Goal: Information Seeking & Learning: Learn about a topic

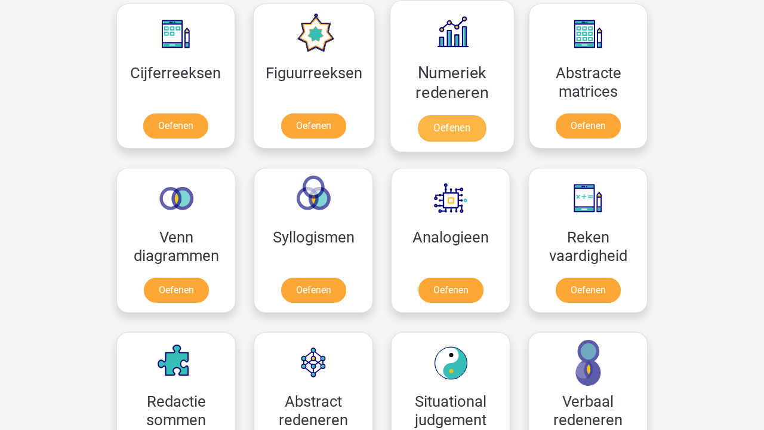
scroll to position [571, 0]
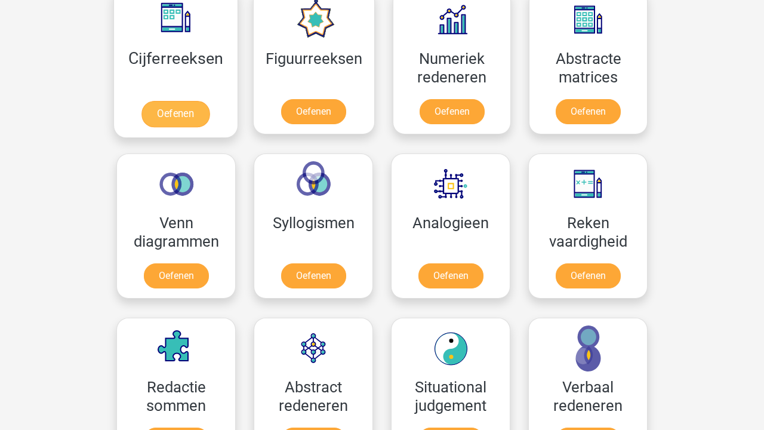
click at [174, 101] on link "Oefenen" at bounding box center [175, 114] width 68 height 26
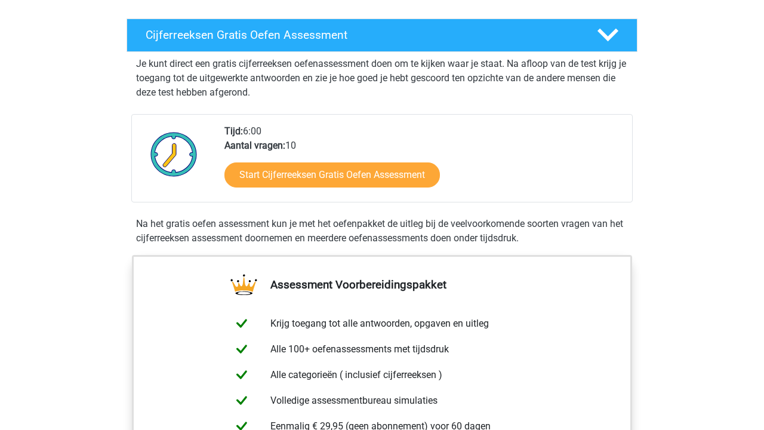
scroll to position [475, 0]
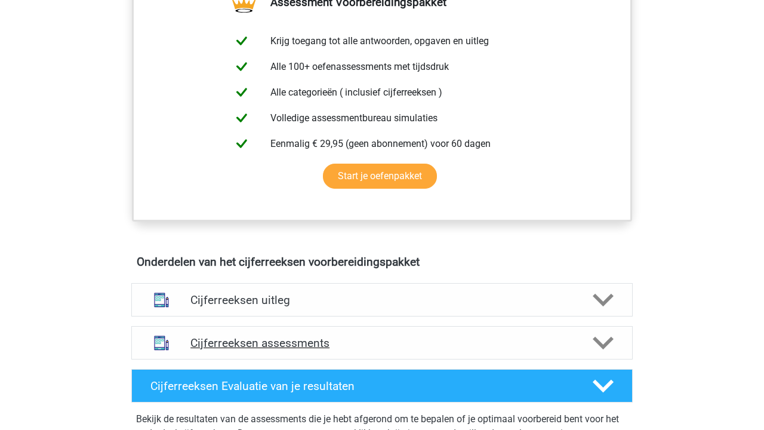
click at [324, 350] on h4 "Cijferreeksen assessments" at bounding box center [381, 343] width 383 height 14
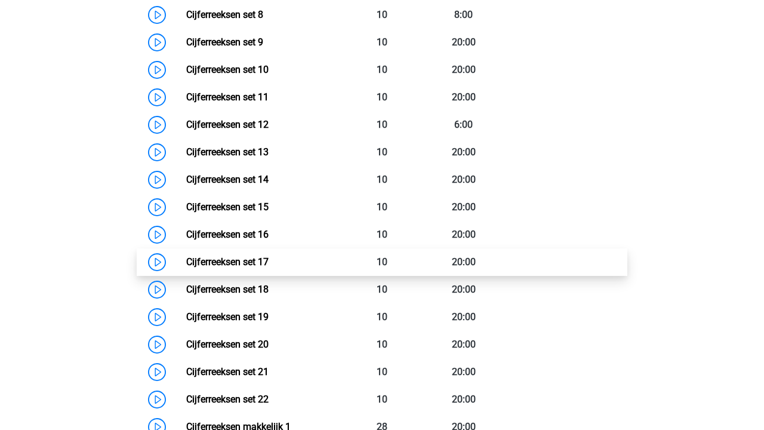
scroll to position [1101, 0]
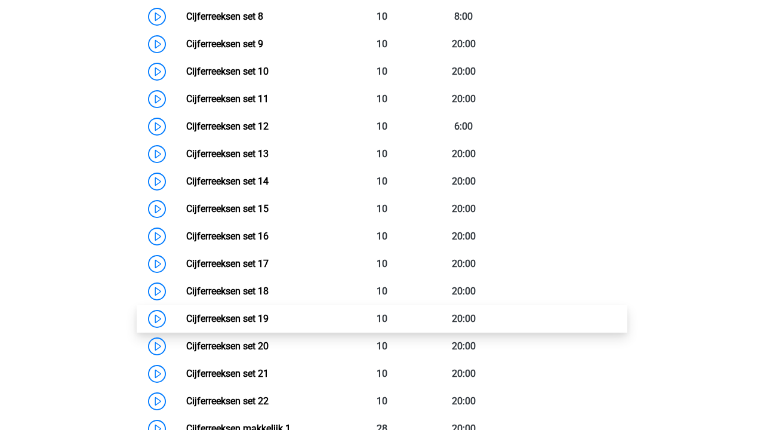
click at [269, 324] on link "Cijferreeksen set 19" at bounding box center [227, 318] width 82 height 11
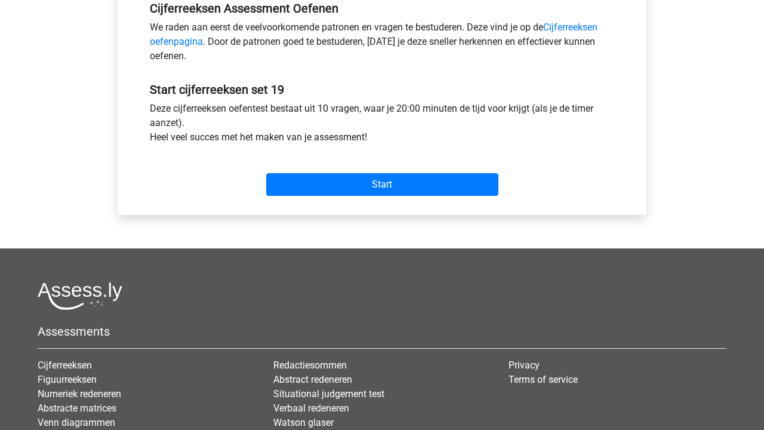
scroll to position [379, 0]
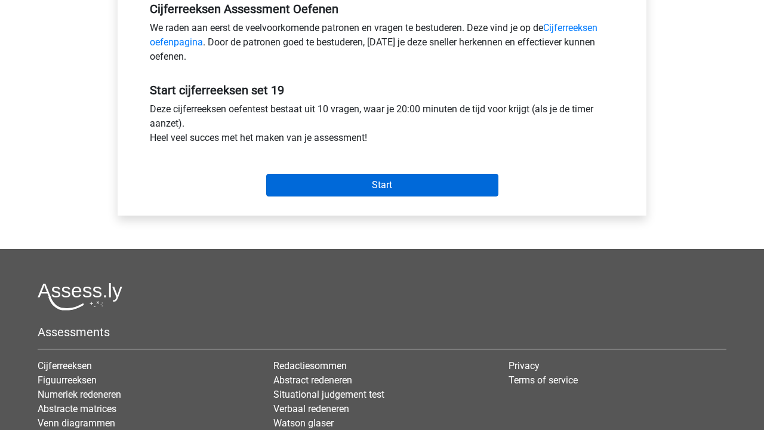
click at [442, 181] on input "Start" at bounding box center [382, 185] width 232 height 23
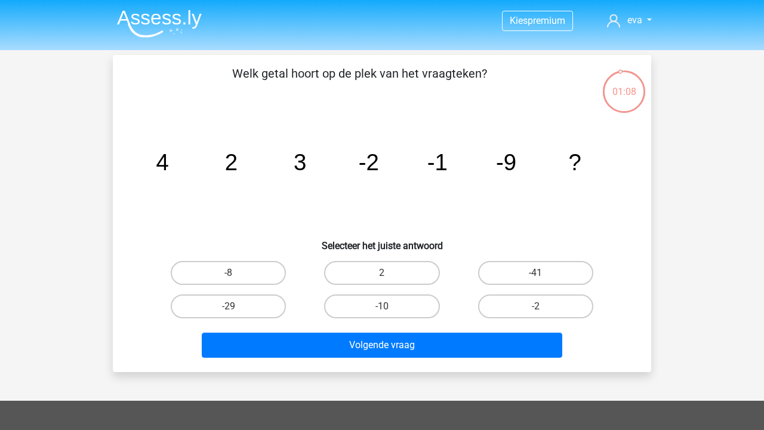
click at [146, 17] on img at bounding box center [159, 24] width 85 height 28
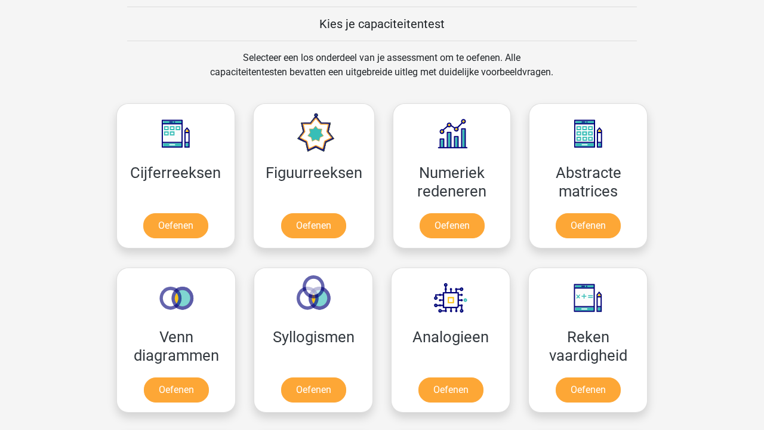
scroll to position [537, 0]
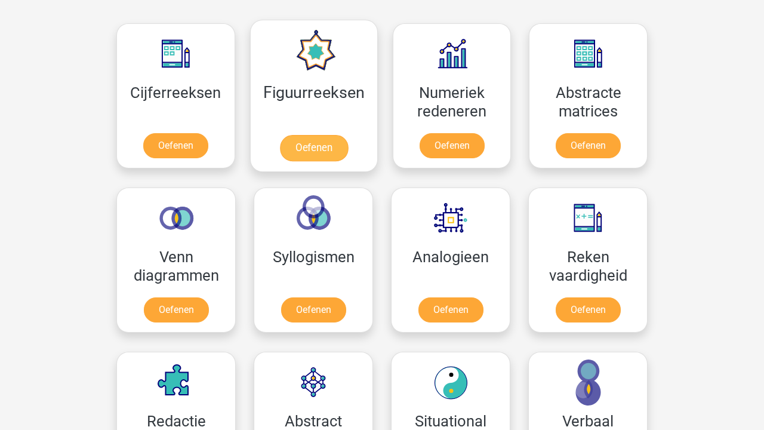
click at [347, 135] on link "Oefenen" at bounding box center [313, 148] width 68 height 26
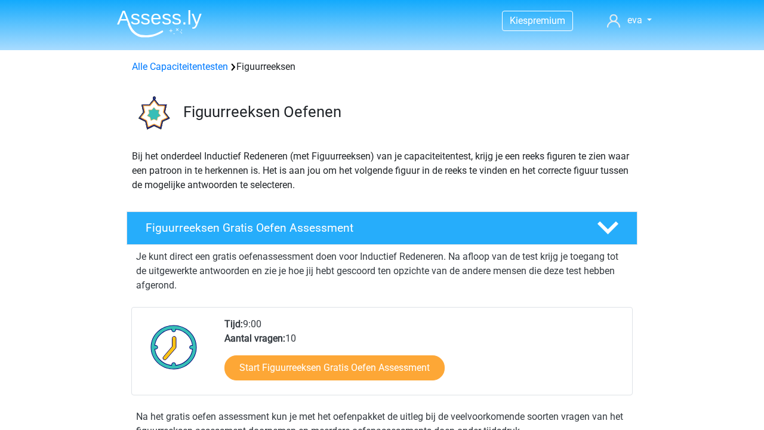
scroll to position [514, 0]
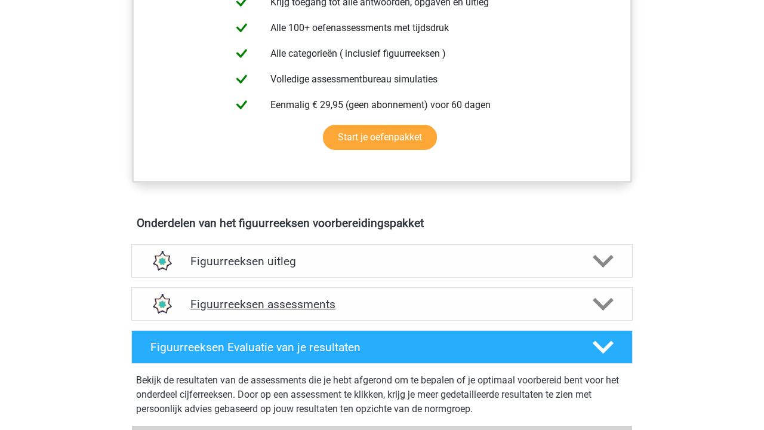
click at [345, 309] on h4 "Figuurreeksen assessments" at bounding box center [381, 304] width 383 height 14
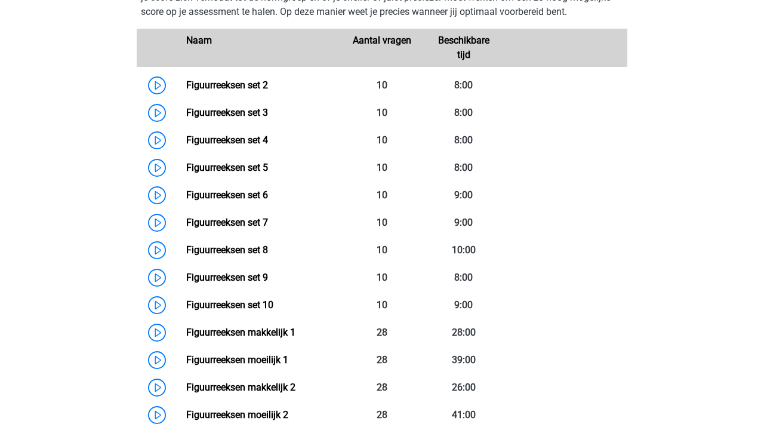
scroll to position [880, 0]
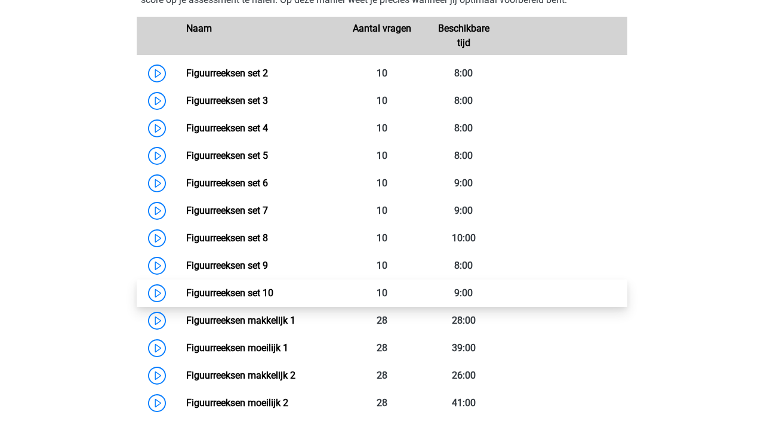
click at [273, 287] on link "Figuurreeksen set 10" at bounding box center [229, 292] width 87 height 11
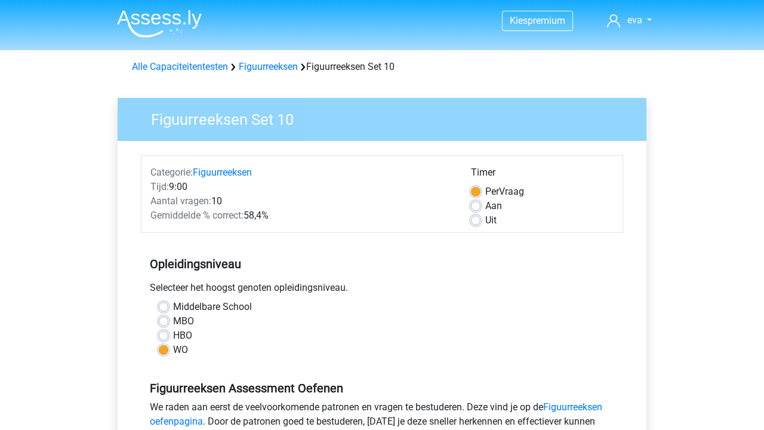
scroll to position [216, 0]
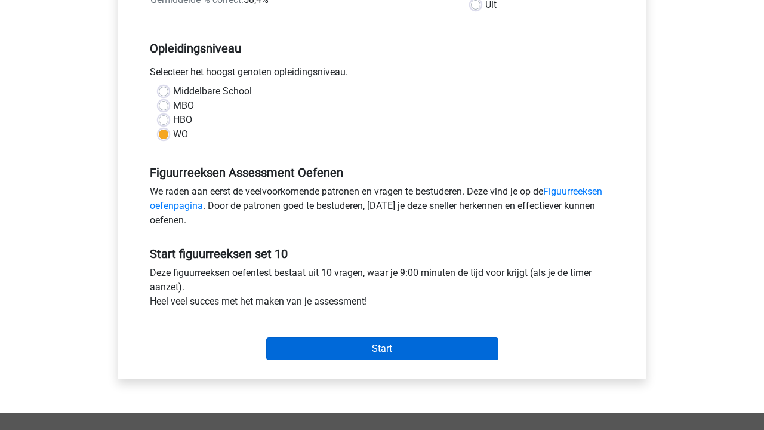
click at [432, 340] on input "Start" at bounding box center [382, 348] width 232 height 23
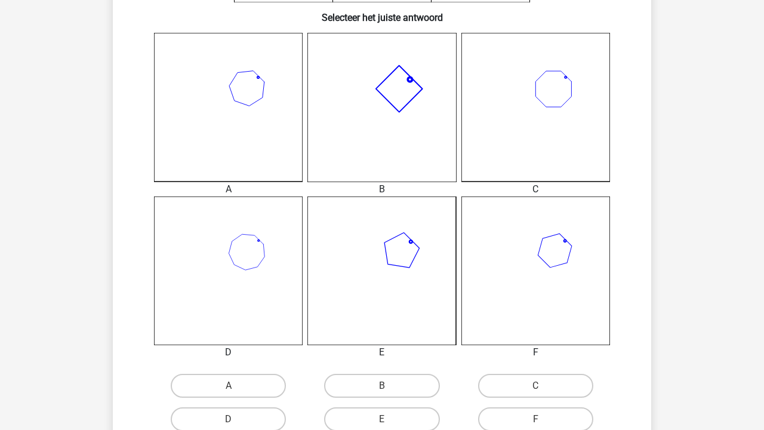
scroll to position [355, 0]
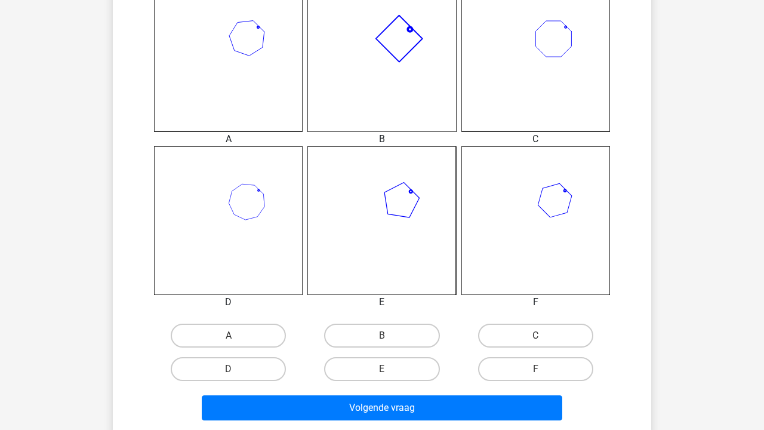
click at [411, 57] on icon at bounding box center [381, 57] width 149 height 149
click at [381, 328] on label "B" at bounding box center [381, 336] width 115 height 24
click at [382, 336] on input "B" at bounding box center [386, 340] width 8 height 8
radio input "true"
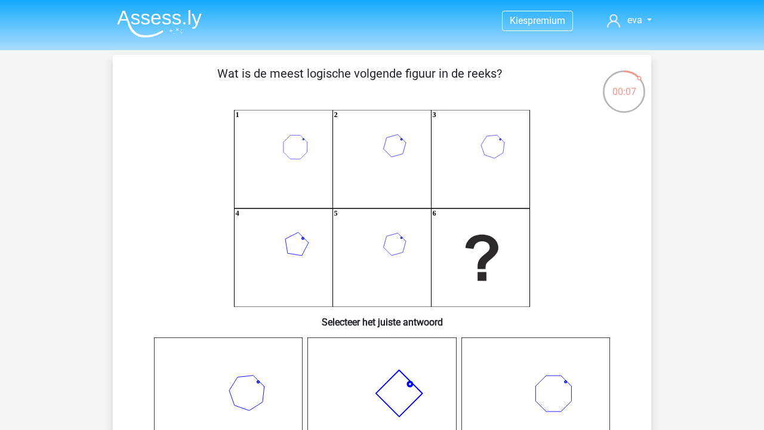
scroll to position [21, 0]
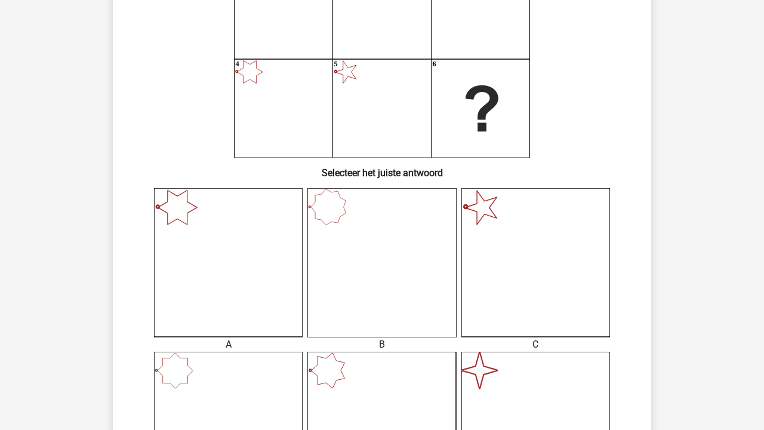
scroll to position [269, 0]
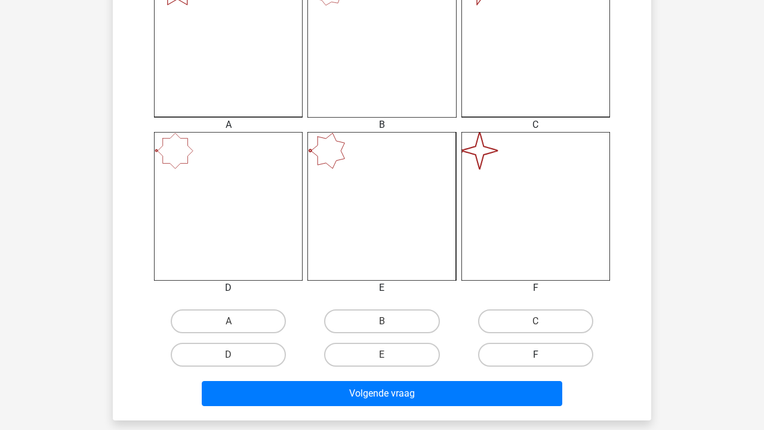
click at [540, 352] on label "F" at bounding box center [535, 355] width 115 height 24
click at [540, 355] on input "F" at bounding box center [540, 359] width 8 height 8
radio input "true"
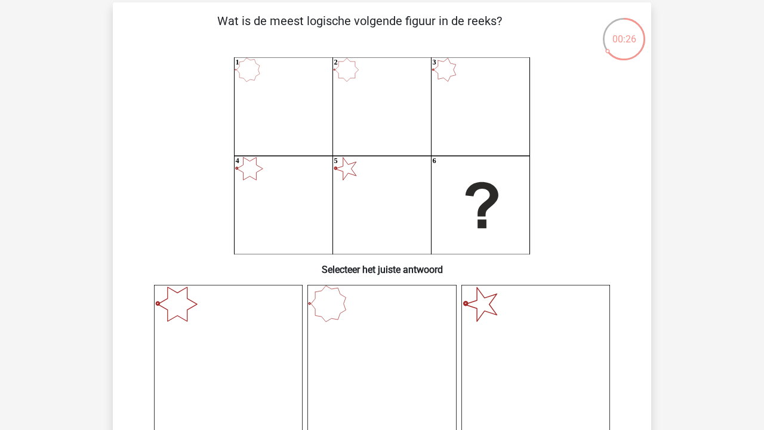
scroll to position [354, 0]
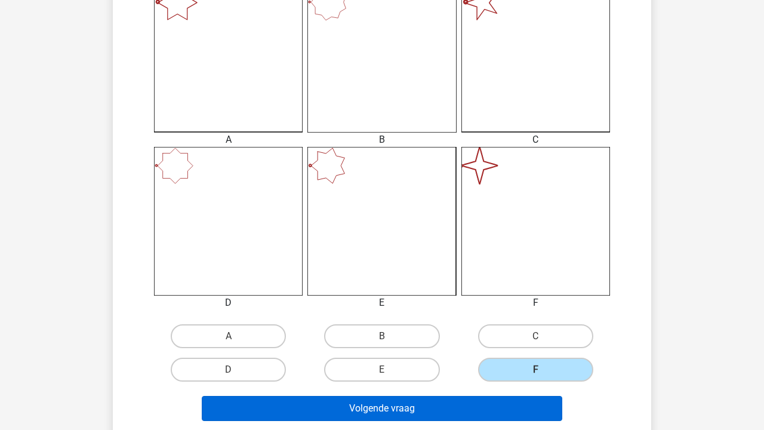
click at [373, 411] on button "Volgende vraag" at bounding box center [382, 408] width 361 height 25
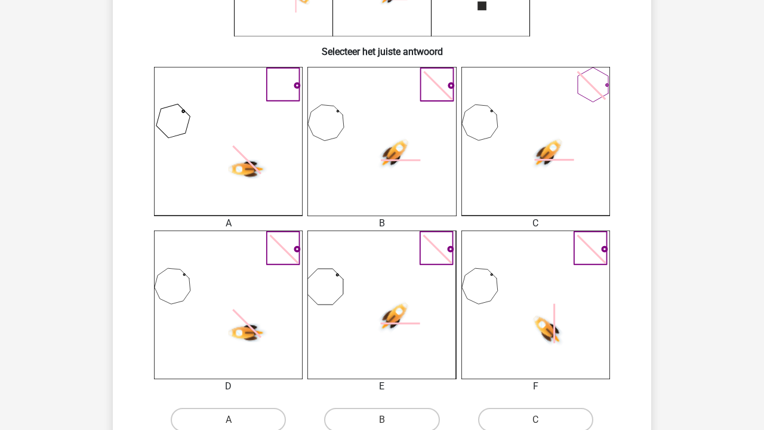
scroll to position [317, 0]
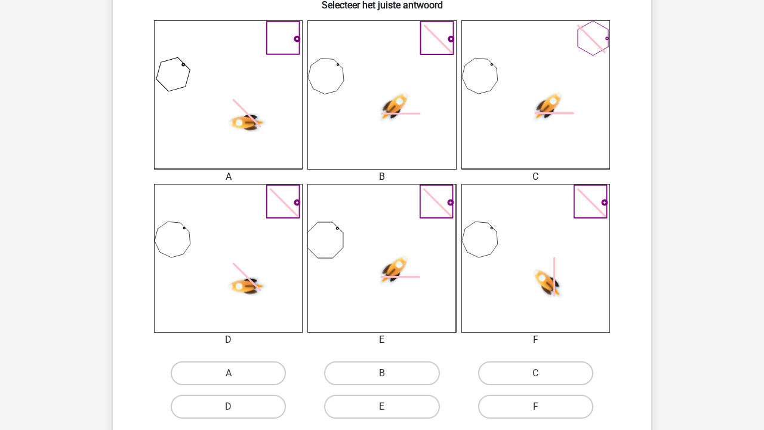
click at [538, 411] on input "F" at bounding box center [540, 411] width 8 height 8
radio input "true"
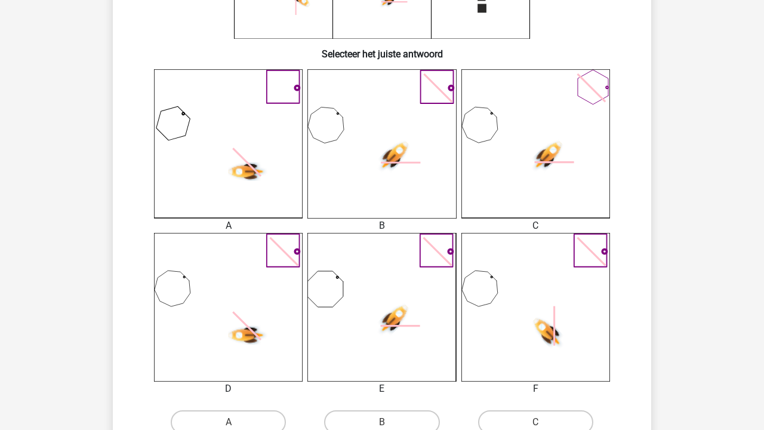
scroll to position [516, 0]
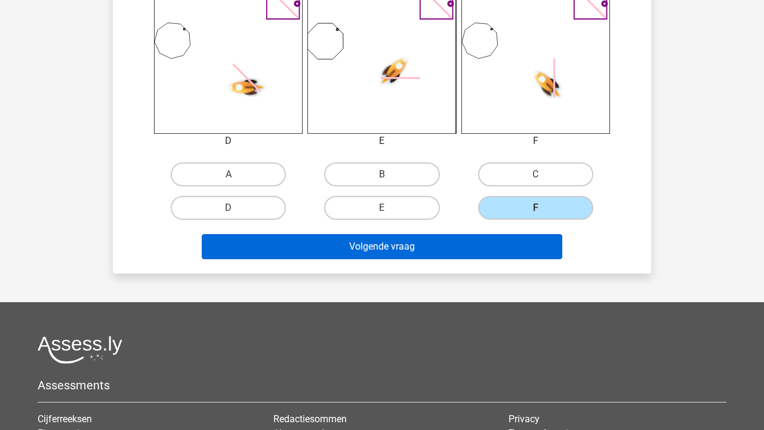
click at [533, 247] on button "Volgende vraag" at bounding box center [382, 246] width 361 height 25
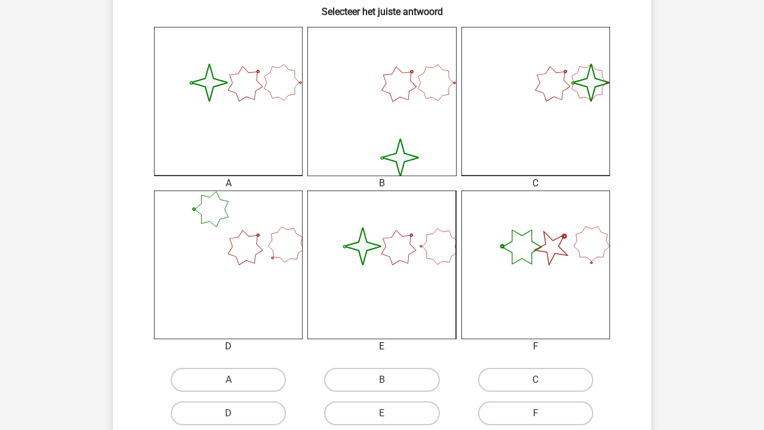
scroll to position [343, 0]
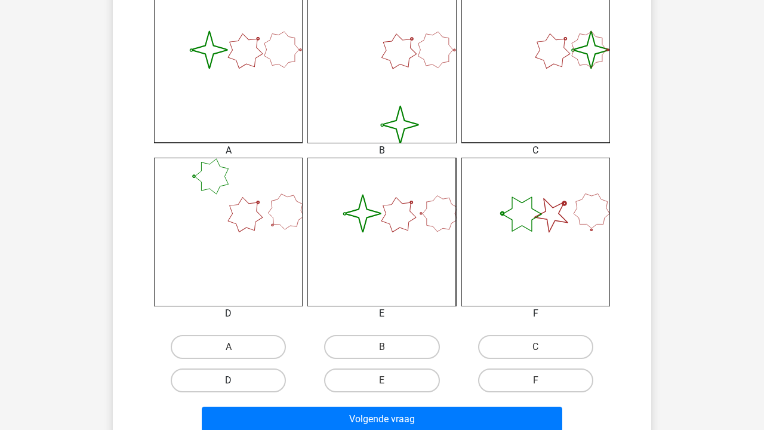
click at [252, 381] on label "D" at bounding box center [228, 380] width 115 height 24
click at [236, 381] on input "D" at bounding box center [233, 384] width 8 height 8
radio input "true"
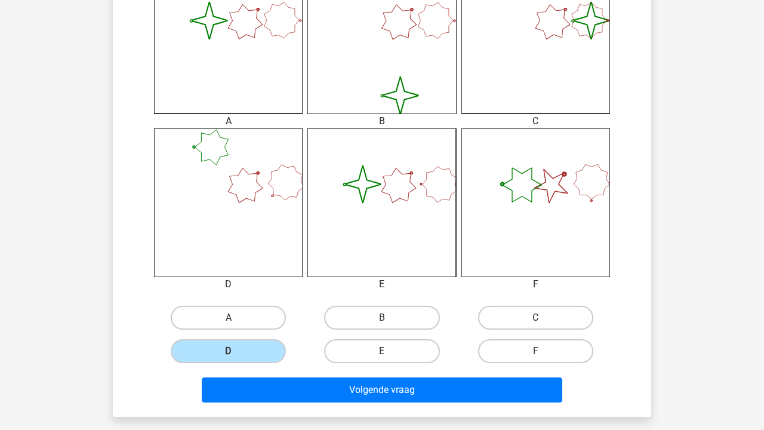
scroll to position [374, 0]
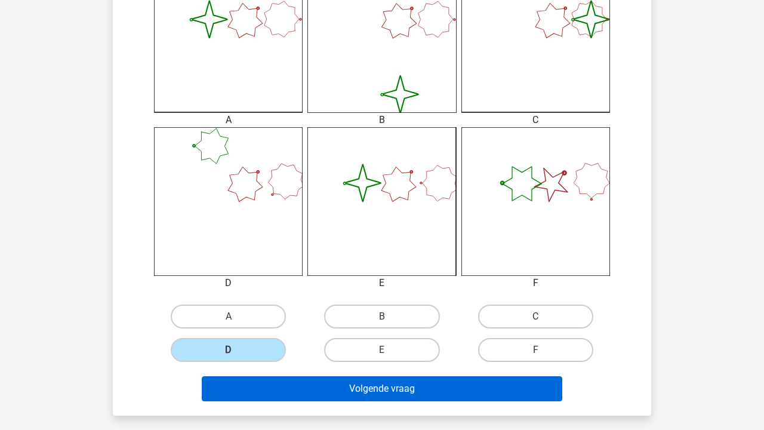
click at [411, 386] on button "Volgende vraag" at bounding box center [382, 388] width 361 height 25
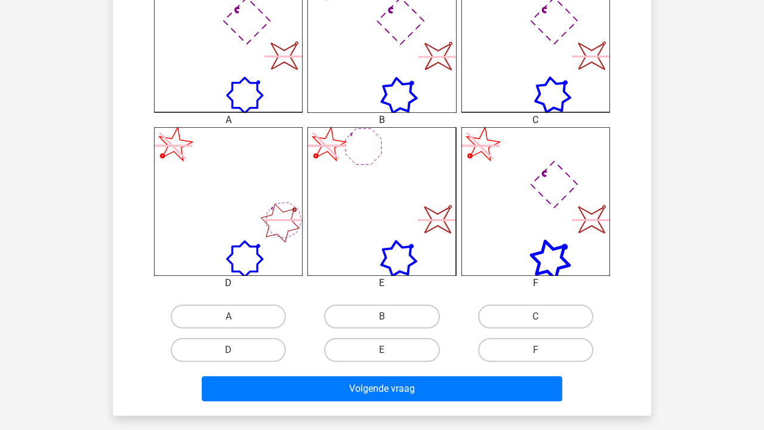
scroll to position [377, 0]
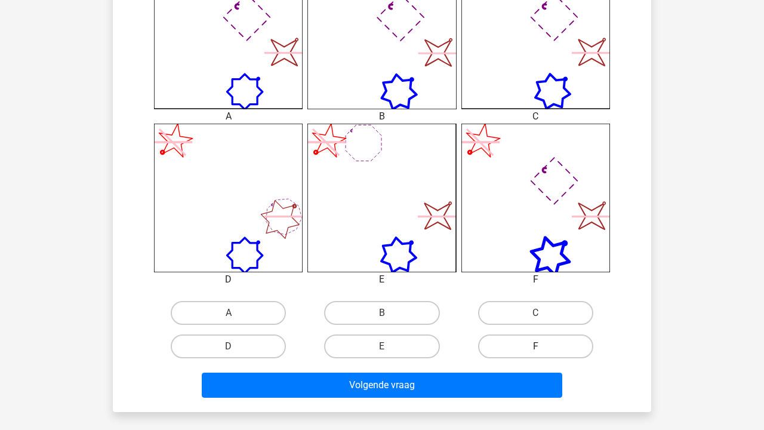
click at [556, 350] on label "F" at bounding box center [535, 346] width 115 height 24
click at [543, 350] on input "F" at bounding box center [540, 350] width 8 height 8
radio input "true"
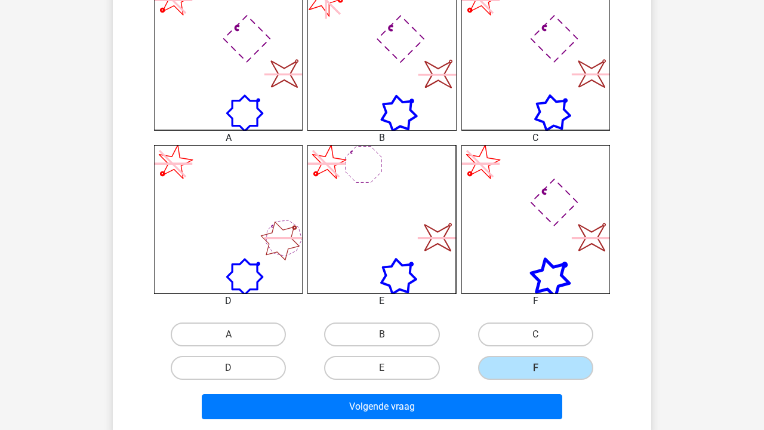
scroll to position [356, 0]
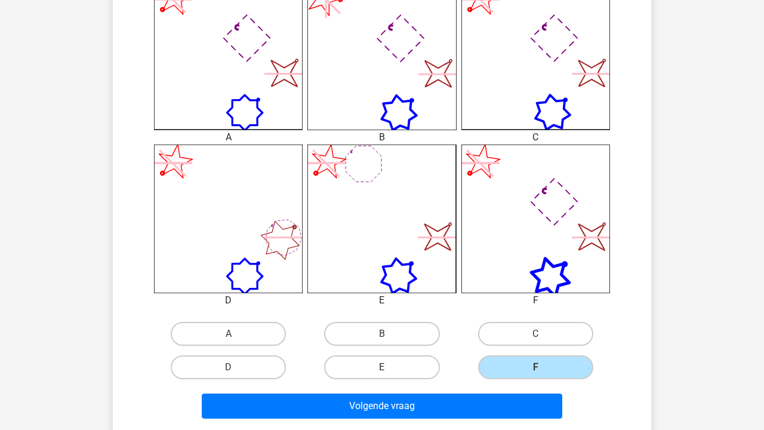
click at [393, 368] on label "E" at bounding box center [381, 367] width 115 height 24
click at [390, 368] on input "E" at bounding box center [386, 371] width 8 height 8
radio input "true"
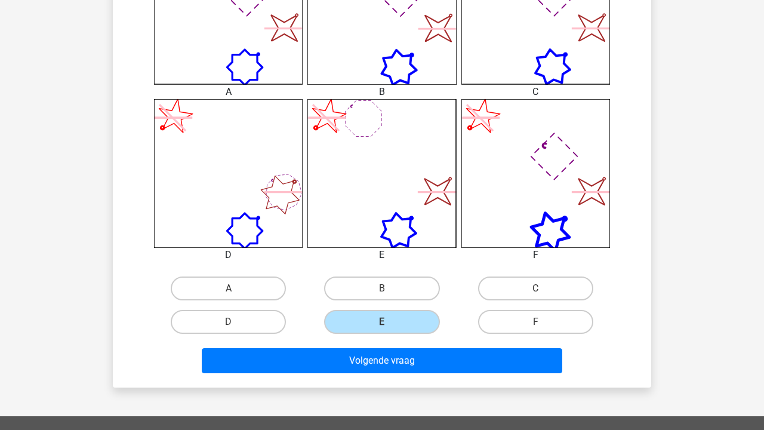
scroll to position [422, 0]
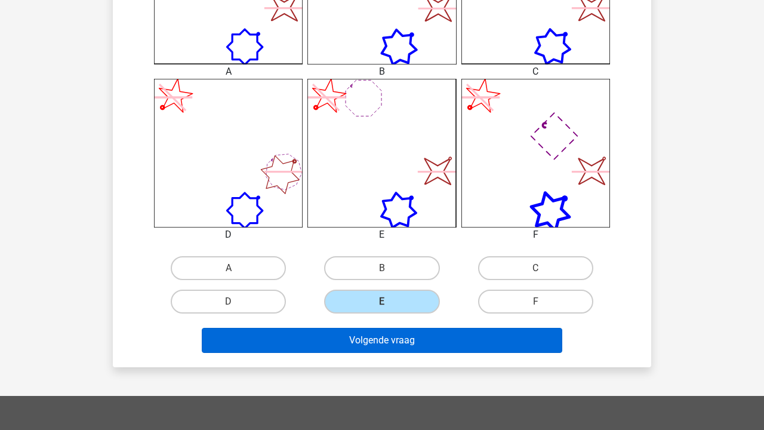
click at [408, 343] on button "Volgende vraag" at bounding box center [382, 340] width 361 height 25
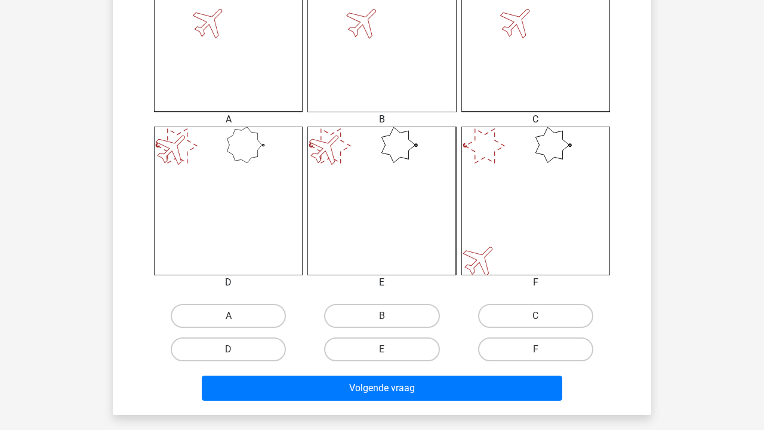
scroll to position [396, 0]
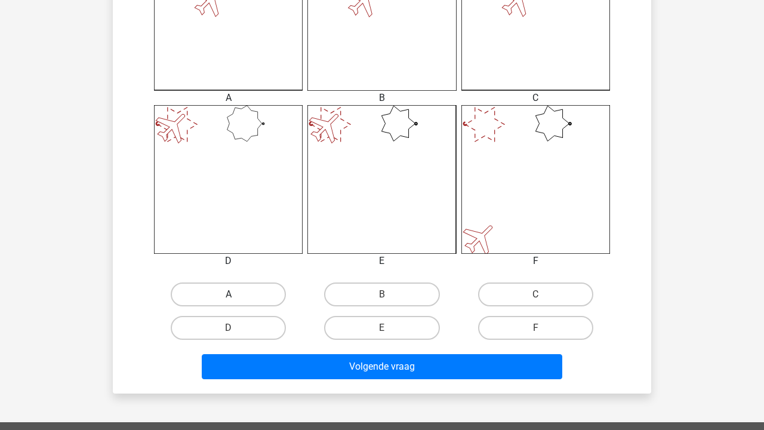
click at [252, 287] on label "A" at bounding box center [228, 294] width 115 height 24
click at [236, 294] on input "A" at bounding box center [233, 298] width 8 height 8
radio input "true"
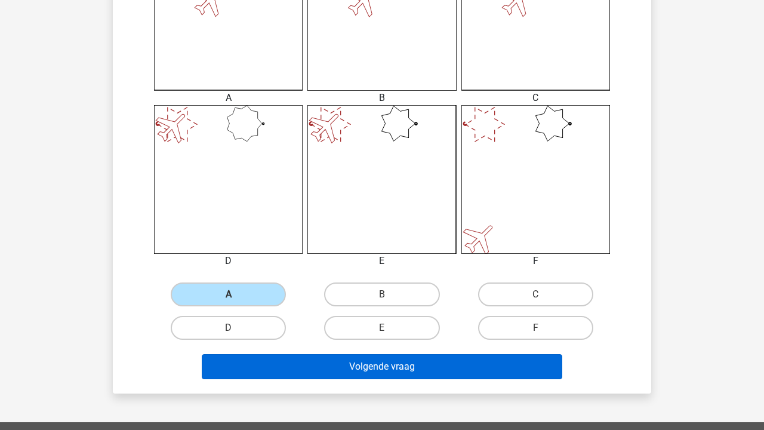
click at [280, 357] on button "Volgende vraag" at bounding box center [382, 366] width 361 height 25
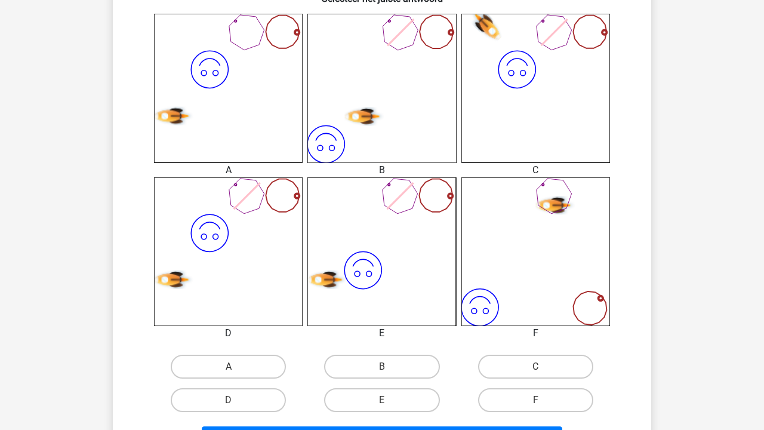
scroll to position [330, 0]
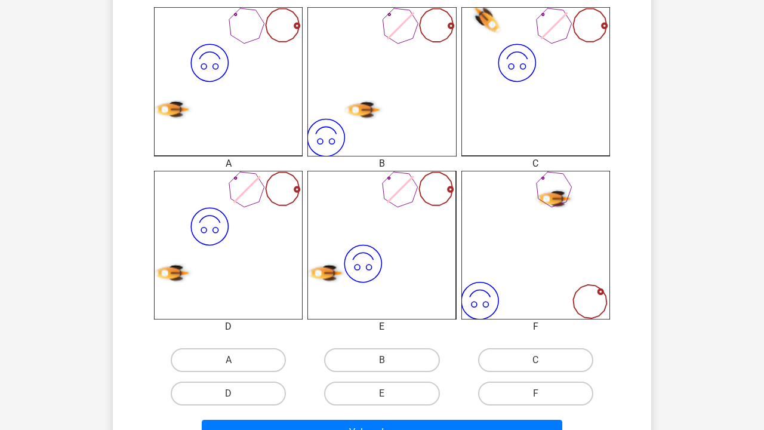
click at [386, 360] on input "B" at bounding box center [386, 364] width 8 height 8
radio input "true"
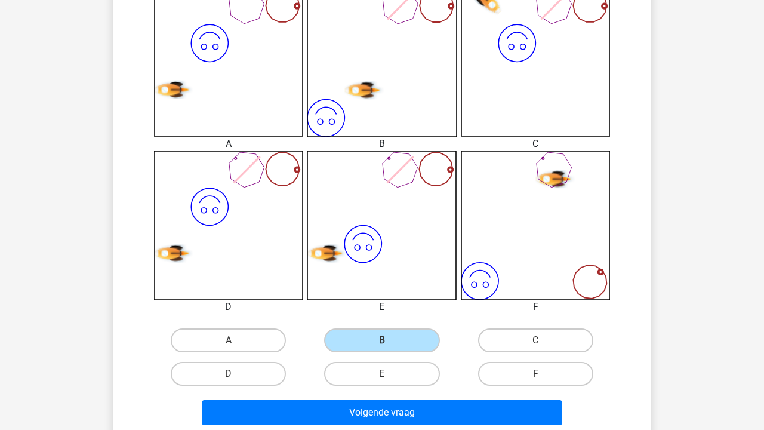
scroll to position [349, 0]
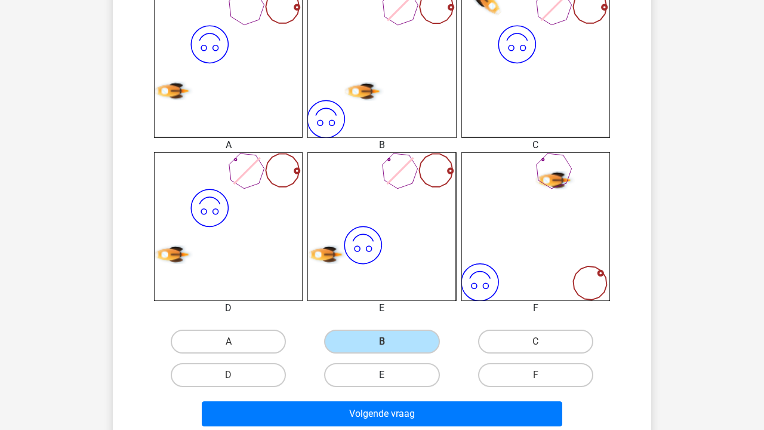
click at [397, 378] on label "E" at bounding box center [381, 375] width 115 height 24
click at [390, 378] on input "E" at bounding box center [386, 379] width 8 height 8
radio input "true"
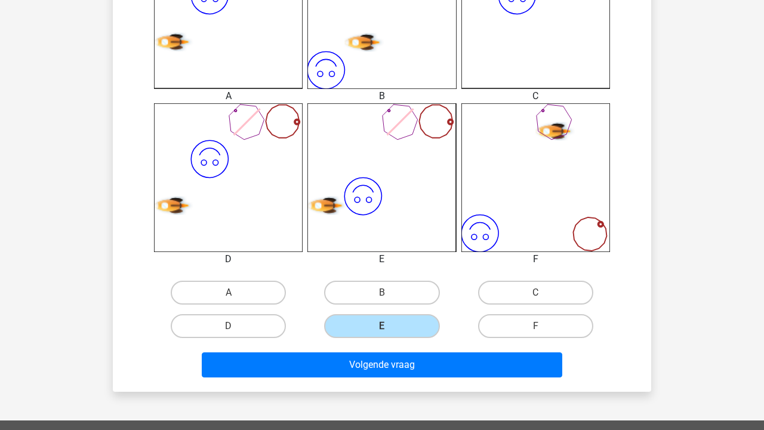
scroll to position [490, 0]
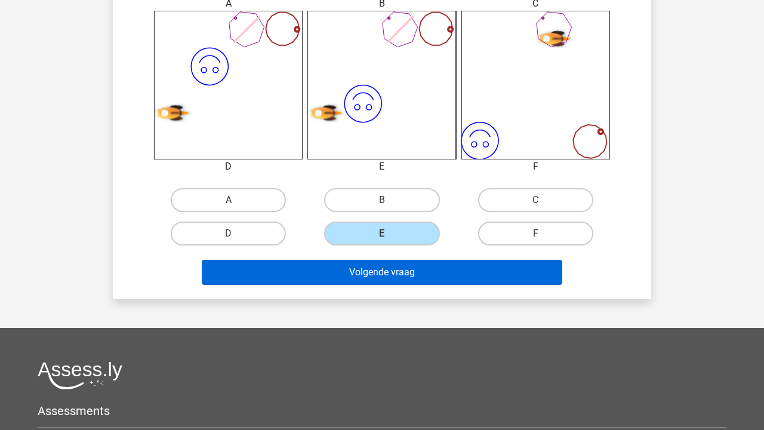
click at [517, 273] on button "Volgende vraag" at bounding box center [382, 272] width 361 height 25
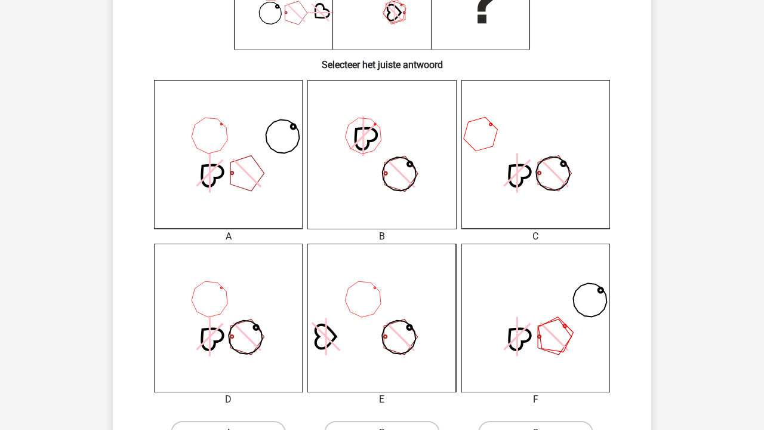
scroll to position [267, 0]
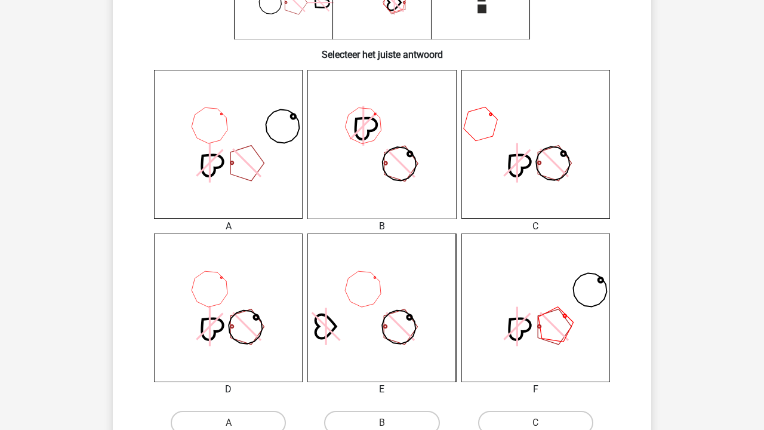
click at [553, 161] on icon at bounding box center [535, 144] width 149 height 149
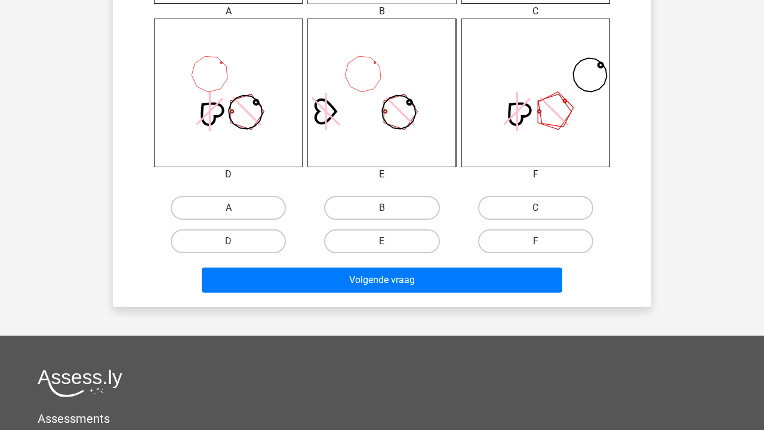
scroll to position [561, 0]
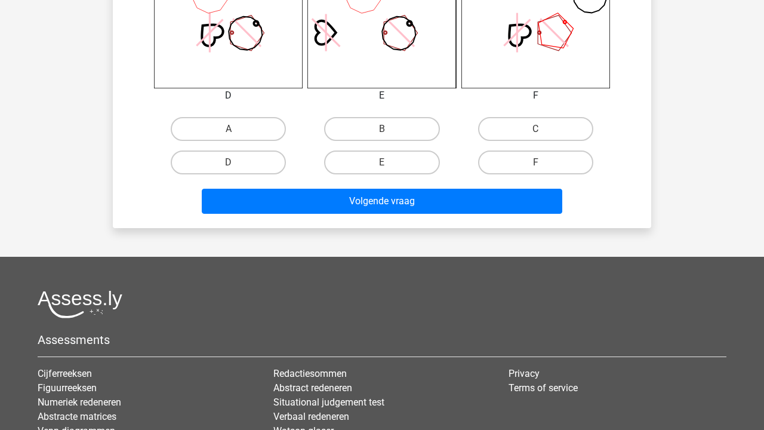
click at [549, 115] on div "C" at bounding box center [535, 128] width 153 height 33
click at [547, 121] on label "C" at bounding box center [535, 129] width 115 height 24
click at [543, 129] on input "C" at bounding box center [540, 133] width 8 height 8
radio input "true"
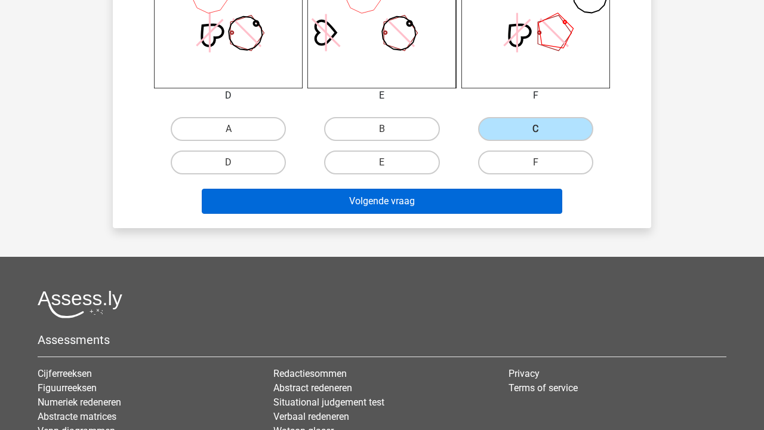
click at [513, 201] on button "Volgende vraag" at bounding box center [382, 201] width 361 height 25
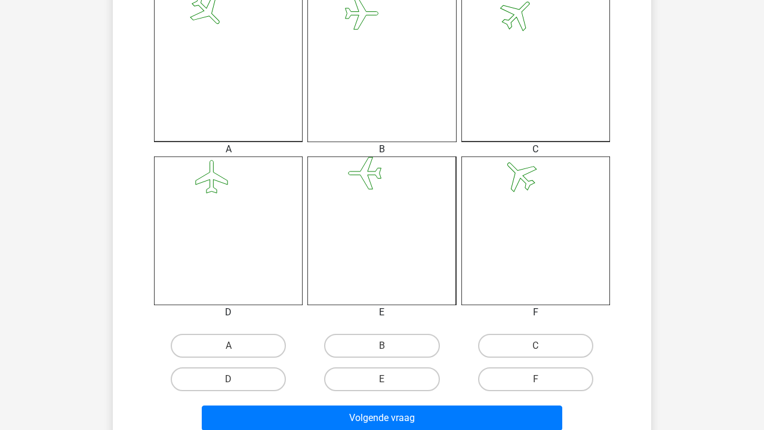
scroll to position [370, 0]
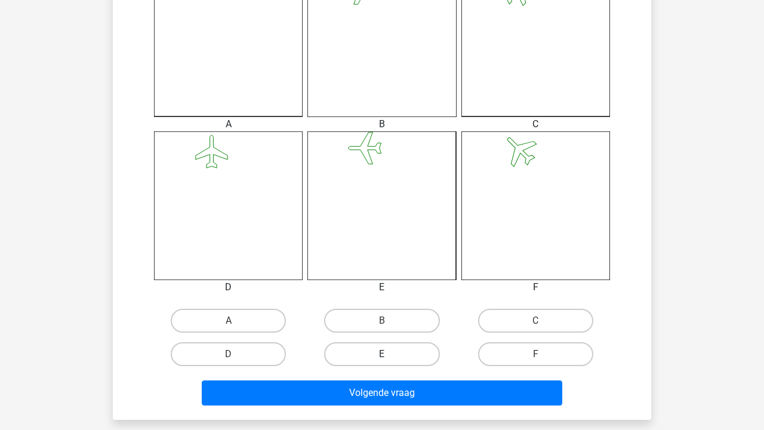
click at [402, 348] on label "E" at bounding box center [381, 354] width 115 height 24
click at [390, 354] on input "E" at bounding box center [386, 358] width 8 height 8
radio input "true"
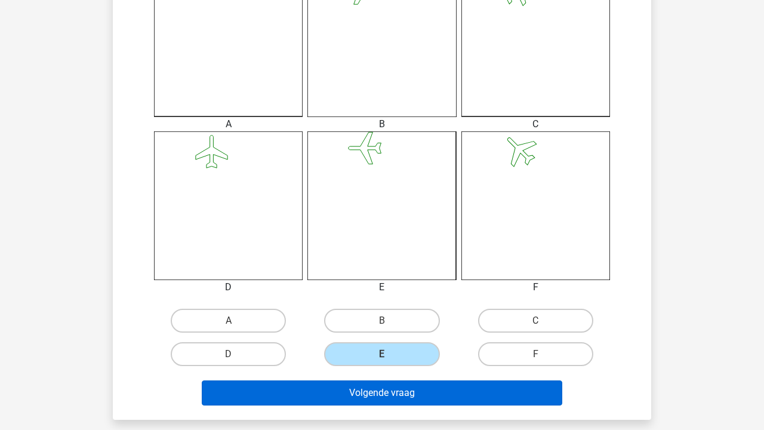
click at [406, 384] on button "Volgende vraag" at bounding box center [382, 392] width 361 height 25
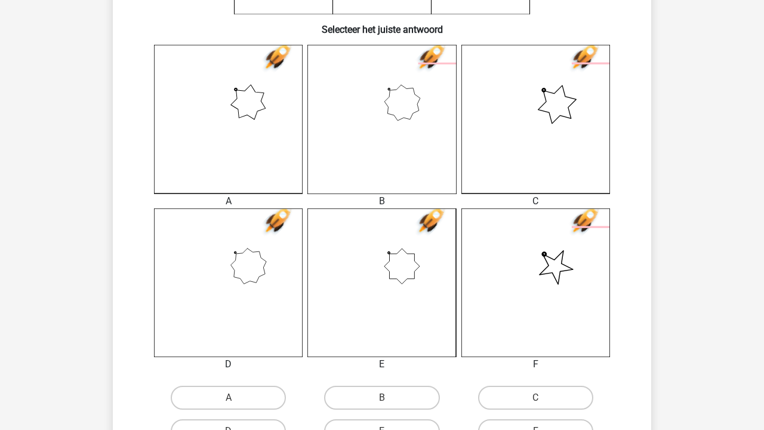
scroll to position [326, 0]
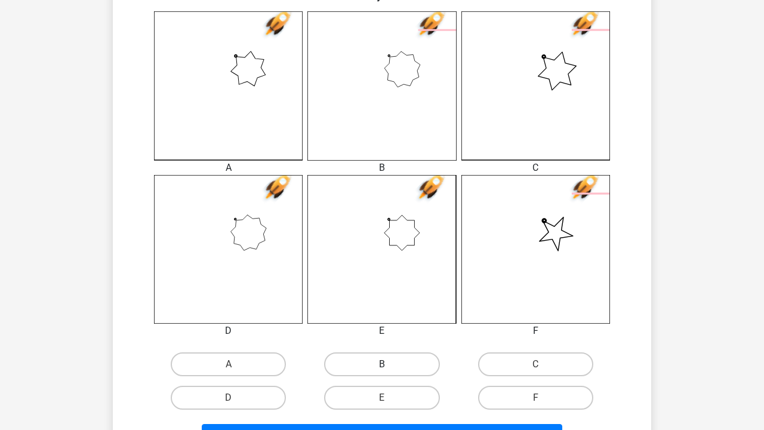
click at [414, 371] on label "B" at bounding box center [381, 364] width 115 height 24
click at [390, 371] on input "B" at bounding box center [386, 368] width 8 height 8
radio input "true"
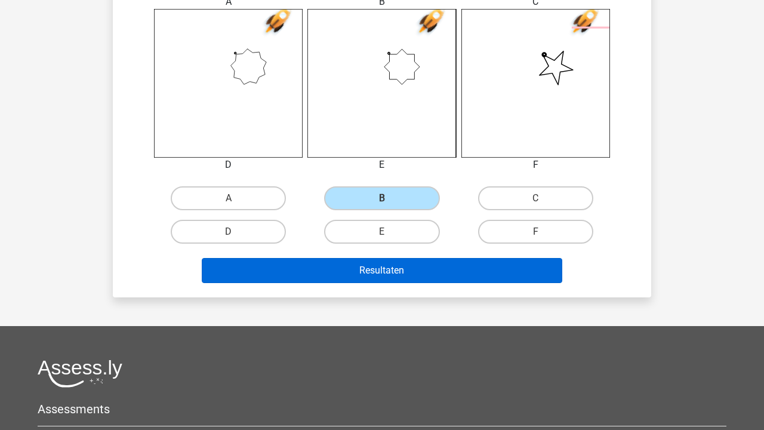
scroll to position [491, 0]
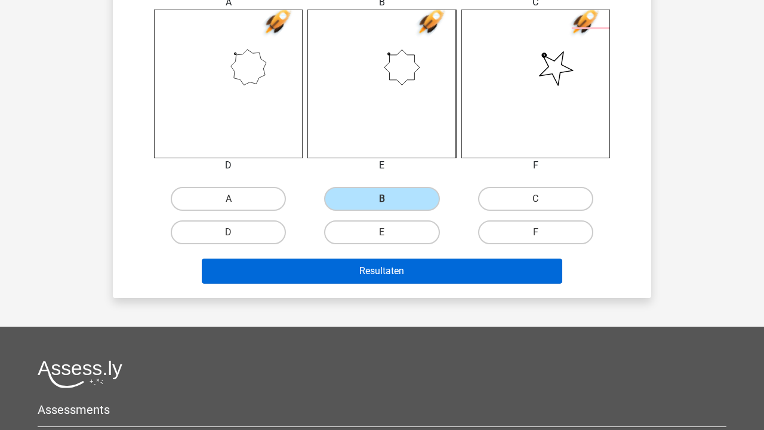
click at [441, 282] on button "Resultaten" at bounding box center [382, 271] width 361 height 25
click at [429, 260] on button "Resultaten" at bounding box center [382, 271] width 361 height 25
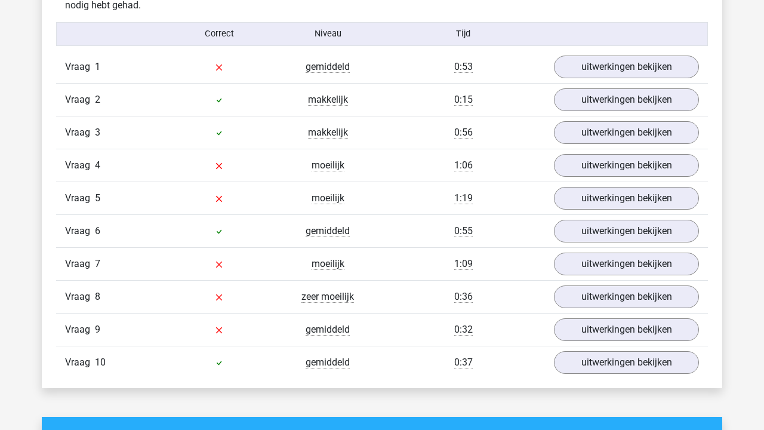
scroll to position [980, 0]
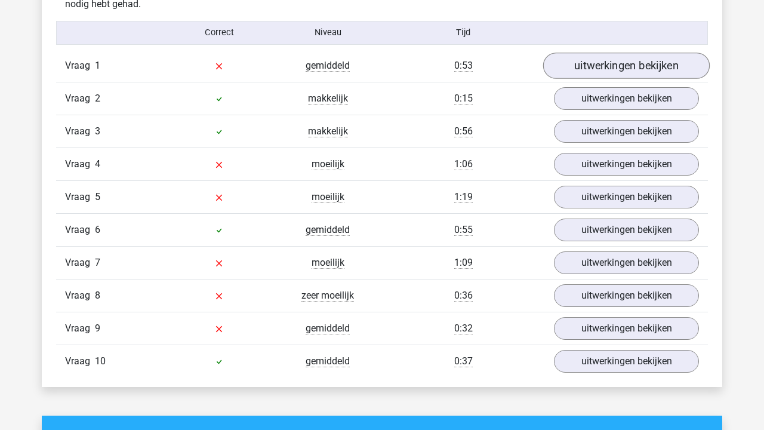
click at [582, 63] on link "uitwerkingen bekijken" at bounding box center [626, 66] width 167 height 26
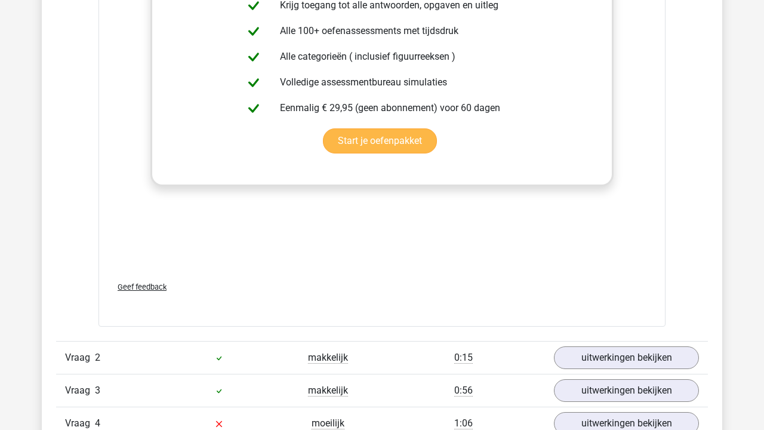
scroll to position [1880, 0]
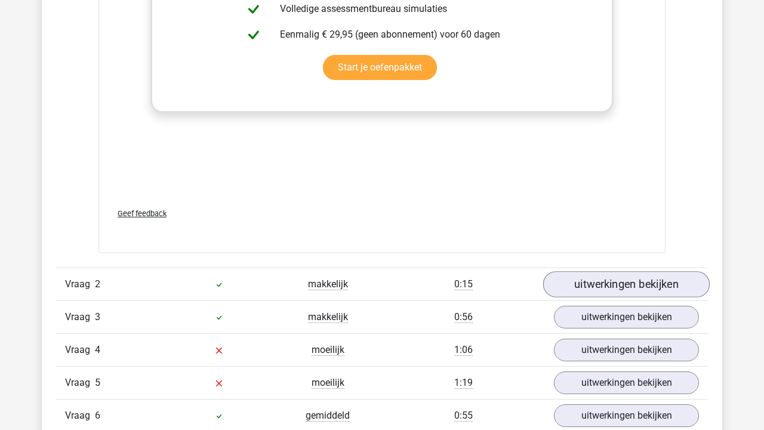
click at [596, 297] on link "uitwerkingen bekijken" at bounding box center [626, 284] width 167 height 26
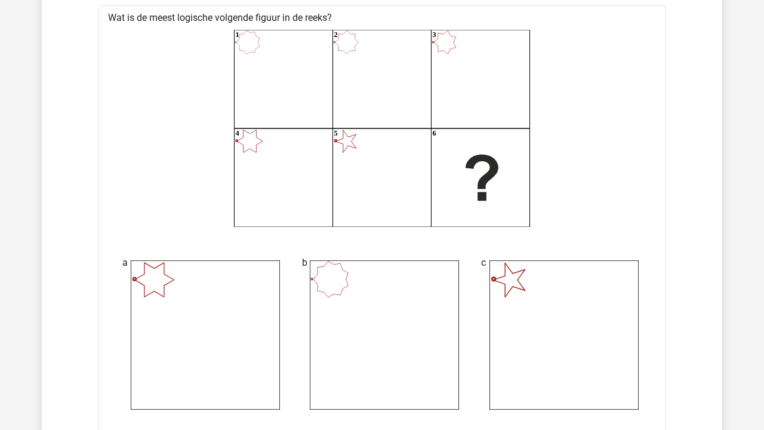
scroll to position [2108, 0]
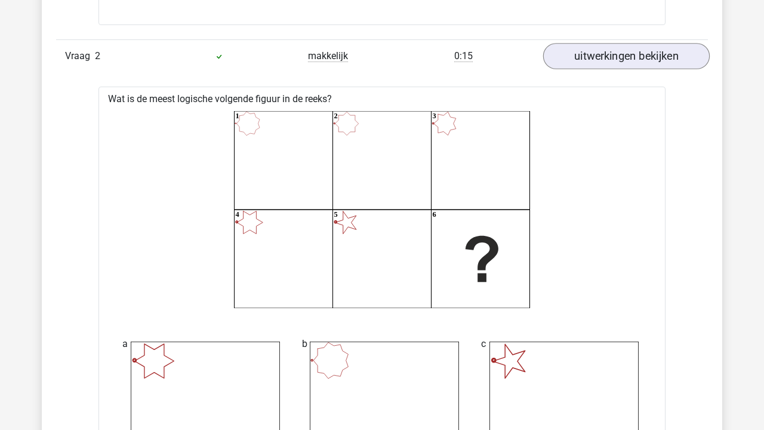
click at [593, 58] on link "uitwerkingen bekijken" at bounding box center [626, 56] width 167 height 26
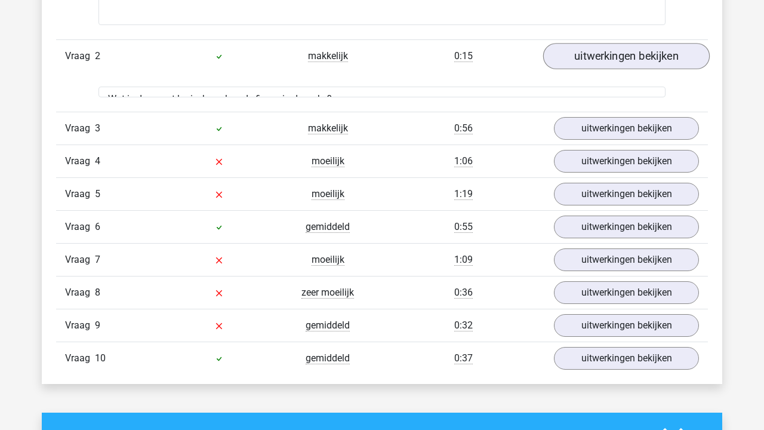
click at [593, 64] on link "uitwerkingen bekijken" at bounding box center [626, 56] width 167 height 26
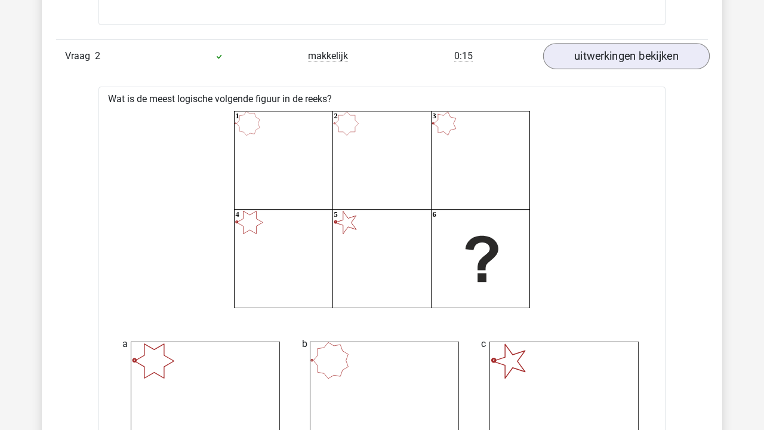
click at [593, 64] on link "uitwerkingen bekijken" at bounding box center [626, 56] width 167 height 26
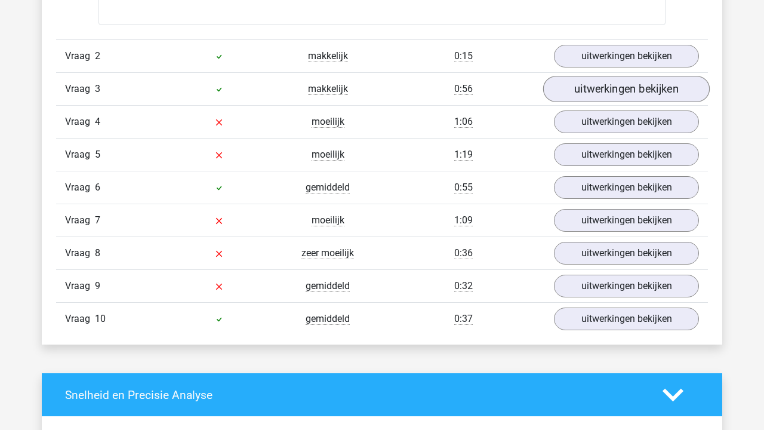
click at [597, 94] on link "uitwerkingen bekijken" at bounding box center [626, 89] width 167 height 26
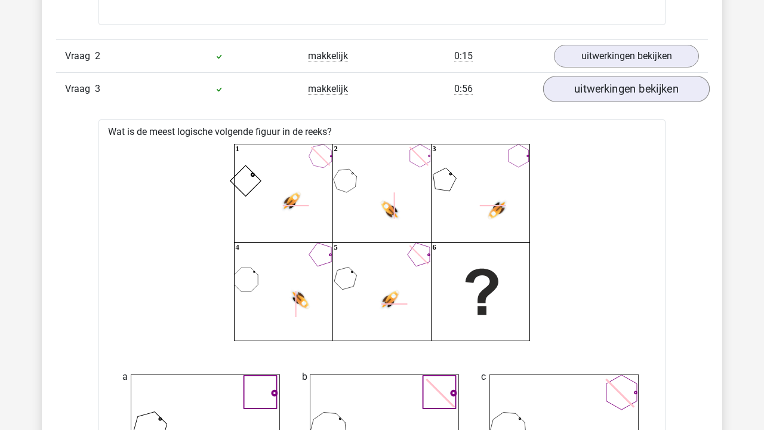
click at [597, 101] on link "uitwerkingen bekijken" at bounding box center [626, 89] width 167 height 26
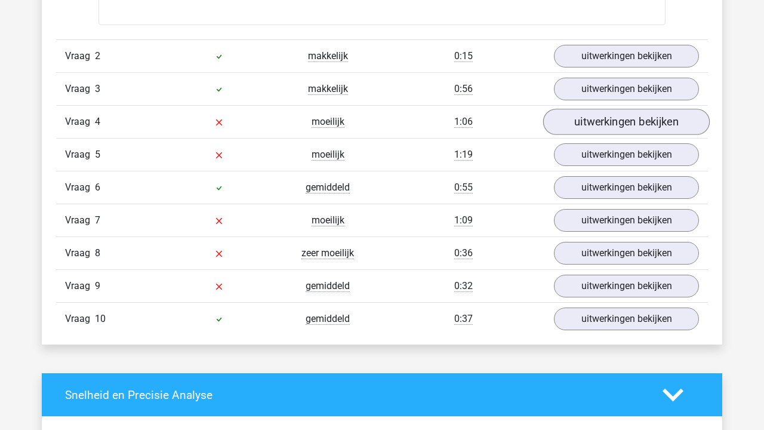
click at [587, 130] on link "uitwerkingen bekijken" at bounding box center [626, 122] width 167 height 26
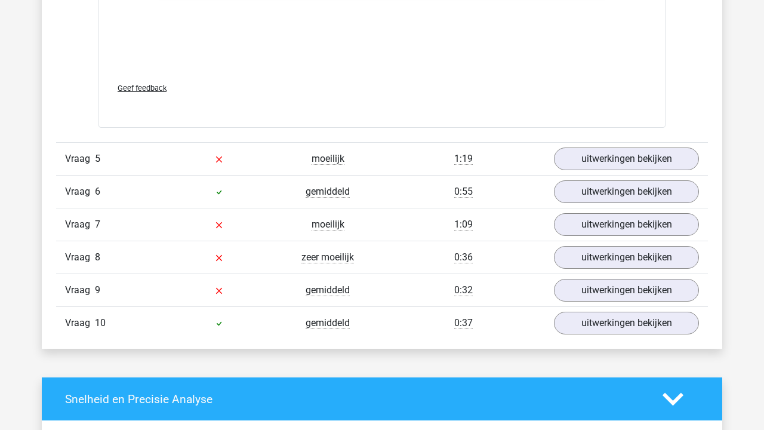
scroll to position [3204, 0]
click at [584, 171] on link "uitwerkingen bekijken" at bounding box center [626, 159] width 167 height 26
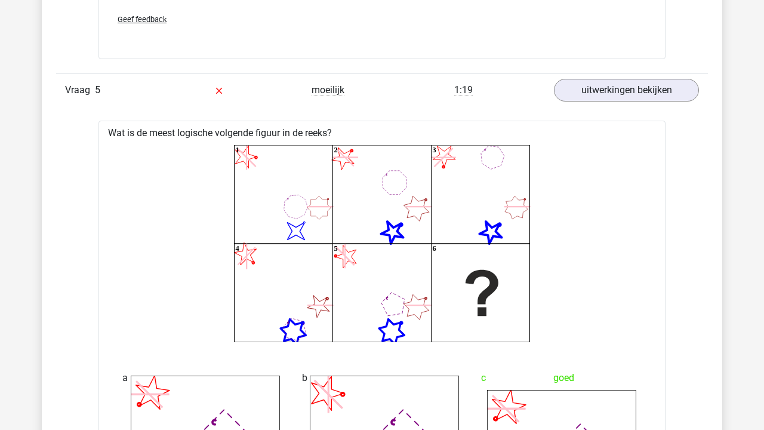
scroll to position [3275, 0]
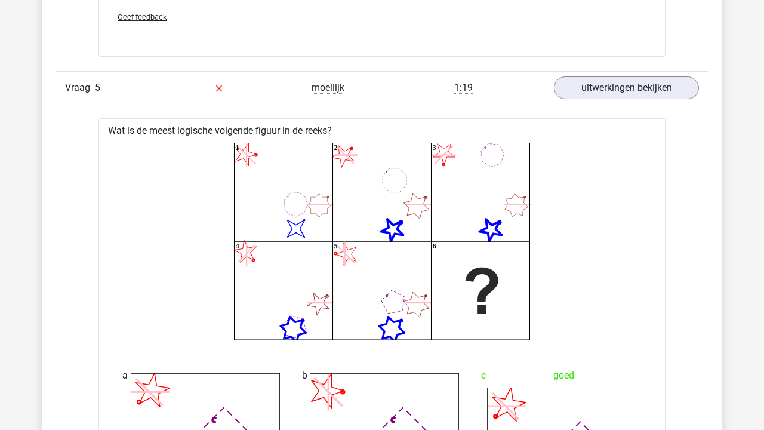
click at [605, 104] on div "Vraag 5 moeilijk 1:19 uitwerkingen bekijken" at bounding box center [382, 87] width 652 height 33
click at [607, 101] on link "uitwerkingen bekijken" at bounding box center [626, 88] width 167 height 26
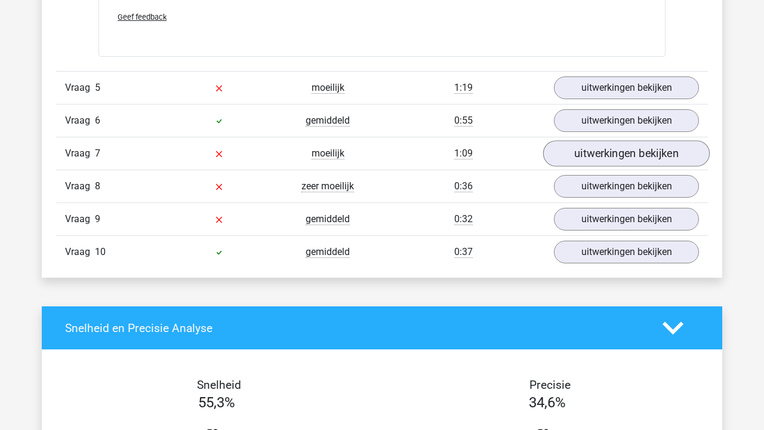
click at [598, 156] on link "uitwerkingen bekijken" at bounding box center [626, 154] width 167 height 26
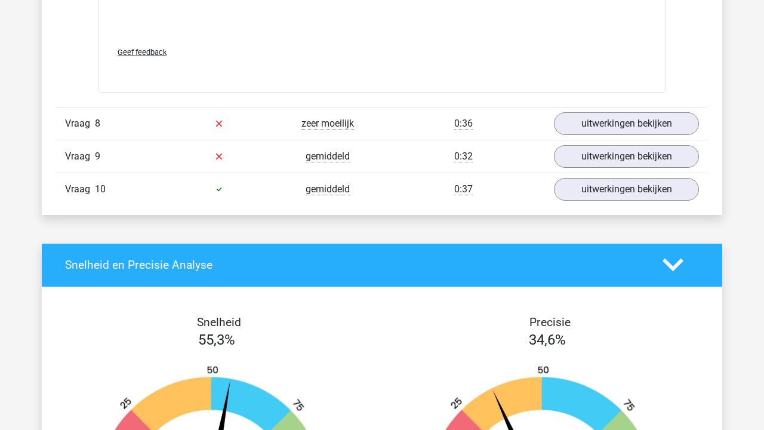
scroll to position [4419, 0]
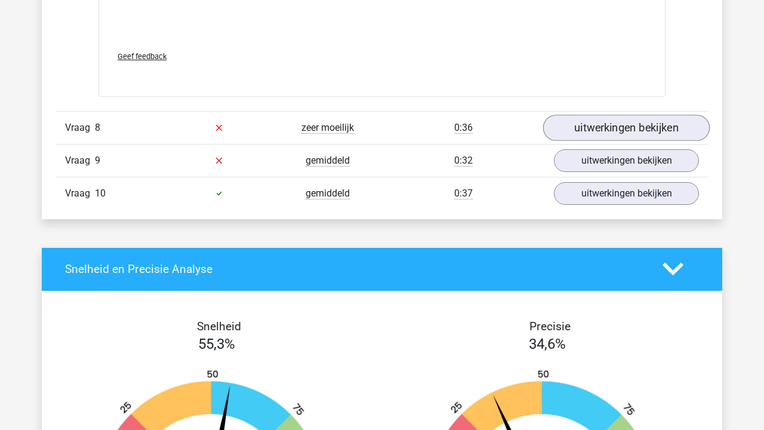
click at [606, 141] on link "uitwerkingen bekijken" at bounding box center [626, 128] width 167 height 26
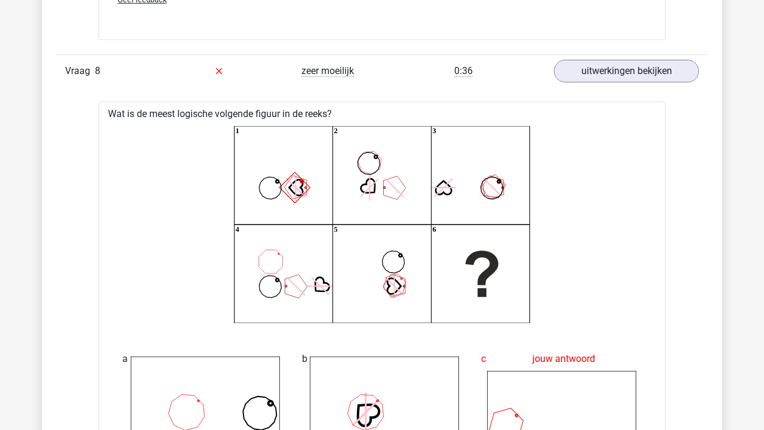
scroll to position [4404, 0]
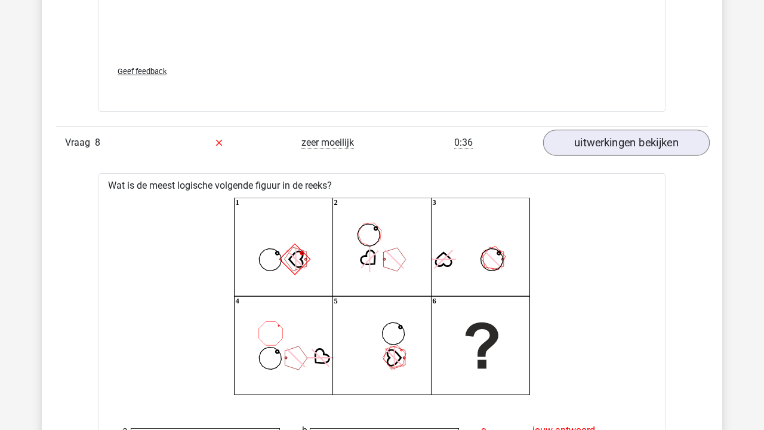
click at [624, 156] on link "uitwerkingen bekijken" at bounding box center [626, 143] width 167 height 26
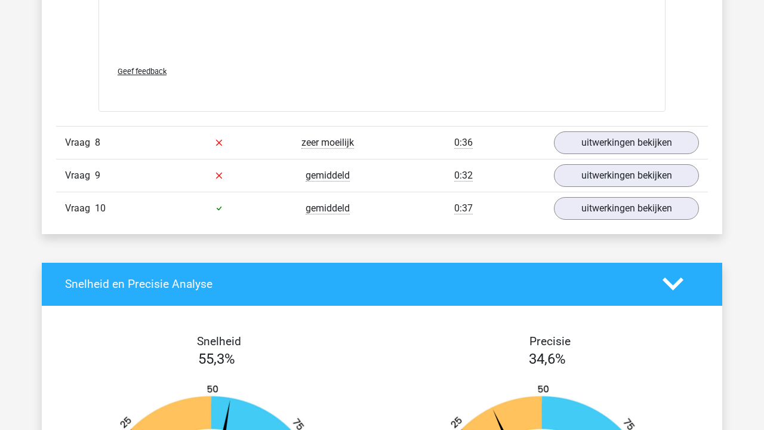
click at [612, 221] on div "Vraag 10 gemiddeld 0:37 uitwerkingen bekijken" at bounding box center [382, 208] width 652 height 33
click at [613, 189] on link "uitwerkingen bekijken" at bounding box center [626, 175] width 167 height 26
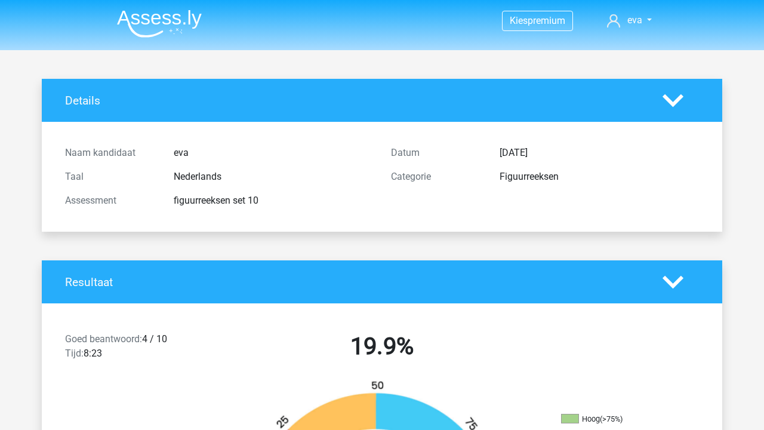
scroll to position [0, 0]
click at [179, 19] on img at bounding box center [159, 24] width 85 height 28
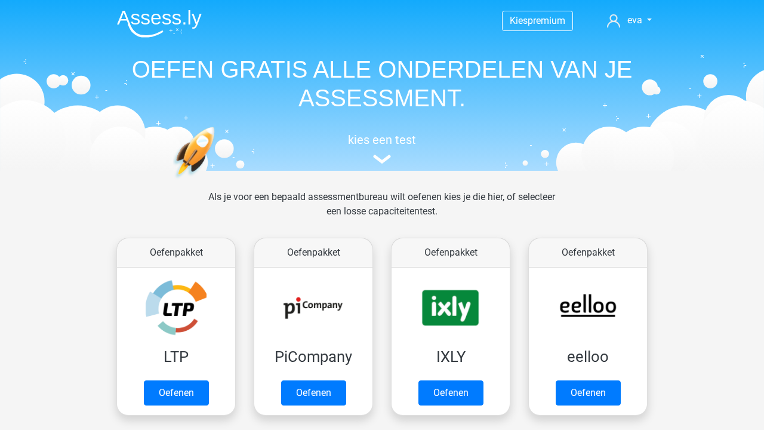
drag, startPoint x: 302, startPoint y: 4, endPoint x: 445, endPoint y: 179, distance: 225.3
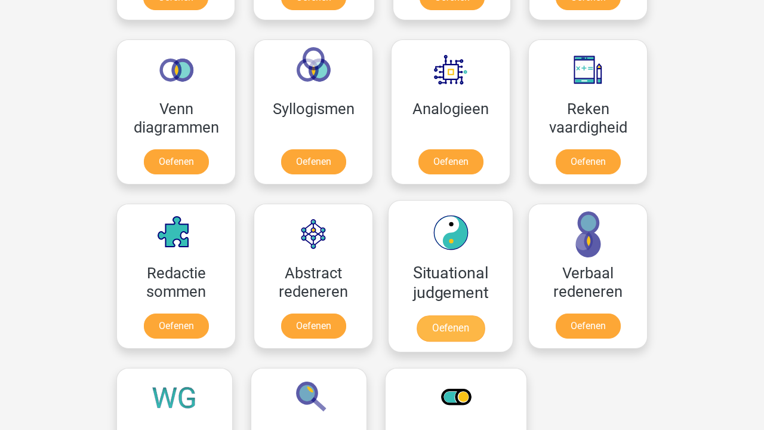
scroll to position [684, 0]
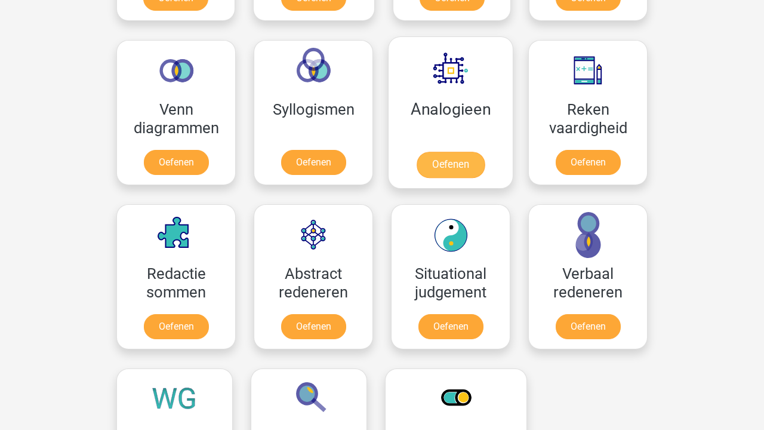
click at [472, 152] on link "Oefenen" at bounding box center [451, 165] width 68 height 26
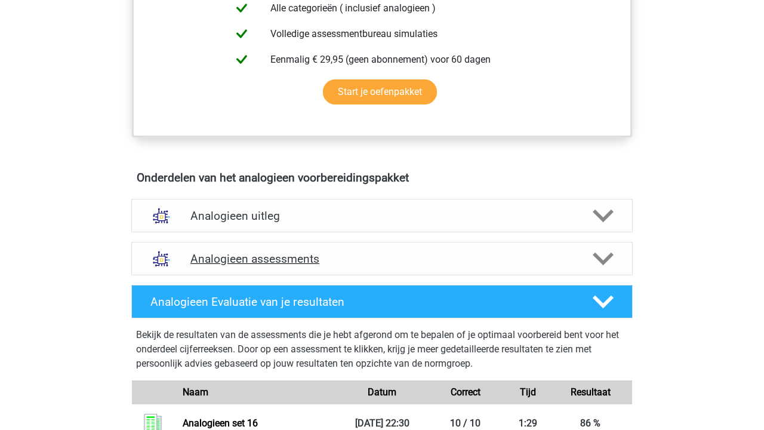
click at [316, 249] on div "Analogieen assessments" at bounding box center [381, 258] width 501 height 33
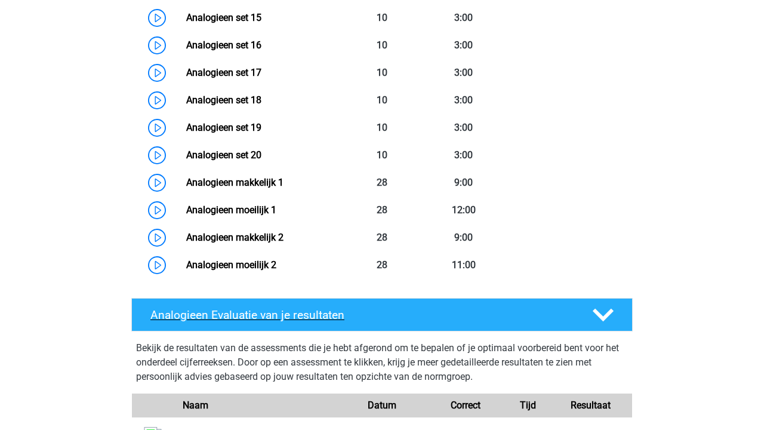
scroll to position [1161, 0]
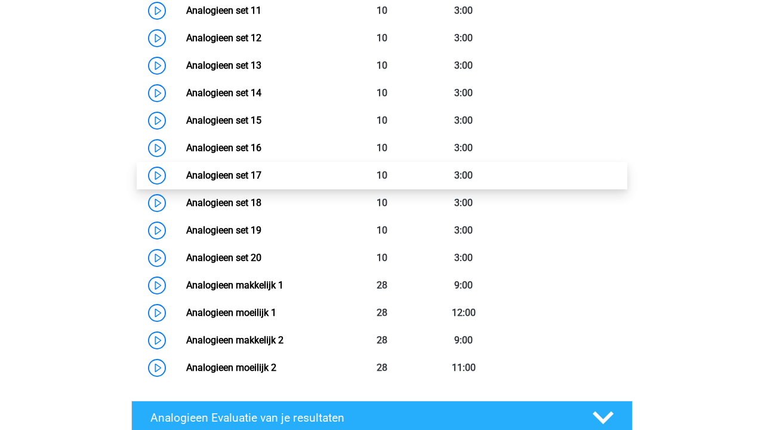
click at [261, 170] on link "Analogieen set 17" at bounding box center [223, 175] width 75 height 11
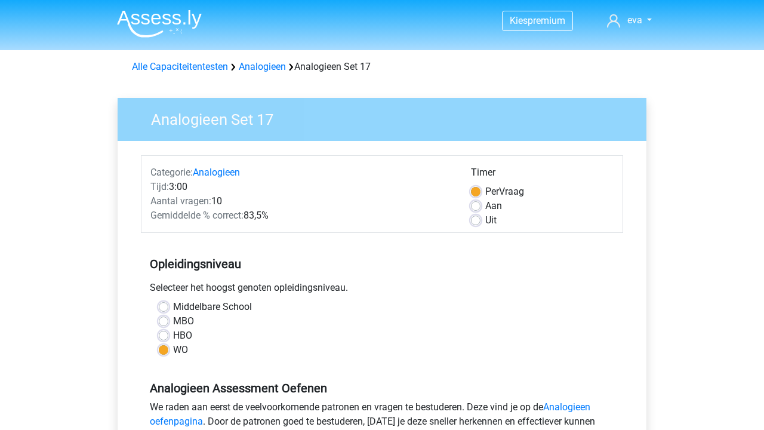
scroll to position [479, 0]
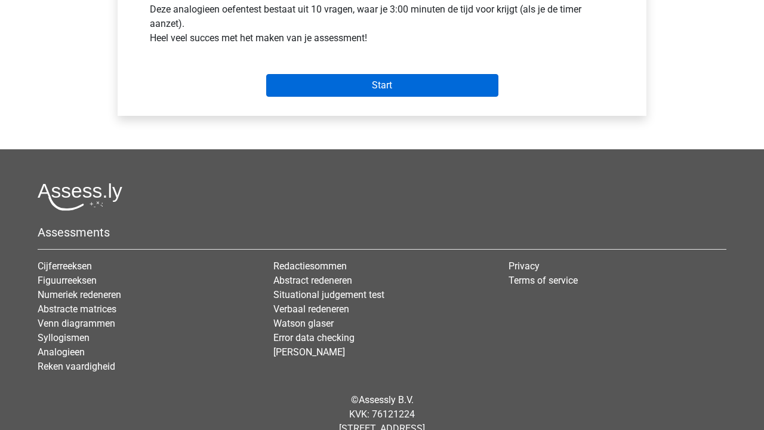
click at [390, 89] on input "Start" at bounding box center [382, 85] width 232 height 23
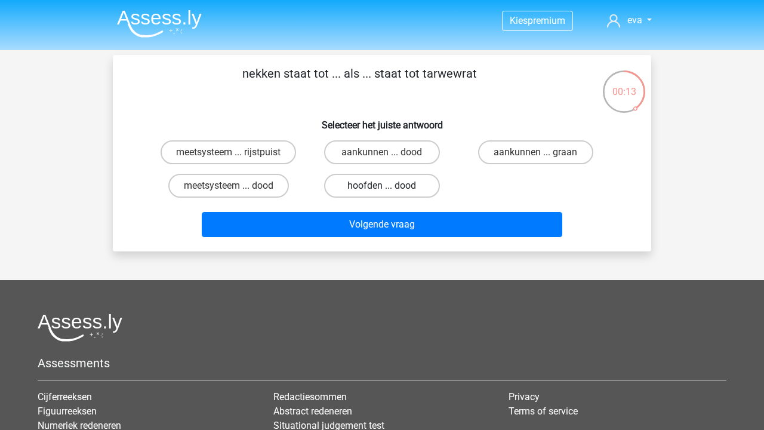
click at [406, 189] on label "hoofden ... dood" at bounding box center [381, 186] width 115 height 24
click at [390, 189] on input "hoofden ... dood" at bounding box center [386, 190] width 8 height 8
radio input "true"
click at [287, 154] on label "meetsysteem ... rijstpuist" at bounding box center [229, 152] width 136 height 24
click at [236, 154] on input "meetsysteem ... rijstpuist" at bounding box center [233, 156] width 8 height 8
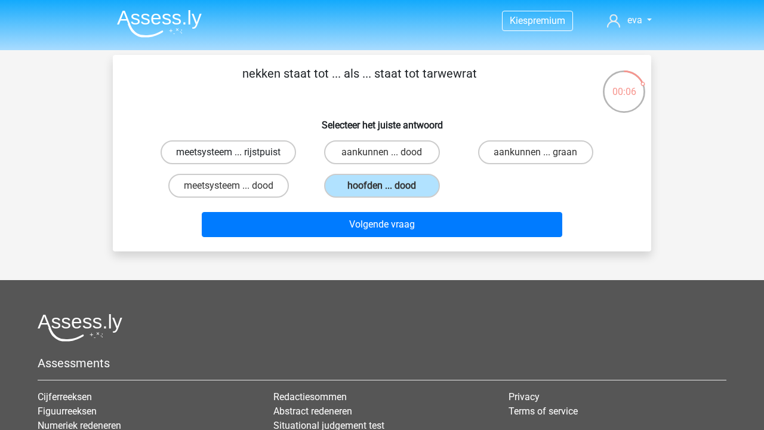
radio input "true"
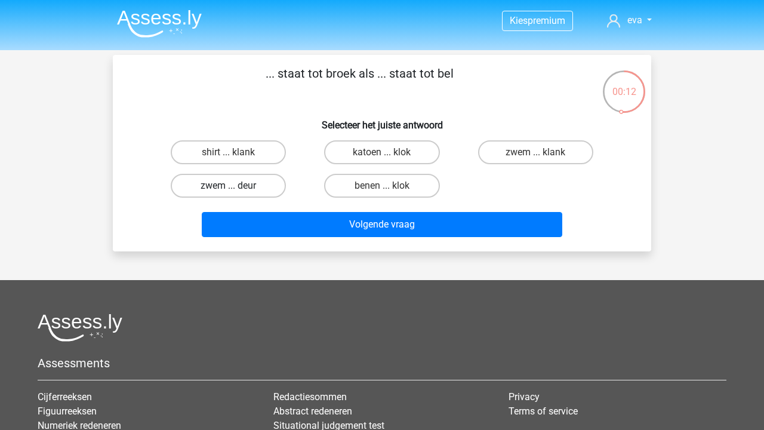
click at [242, 185] on label "zwem ... deur" at bounding box center [228, 186] width 115 height 24
click at [236, 186] on input "zwem ... deur" at bounding box center [233, 190] width 8 height 8
radio input "true"
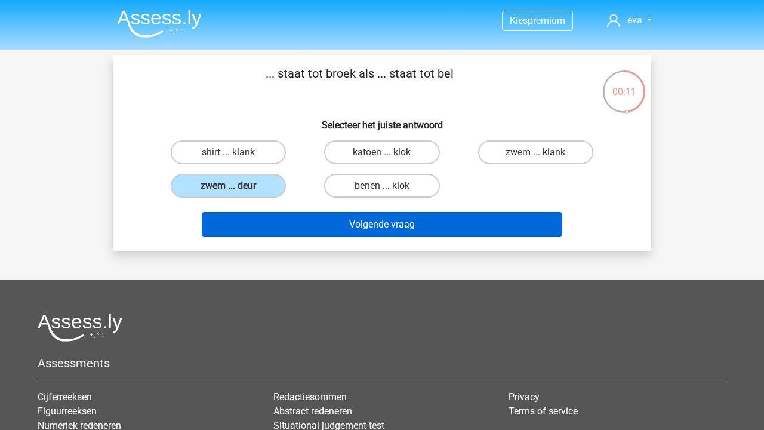
click at [299, 219] on button "Volgende vraag" at bounding box center [382, 224] width 361 height 25
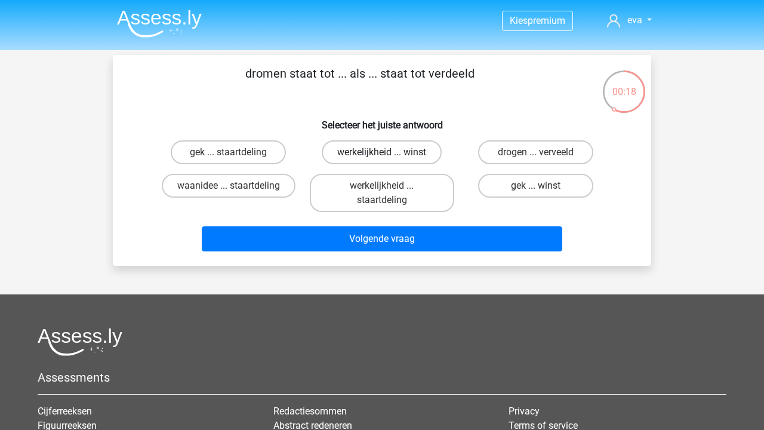
click at [411, 143] on label "werkelijkheid ... winst" at bounding box center [382, 152] width 120 height 24
click at [390, 152] on input "werkelijkheid ... winst" at bounding box center [386, 156] width 8 height 8
radio input "true"
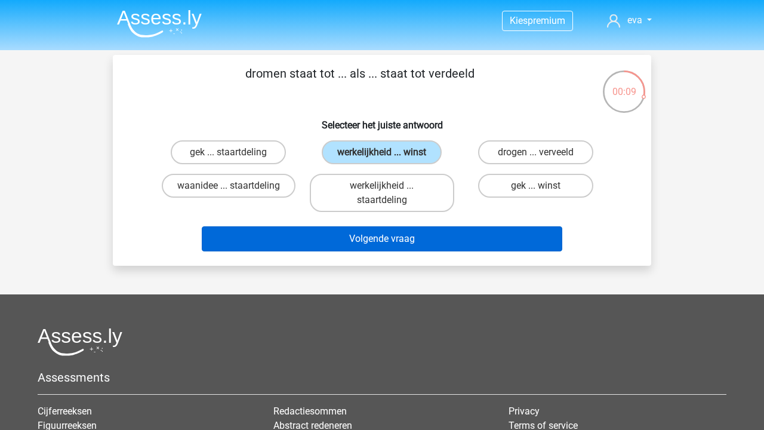
click at [440, 242] on button "Volgende vraag" at bounding box center [382, 238] width 361 height 25
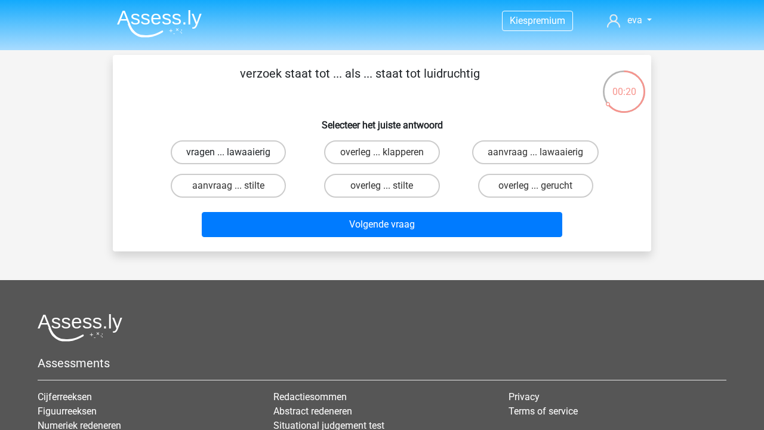
click at [267, 154] on label "vragen ... lawaaierig" at bounding box center [228, 152] width 115 height 24
click at [236, 154] on input "vragen ... lawaaierig" at bounding box center [233, 156] width 8 height 8
radio input "true"
click at [534, 153] on label "aanvraag ... lawaaierig" at bounding box center [535, 152] width 127 height 24
click at [536, 153] on input "aanvraag ... lawaaierig" at bounding box center [540, 156] width 8 height 8
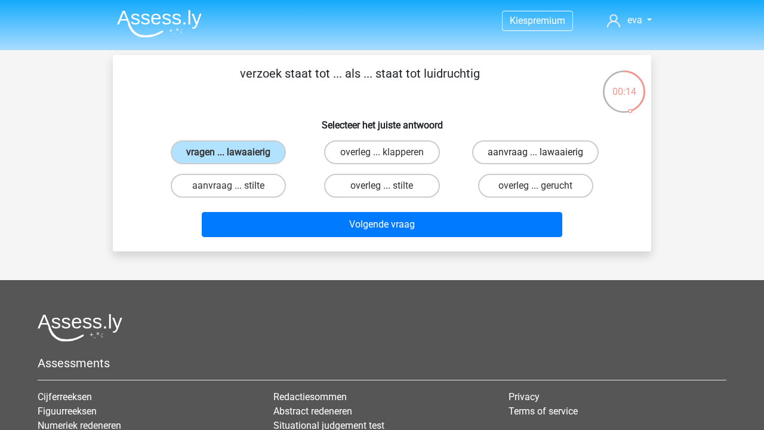
radio input "true"
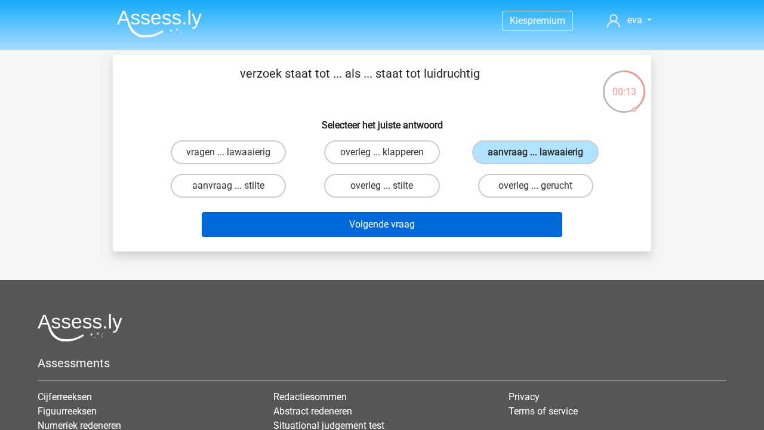
click at [487, 215] on button "Volgende vraag" at bounding box center [382, 224] width 361 height 25
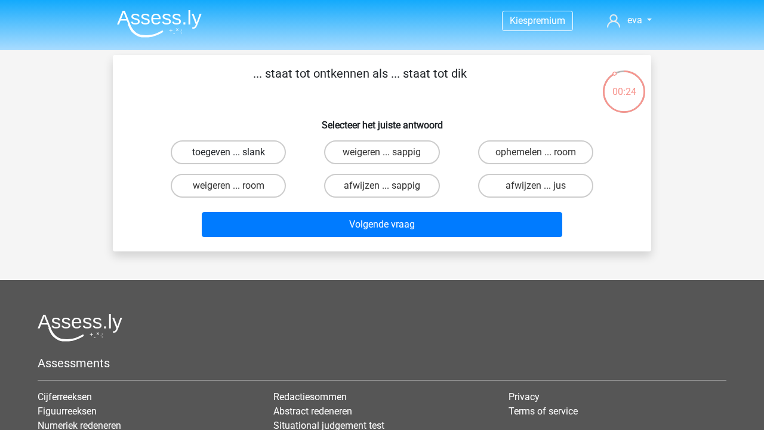
click at [272, 150] on label "toegeven ... slank" at bounding box center [228, 152] width 115 height 24
click at [236, 152] on input "toegeven ... slank" at bounding box center [233, 156] width 8 height 8
radio input "true"
click at [285, 202] on div "weigeren ... room" at bounding box center [228, 185] width 153 height 33
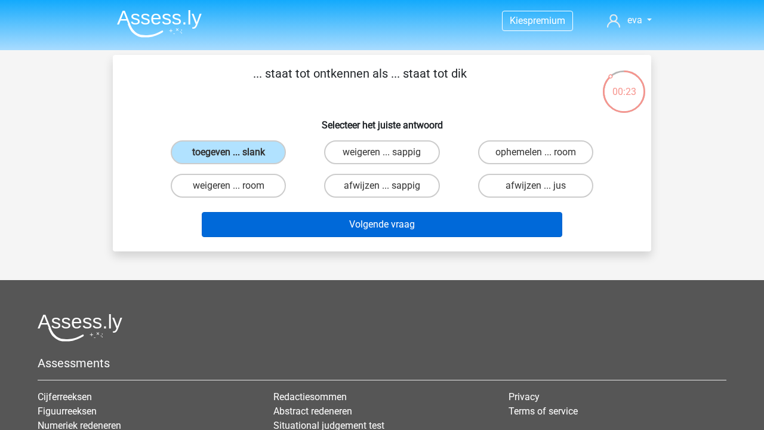
click at [294, 219] on button "Volgende vraag" at bounding box center [382, 224] width 361 height 25
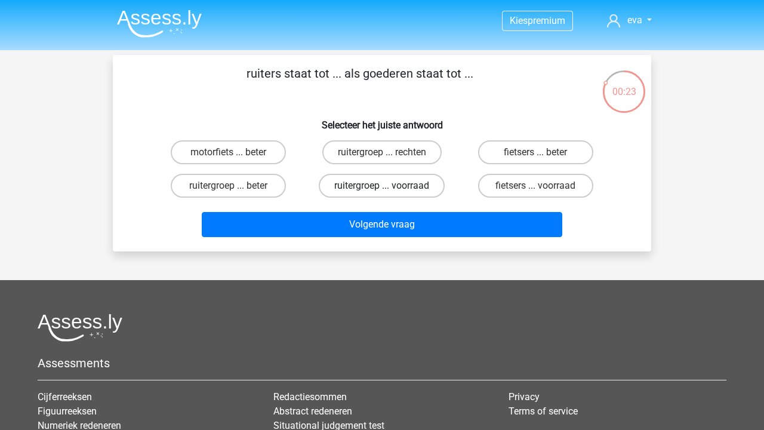
click at [414, 180] on label "ruitergroep ... voorraad" at bounding box center [382, 186] width 126 height 24
click at [390, 186] on input "ruitergroep ... voorraad" at bounding box center [386, 190] width 8 height 8
radio input "true"
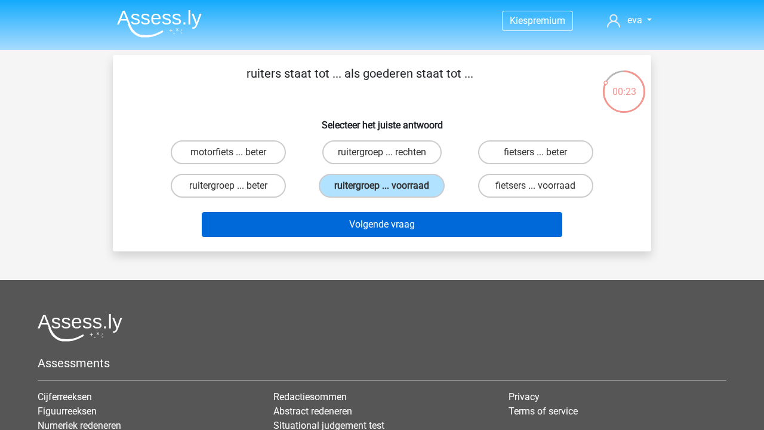
click at [413, 229] on button "Volgende vraag" at bounding box center [382, 224] width 361 height 25
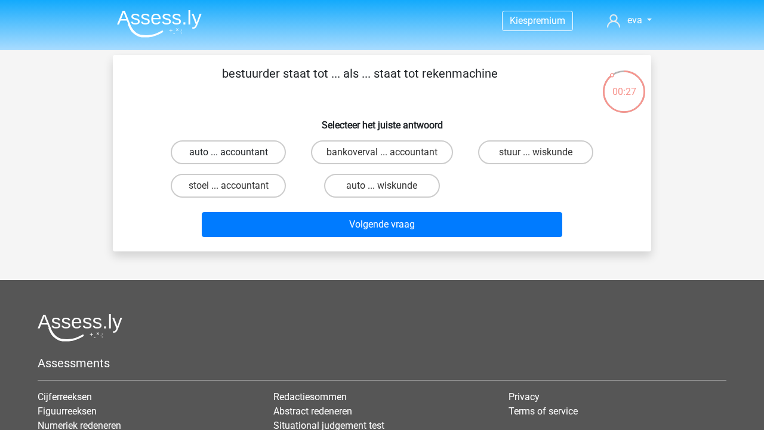
click at [253, 148] on label "auto ... accountant" at bounding box center [228, 152] width 115 height 24
click at [236, 152] on input "auto ... accountant" at bounding box center [233, 156] width 8 height 8
radio input "true"
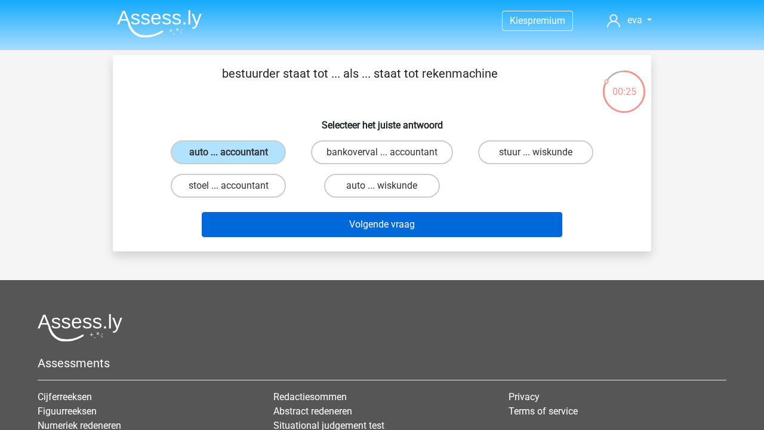
click at [358, 222] on button "Volgende vraag" at bounding box center [382, 224] width 361 height 25
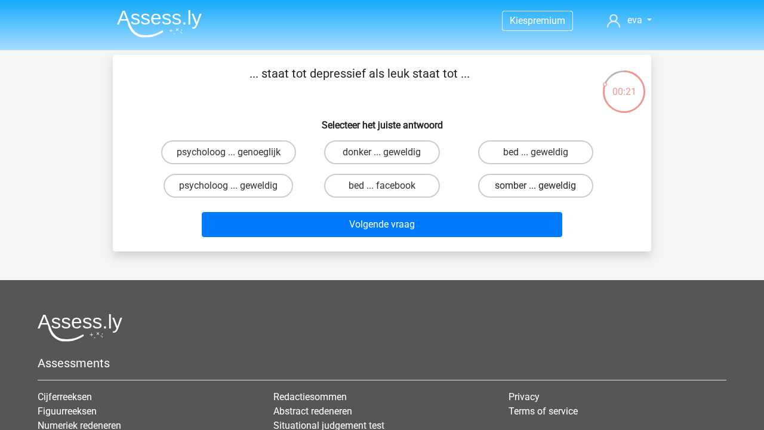
click at [519, 180] on label "somber ... geweldig" at bounding box center [535, 186] width 115 height 24
click at [536, 186] on input "somber ... geweldig" at bounding box center [540, 190] width 8 height 8
radio input "true"
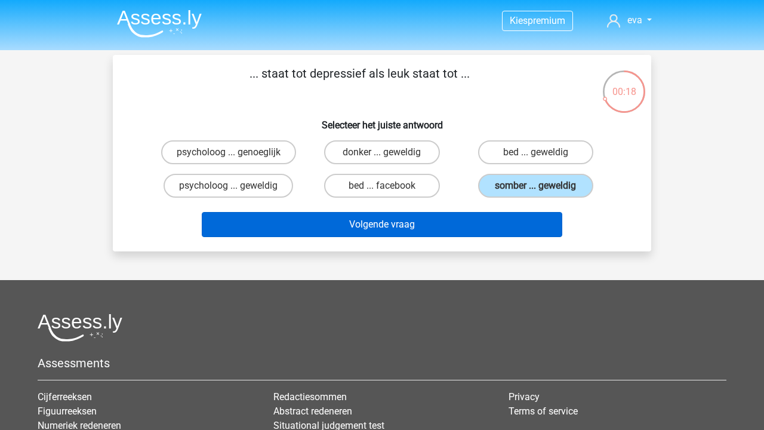
click at [424, 224] on button "Volgende vraag" at bounding box center [382, 224] width 361 height 25
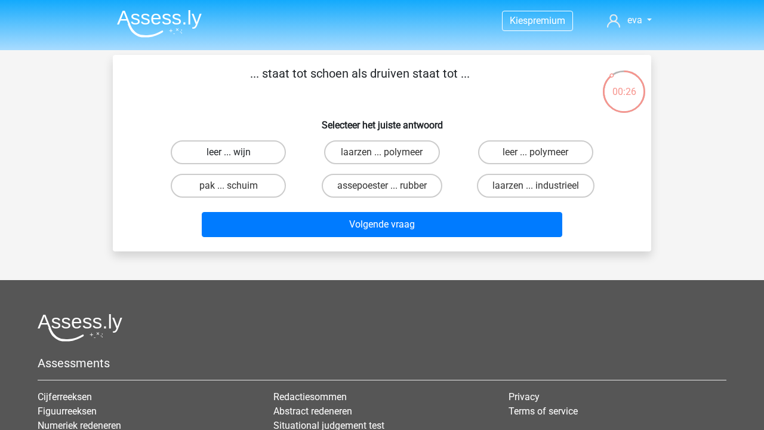
click at [249, 151] on label "leer ... wijn" at bounding box center [228, 152] width 115 height 24
click at [236, 152] on input "leer ... wijn" at bounding box center [233, 156] width 8 height 8
radio input "true"
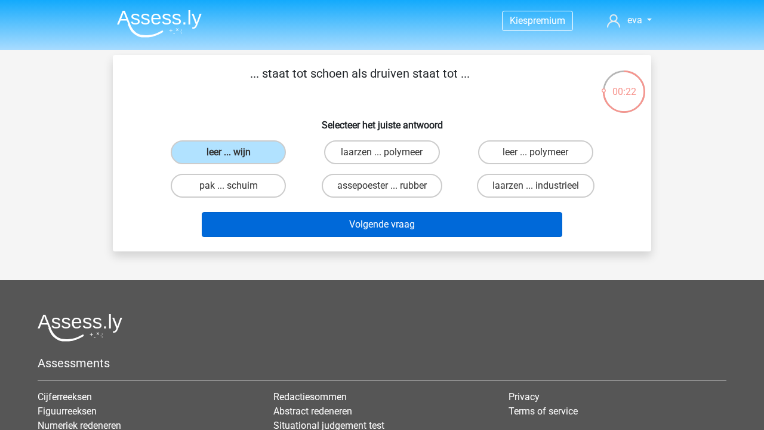
click at [358, 226] on button "Volgende vraag" at bounding box center [382, 224] width 361 height 25
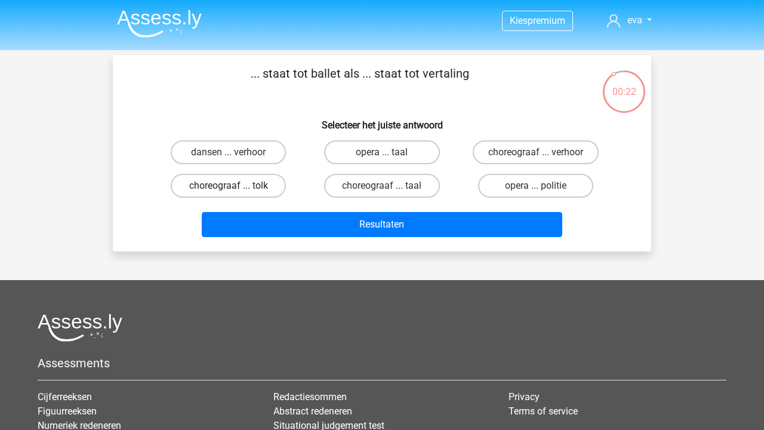
click at [222, 187] on label "choreograaf ... tolk" at bounding box center [228, 186] width 115 height 24
click at [229, 187] on input "choreograaf ... tolk" at bounding box center [233, 190] width 8 height 8
radio input "true"
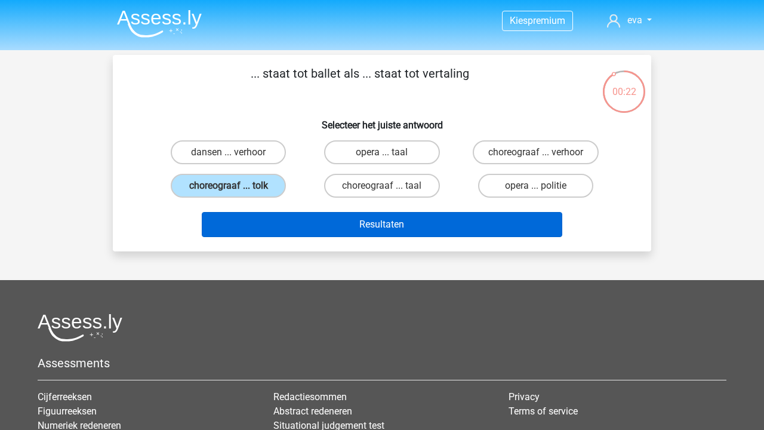
click at [285, 222] on button "Resultaten" at bounding box center [382, 224] width 361 height 25
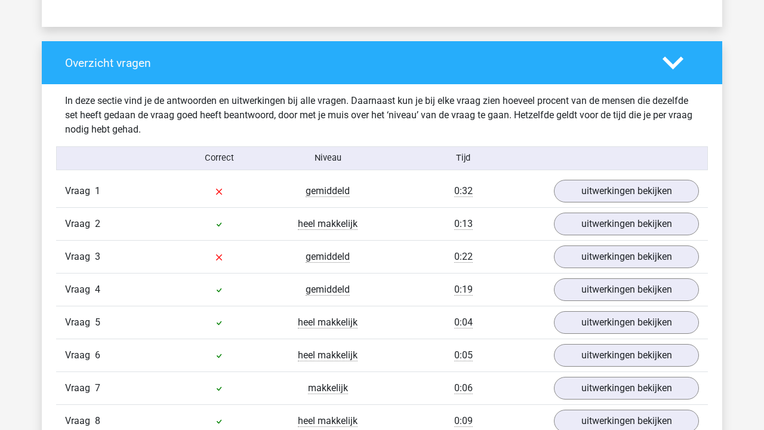
scroll to position [986, 0]
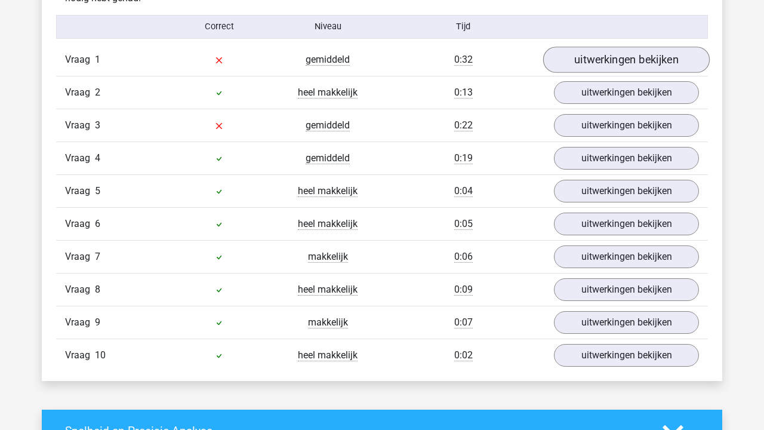
click at [598, 58] on link "uitwerkingen bekijken" at bounding box center [626, 60] width 167 height 26
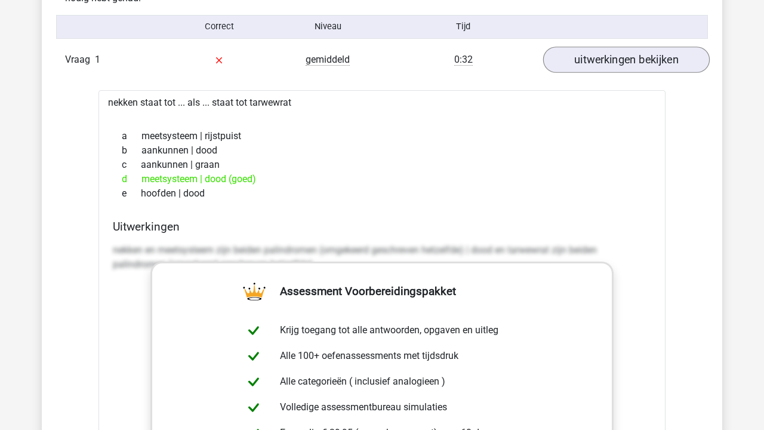
click at [598, 58] on link "uitwerkingen bekijken" at bounding box center [626, 60] width 167 height 26
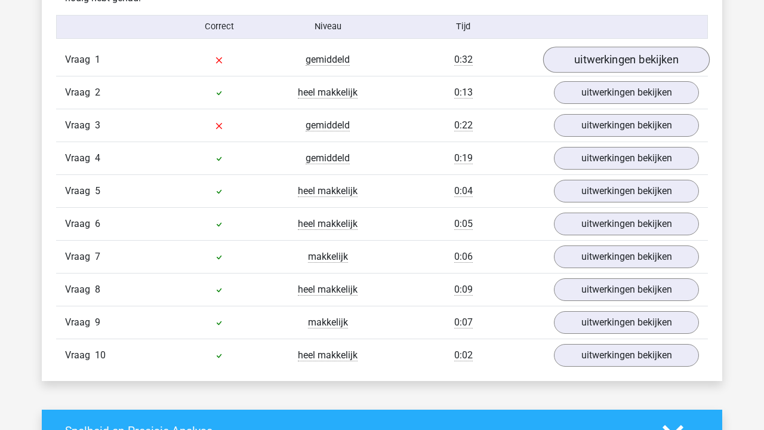
click at [600, 54] on link "uitwerkingen bekijken" at bounding box center [626, 60] width 167 height 26
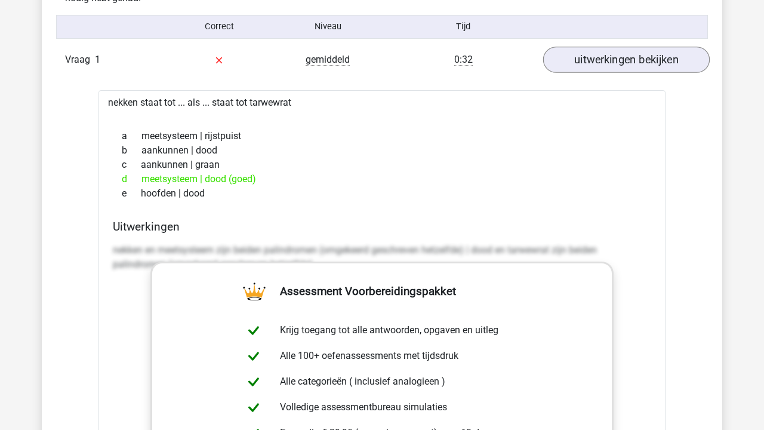
click at [600, 54] on link "uitwerkingen bekijken" at bounding box center [626, 60] width 167 height 26
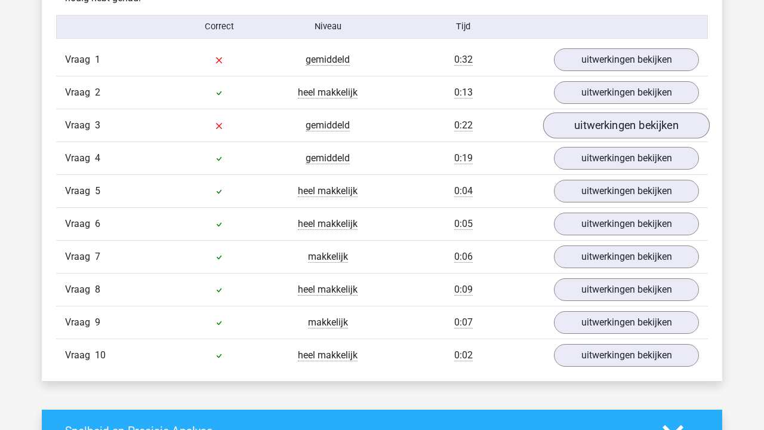
click at [618, 118] on link "uitwerkingen bekijken" at bounding box center [626, 125] width 167 height 26
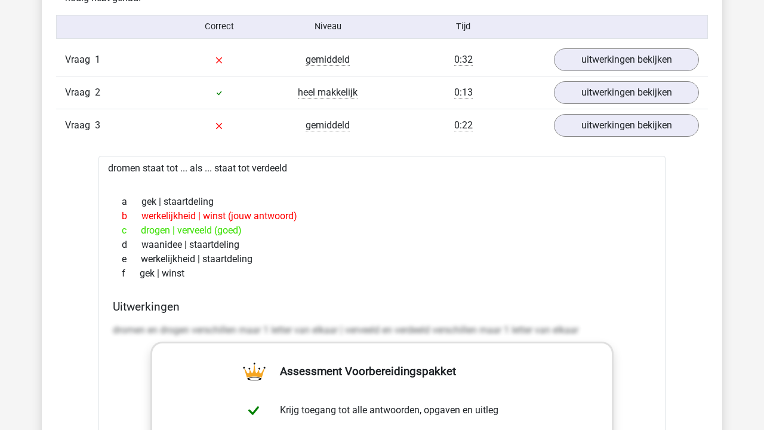
click at [198, 217] on div "b werkelijkheid | winst (jouw antwoord)" at bounding box center [382, 216] width 539 height 14
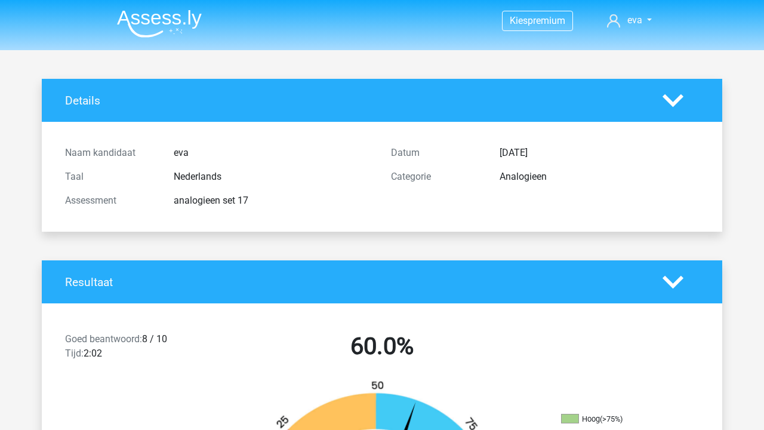
scroll to position [0, 0]
click at [140, 17] on img at bounding box center [159, 24] width 85 height 28
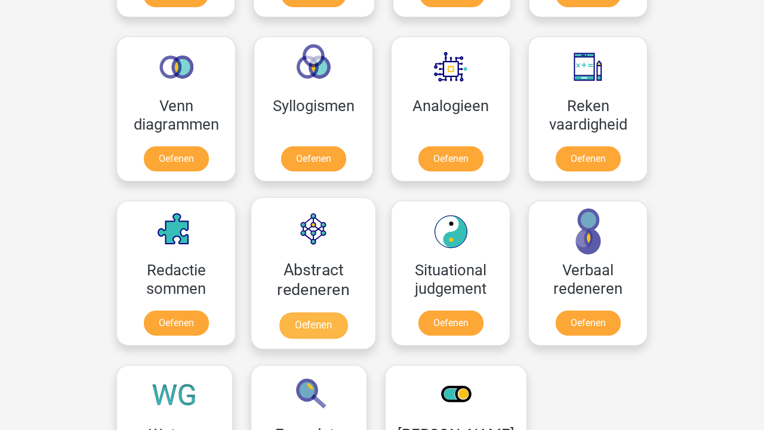
scroll to position [711, 0]
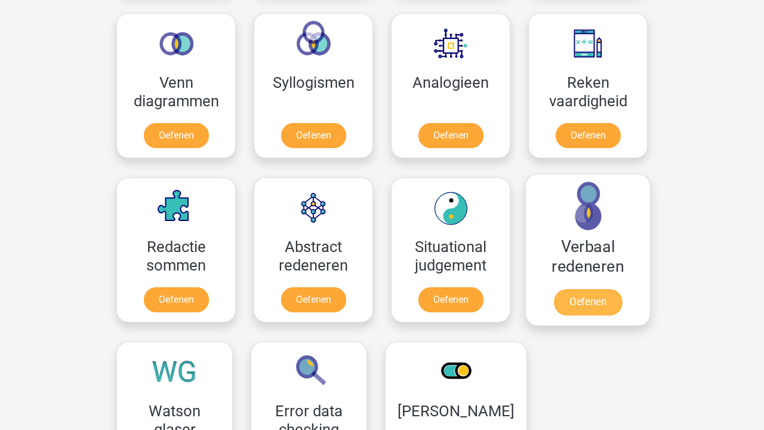
click at [580, 289] on link "Oefenen" at bounding box center [588, 302] width 68 height 26
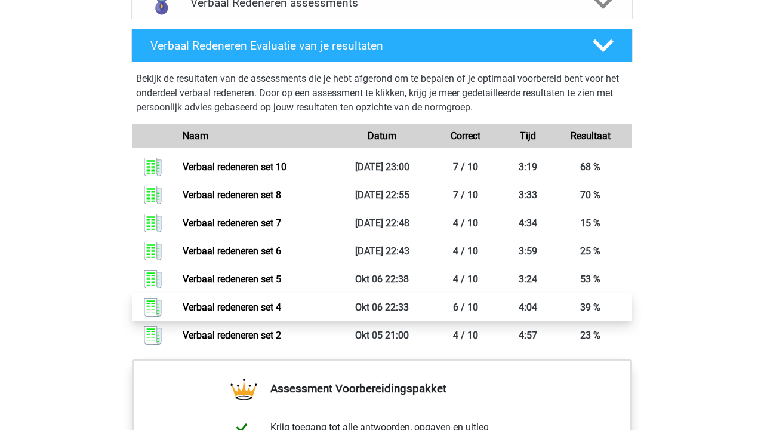
scroll to position [693, 0]
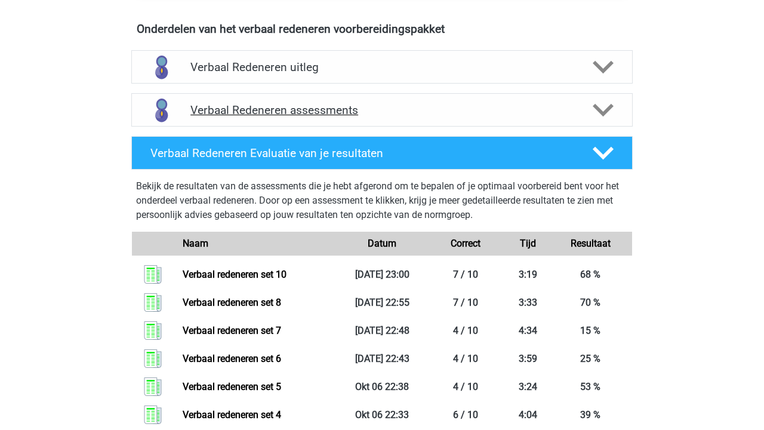
click at [330, 113] on h4 "Verbaal Redeneren assessments" at bounding box center [381, 110] width 383 height 14
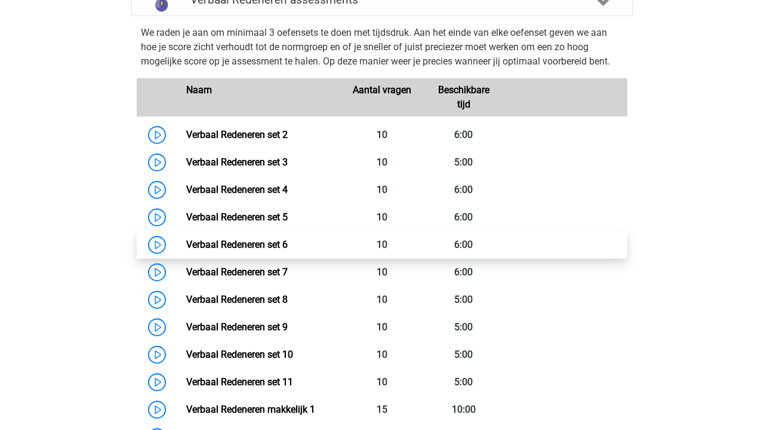
scroll to position [836, 0]
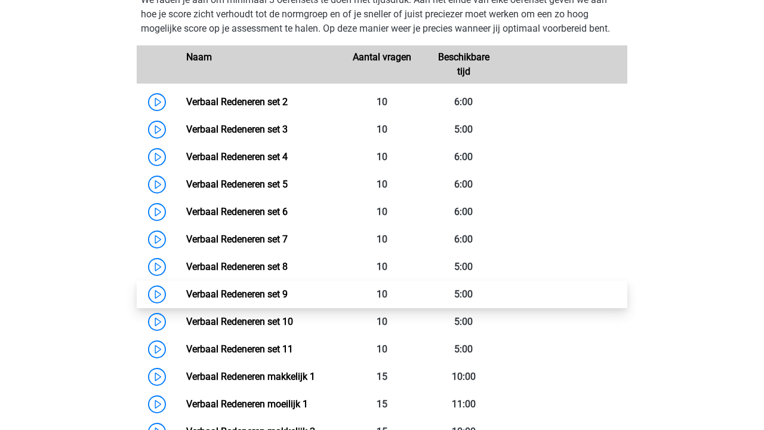
click at [288, 297] on link "Verbaal Redeneren set 9" at bounding box center [236, 293] width 101 height 11
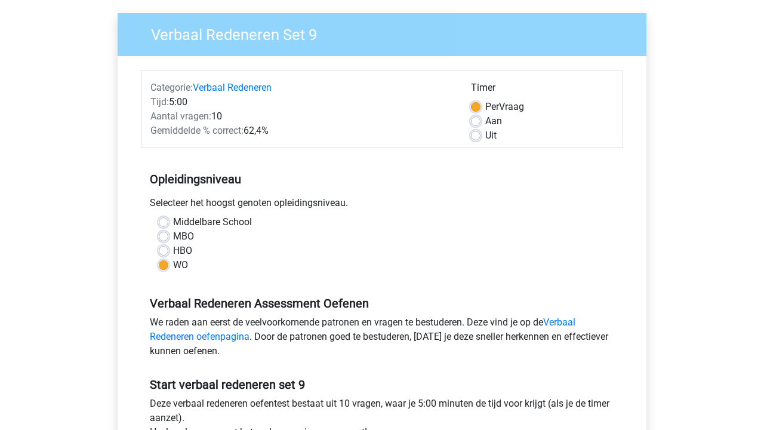
scroll to position [255, 0]
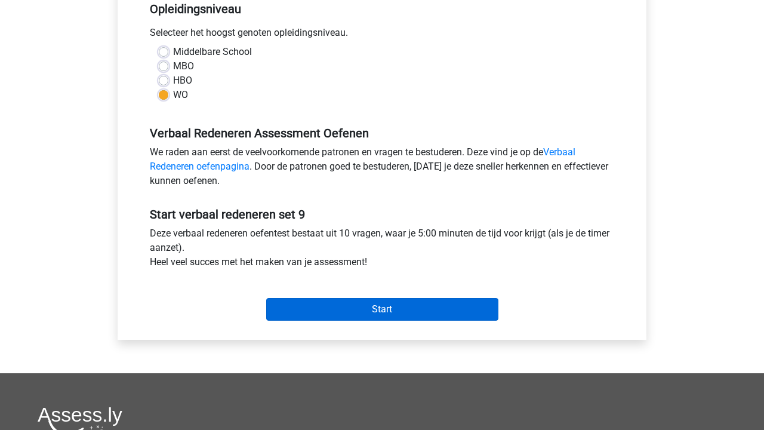
click at [316, 312] on input "Start" at bounding box center [382, 309] width 232 height 23
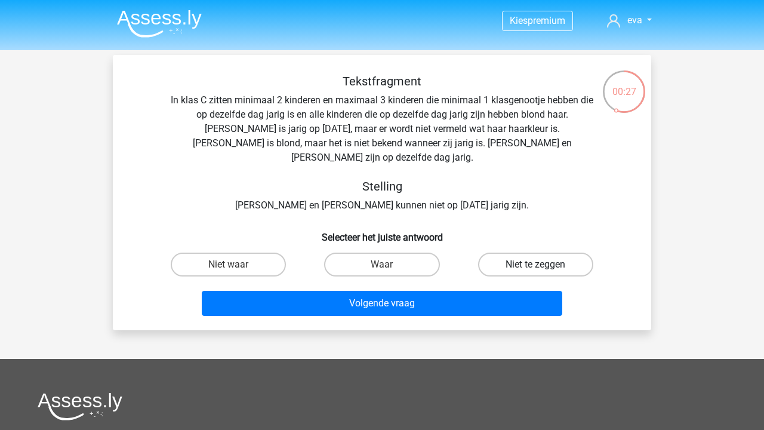
click at [533, 256] on label "Niet te zeggen" at bounding box center [535, 265] width 115 height 24
click at [536, 264] on input "Niet te zeggen" at bounding box center [540, 268] width 8 height 8
radio input "true"
click at [255, 253] on label "Niet waar" at bounding box center [228, 265] width 115 height 24
click at [236, 264] on input "Niet waar" at bounding box center [233, 268] width 8 height 8
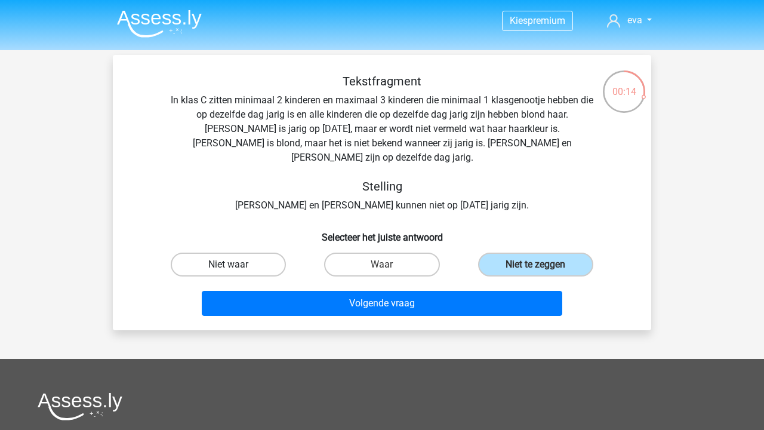
radio input "true"
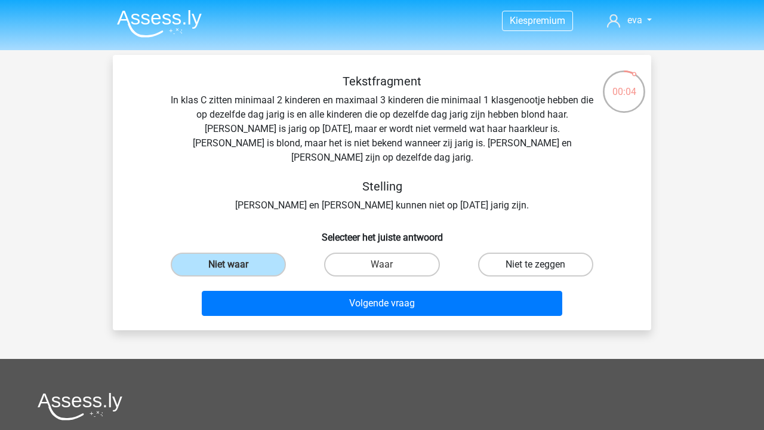
click at [522, 253] on label "Niet te zeggen" at bounding box center [535, 265] width 115 height 24
click at [536, 264] on input "Niet te zeggen" at bounding box center [540, 268] width 8 height 8
radio input "true"
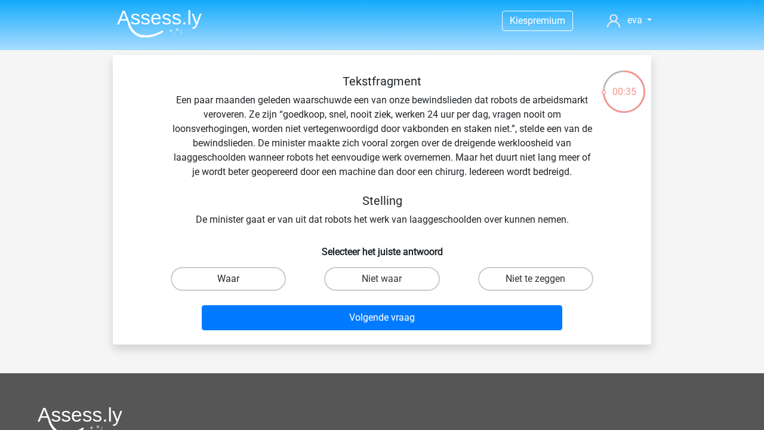
click at [252, 287] on label "Waar" at bounding box center [228, 279] width 115 height 24
click at [236, 287] on input "Waar" at bounding box center [233, 283] width 8 height 8
radio input "true"
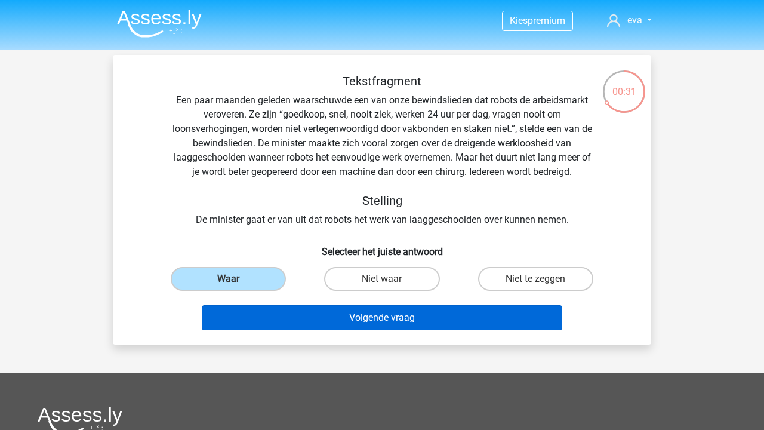
click at [358, 318] on button "Volgende vraag" at bounding box center [382, 317] width 361 height 25
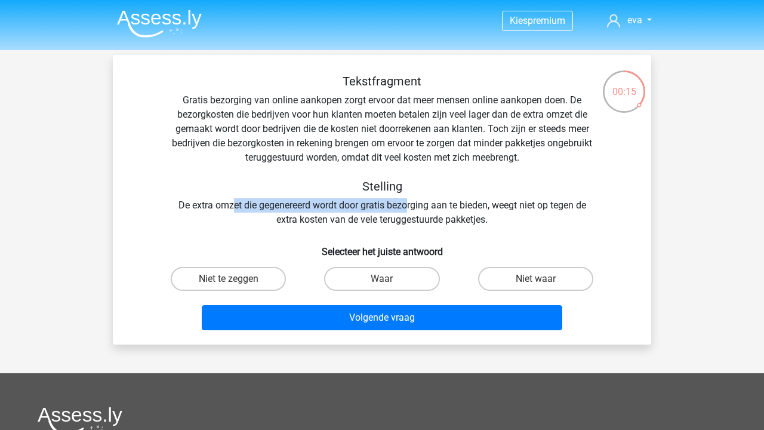
drag, startPoint x: 231, startPoint y: 204, endPoint x: 409, endPoint y: 204, distance: 177.9
click at [409, 204] on div "Tekstfragment Gratis bezorging van online aankopen zorgt ervoor dat meer mensen…" at bounding box center [382, 150] width 500 height 153
click at [410, 278] on label "Waar" at bounding box center [381, 279] width 115 height 24
click at [390, 279] on input "Waar" at bounding box center [386, 283] width 8 height 8
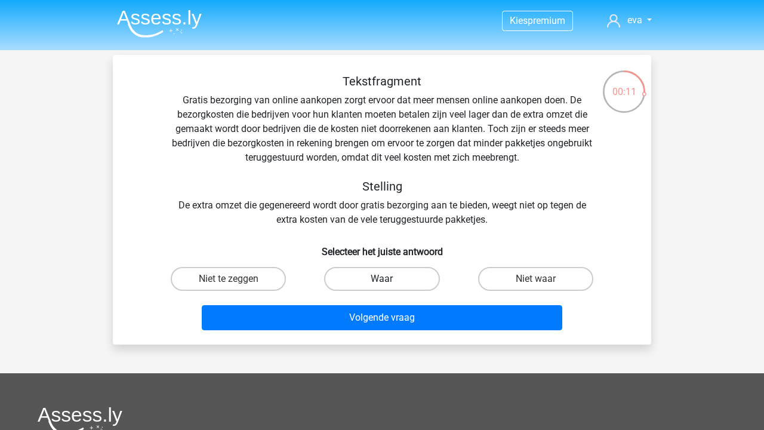
radio input "true"
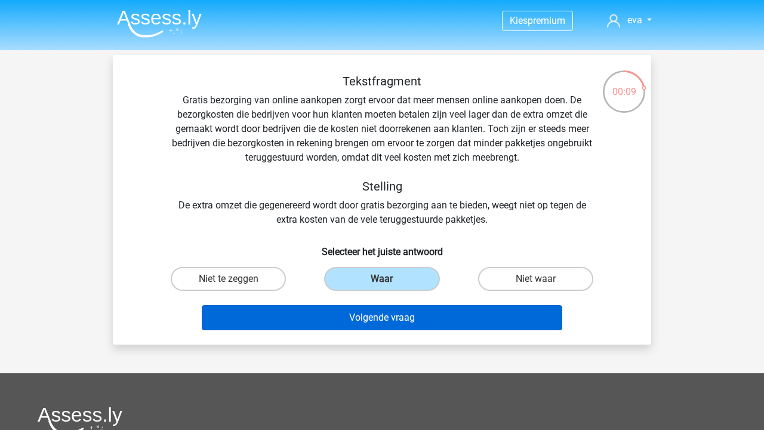
click at [416, 318] on button "Volgende vraag" at bounding box center [382, 317] width 361 height 25
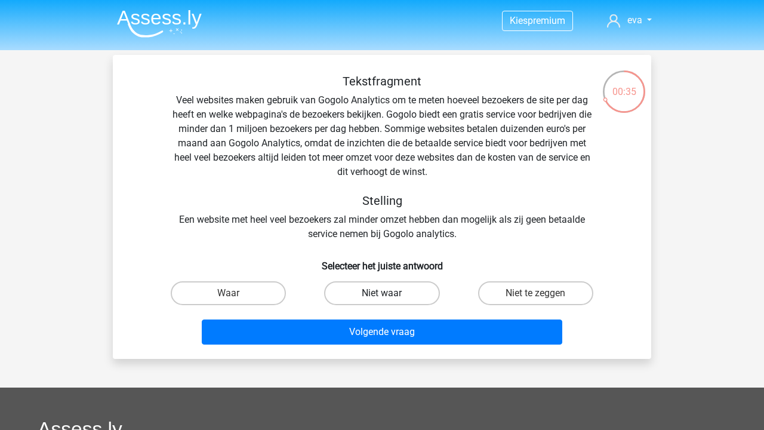
click at [418, 294] on label "Niet waar" at bounding box center [381, 293] width 115 height 24
click at [390, 294] on input "Niet waar" at bounding box center [386, 297] width 8 height 8
radio input "true"
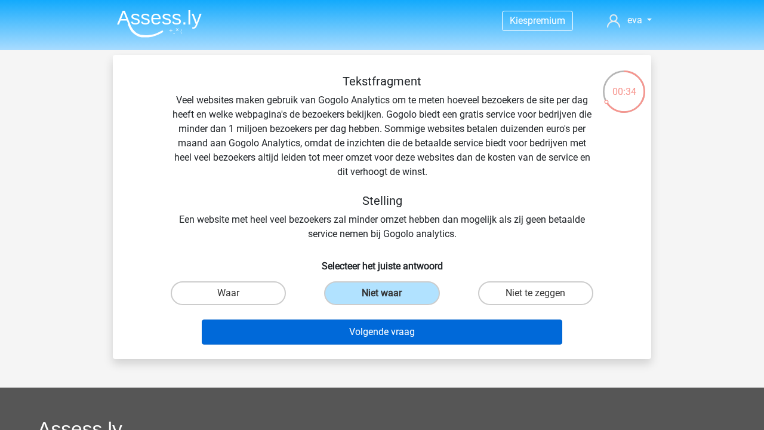
click at [472, 328] on button "Volgende vraag" at bounding box center [382, 331] width 361 height 25
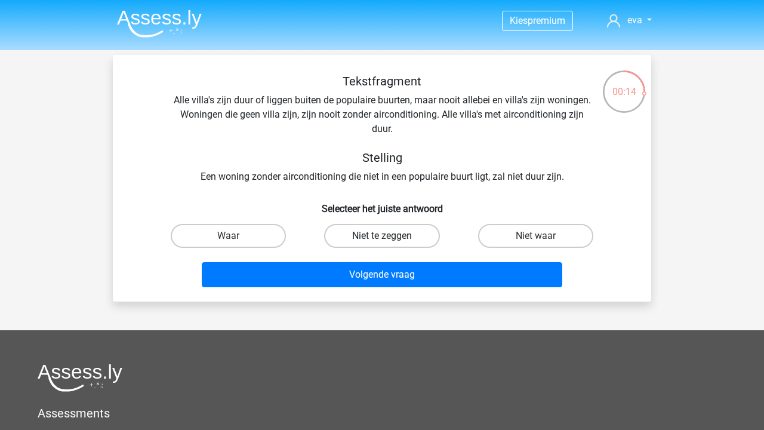
click at [386, 232] on label "Niet te zeggen" at bounding box center [381, 236] width 115 height 24
click at [386, 236] on input "Niet te zeggen" at bounding box center [386, 240] width 8 height 8
radio input "true"
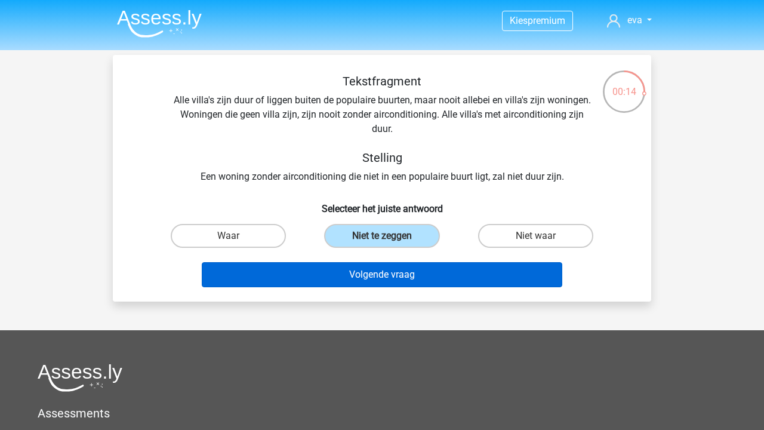
click at [389, 272] on button "Volgende vraag" at bounding box center [382, 274] width 361 height 25
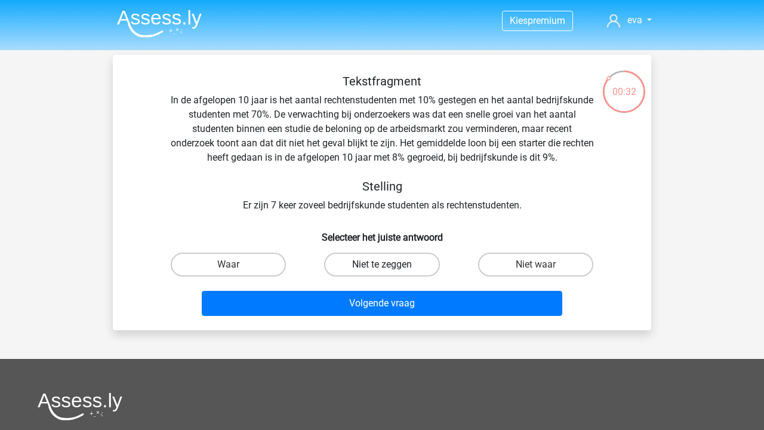
click at [410, 261] on label "Niet te zeggen" at bounding box center [381, 265] width 115 height 24
click at [390, 264] on input "Niet te zeggen" at bounding box center [386, 268] width 8 height 8
radio input "true"
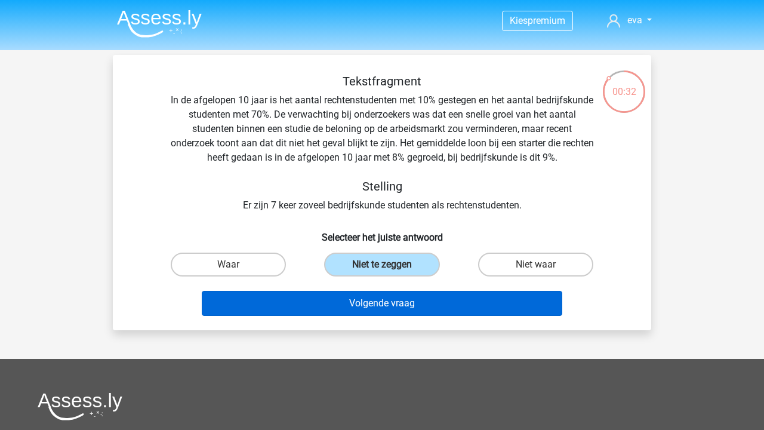
click at [413, 308] on button "Volgende vraag" at bounding box center [382, 303] width 361 height 25
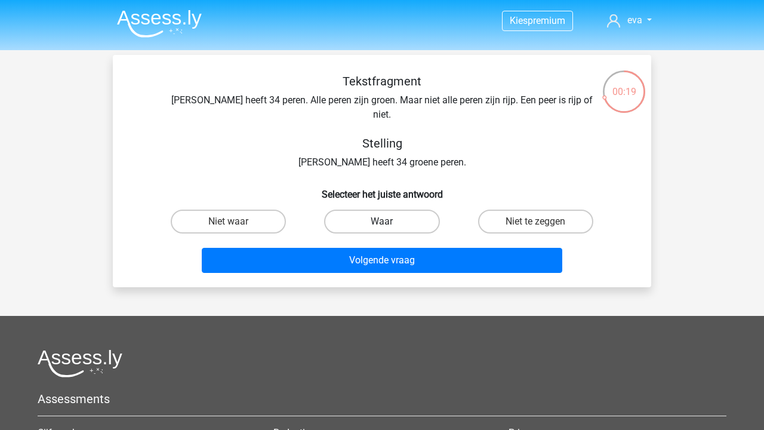
click at [352, 210] on label "Waar" at bounding box center [381, 222] width 115 height 24
click at [382, 221] on input "Waar" at bounding box center [386, 225] width 8 height 8
radio input "true"
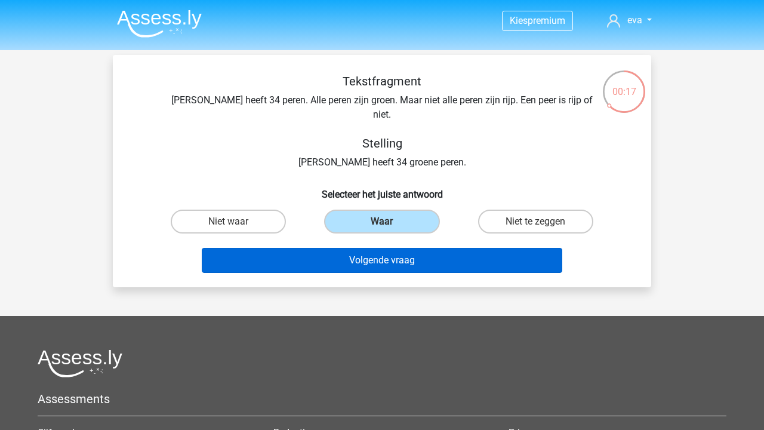
click at [357, 248] on button "Volgende vraag" at bounding box center [382, 260] width 361 height 25
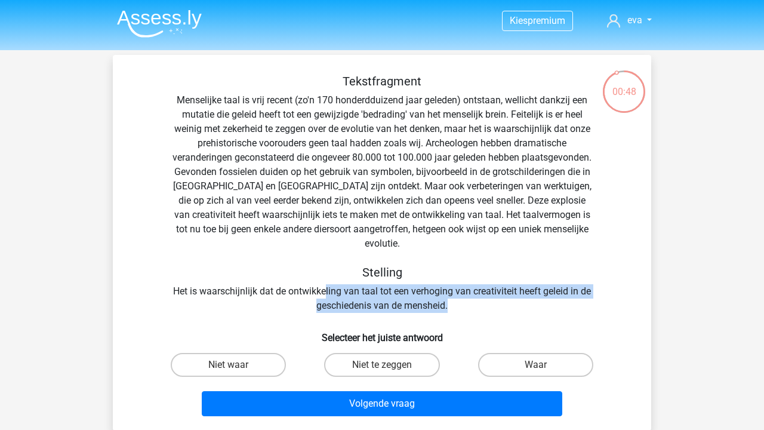
drag, startPoint x: 325, startPoint y: 281, endPoint x: 493, endPoint y: 291, distance: 168.6
click at [493, 291] on div "Tekstfragment Stelling Het is waarschijnlijk dat de ontwikkeling van taal tot e…" at bounding box center [382, 193] width 500 height 239
click at [425, 283] on div "Tekstfragment Stelling Het is waarschijnlijk dat de ontwikkeling van taal tot e…" at bounding box center [382, 193] width 500 height 239
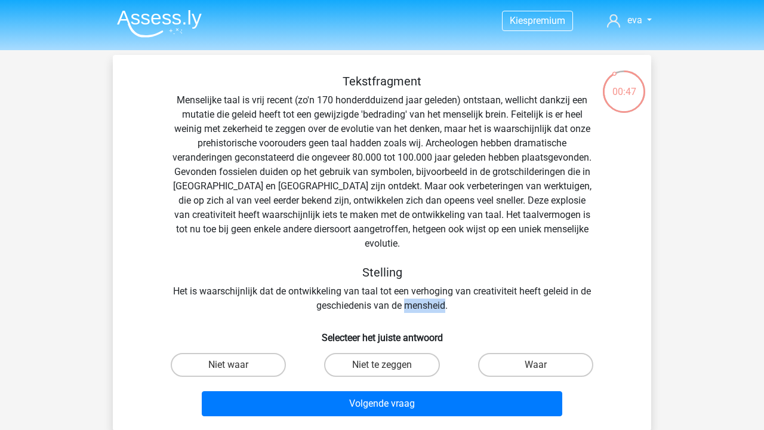
click at [425, 283] on div "Tekstfragment Stelling Het is waarschijnlijk dat de ontwikkeling van taal tot e…" at bounding box center [382, 193] width 500 height 239
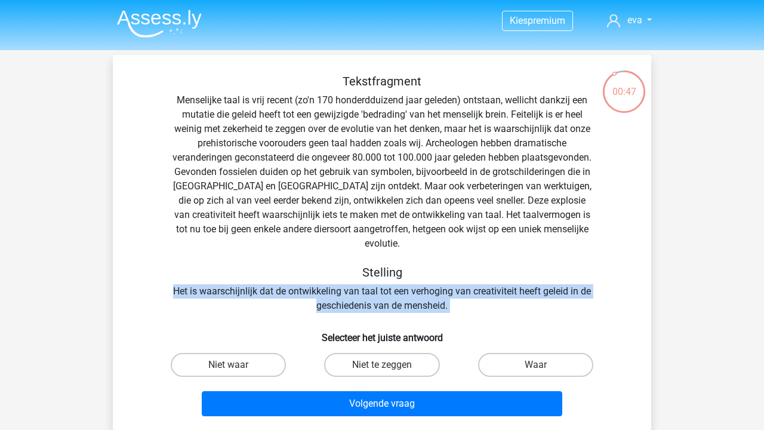
click at [425, 283] on div "Tekstfragment Stelling Het is waarschijnlijk dat de ontwikkeling van taal tot e…" at bounding box center [382, 193] width 500 height 239
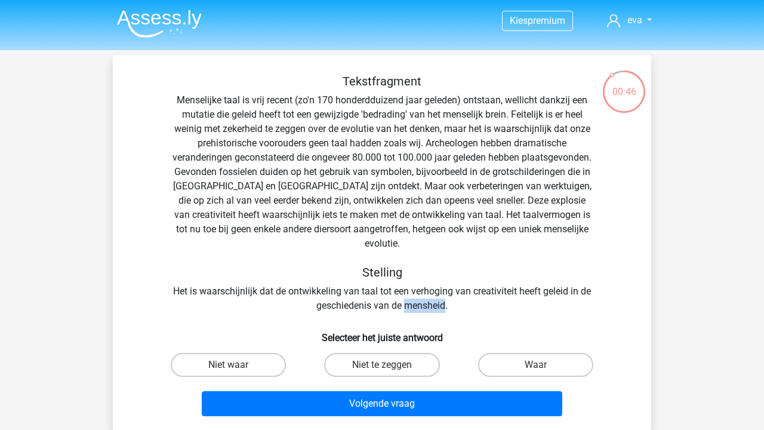
click at [425, 283] on div "Tekstfragment Stelling Het is waarschijnlijk dat de ontwikkeling van taal tot e…" at bounding box center [382, 193] width 500 height 239
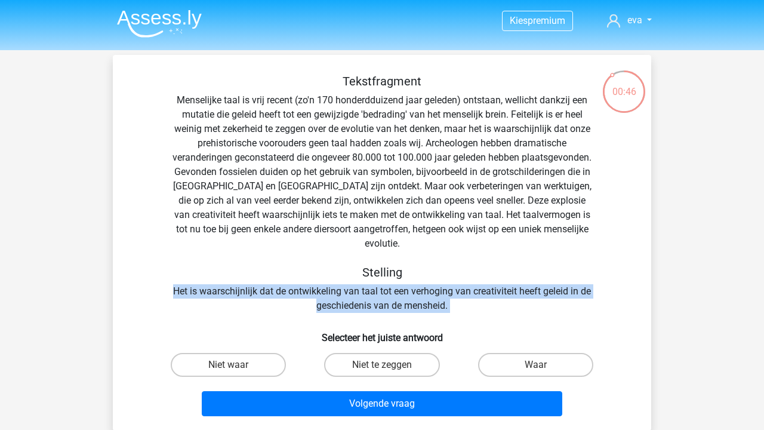
click at [425, 283] on div "Tekstfragment Stelling Het is waarschijnlijk dat de ontwikkeling van taal tot e…" at bounding box center [382, 193] width 500 height 239
click at [414, 278] on div "Tekstfragment Stelling Het is waarschijnlijk dat de ontwikkeling van taal tot e…" at bounding box center [382, 193] width 500 height 239
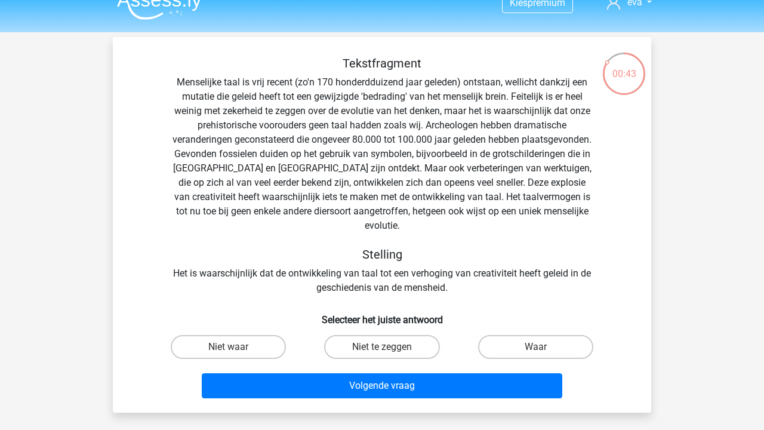
scroll to position [19, 0]
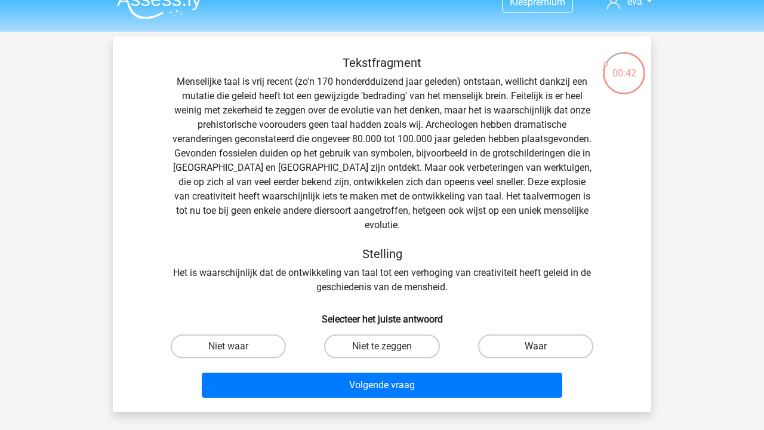
click at [520, 343] on label "Waar" at bounding box center [535, 346] width 115 height 24
click at [536, 346] on input "Waar" at bounding box center [540, 350] width 8 height 8
radio input "true"
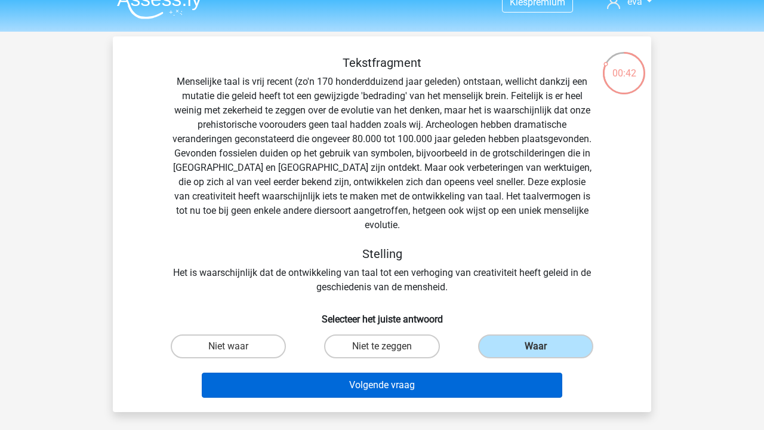
click at [500, 373] on button "Volgende vraag" at bounding box center [382, 385] width 361 height 25
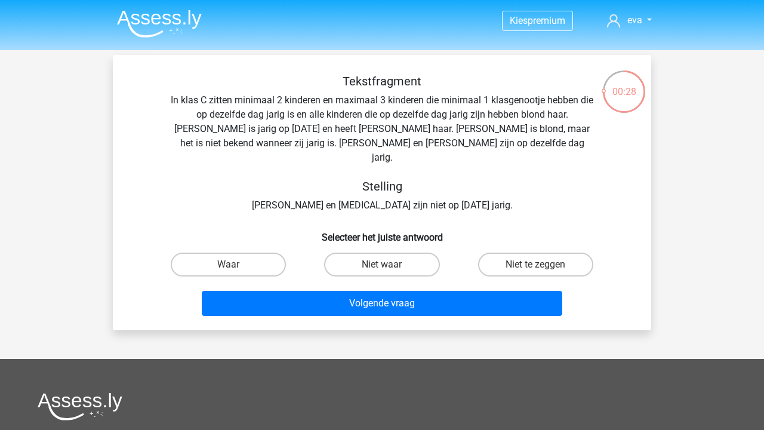
click at [541, 264] on div "Niet te zeggen" at bounding box center [535, 264] width 153 height 33
click at [540, 264] on input "Niet te zeggen" at bounding box center [540, 268] width 8 height 8
radio input "true"
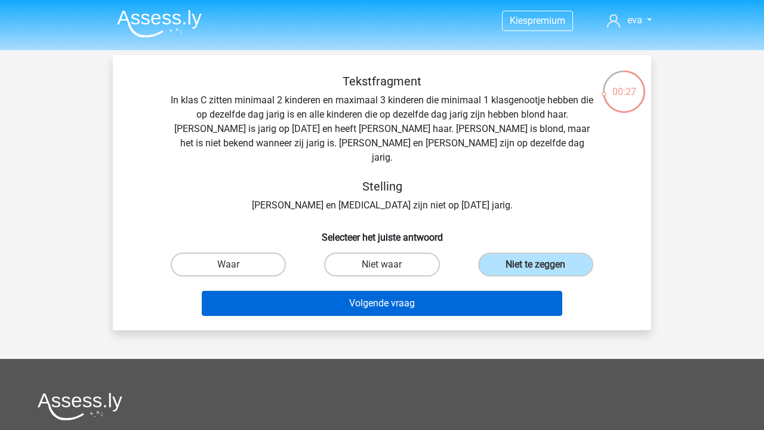
click at [534, 299] on button "Volgende vraag" at bounding box center [382, 303] width 361 height 25
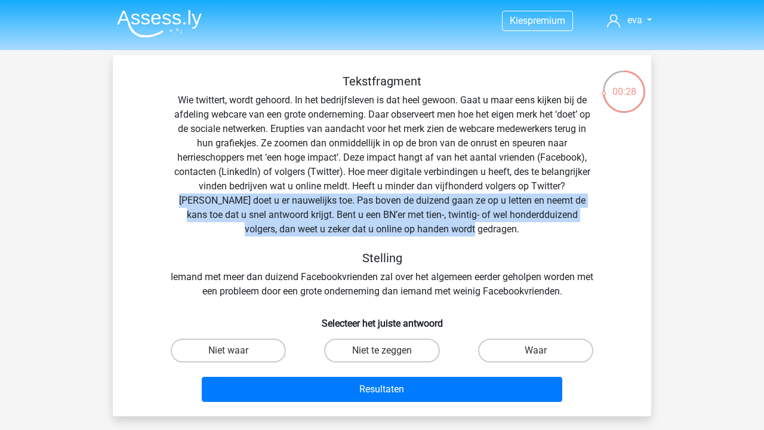
drag, startPoint x: 542, startPoint y: 187, endPoint x: 627, endPoint y: 223, distance: 92.3
click at [627, 223] on div "Tekstfragment Wie twittert, wordt gehoord. In het bedrijfsleven is dat heel gew…" at bounding box center [382, 186] width 500 height 224
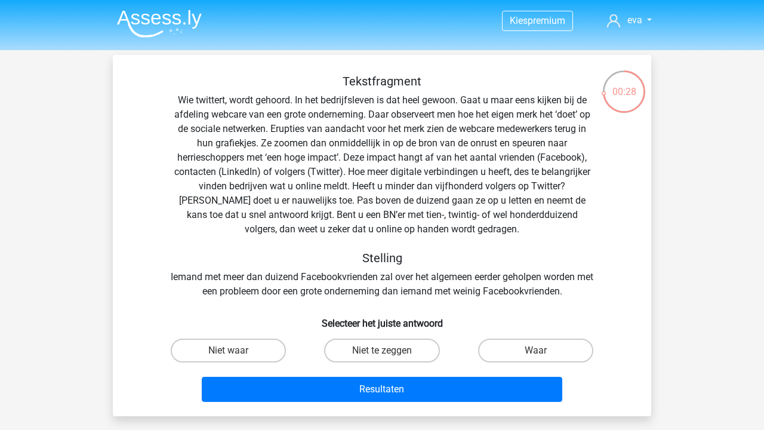
click at [536, 204] on div "Tekstfragment Wie twittert, wordt gehoord. In het bedrijfsleven is dat heel gew…" at bounding box center [382, 186] width 500 height 224
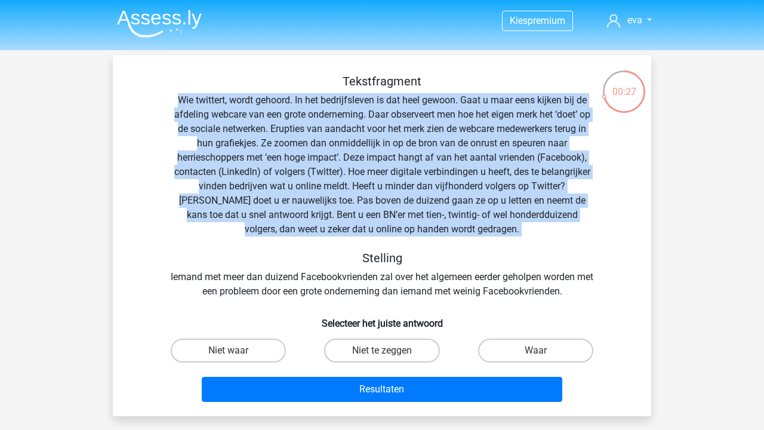
click at [536, 204] on div "Tekstfragment Wie twittert, wordt gehoord. In het bedrijfsleven is dat heel gew…" at bounding box center [382, 186] width 500 height 224
click at [517, 198] on div "Tekstfragment Wie twittert, wordt gehoord. In het bedrijfsleven is dat heel gew…" at bounding box center [382, 186] width 500 height 224
click at [431, 177] on div "Tekstfragment Wie twittert, wordt gehoord. In het bedrijfsleven is dat heel gew…" at bounding box center [382, 186] width 500 height 224
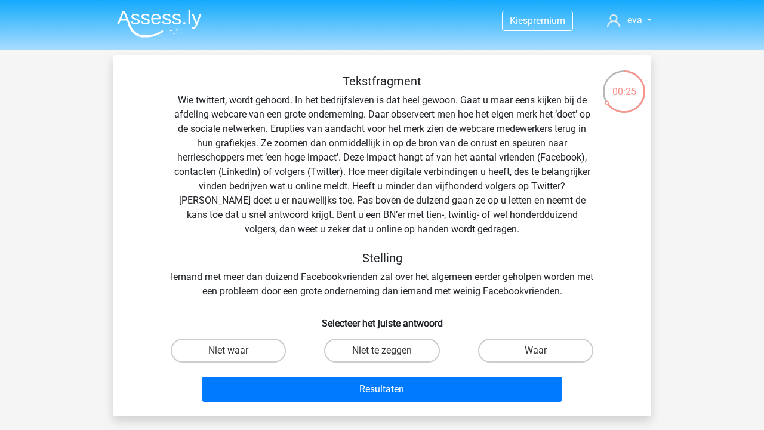
click at [414, 212] on div "Tekstfragment Wie twittert, wordt gehoord. In het bedrijfsleven is dat heel gew…" at bounding box center [382, 186] width 500 height 224
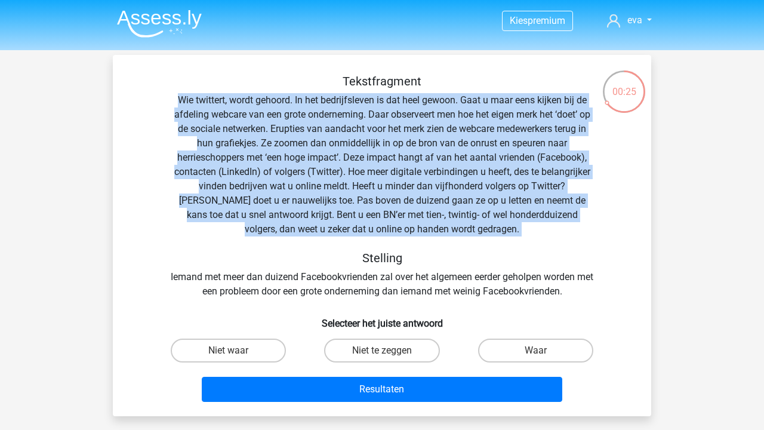
click at [414, 212] on div "Tekstfragment Wie twittert, wordt gehoord. In het bedrijfsleven is dat heel gew…" at bounding box center [382, 186] width 500 height 224
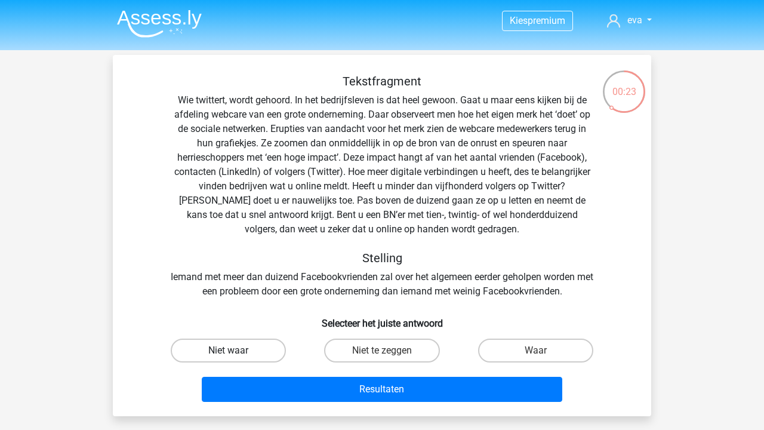
click at [269, 346] on label "Niet waar" at bounding box center [228, 351] width 115 height 24
click at [236, 350] on input "Niet waar" at bounding box center [233, 354] width 8 height 8
radio input "true"
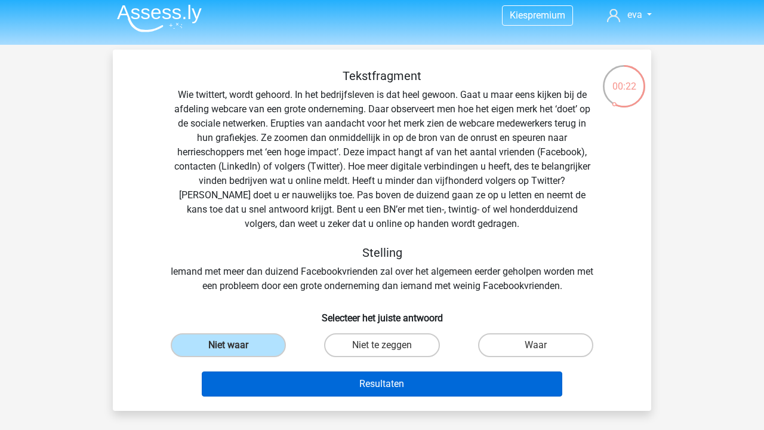
scroll to position [6, 0]
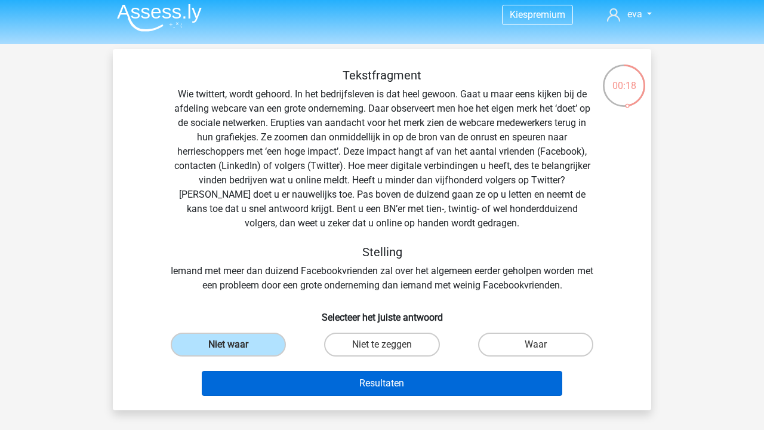
click at [395, 383] on button "Resultaten" at bounding box center [382, 383] width 361 height 25
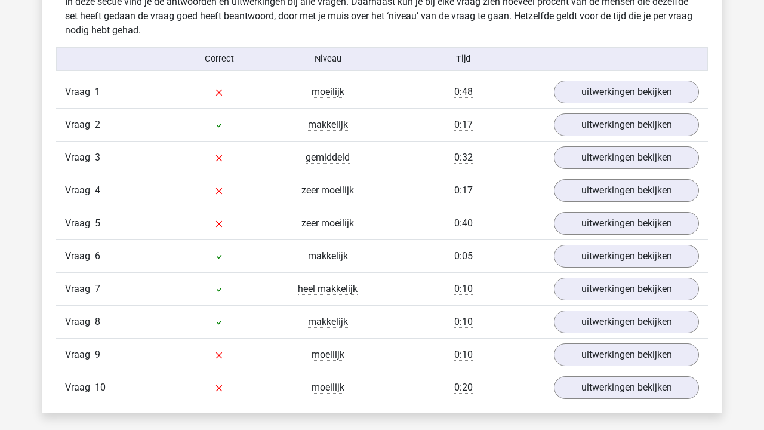
scroll to position [953, 0]
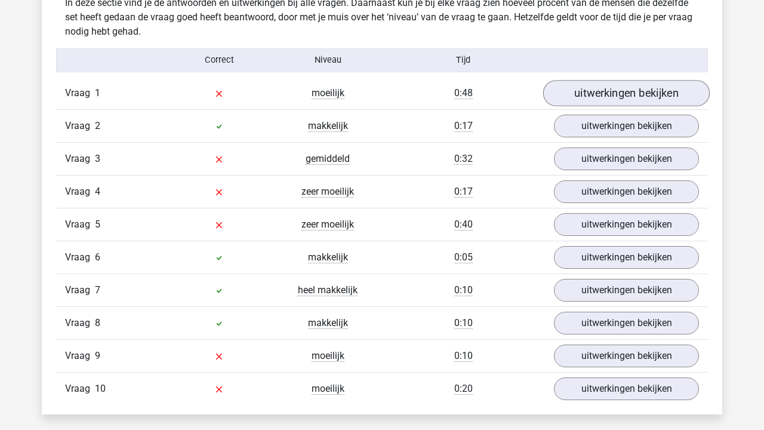
click at [609, 103] on link "uitwerkingen bekijken" at bounding box center [626, 93] width 167 height 26
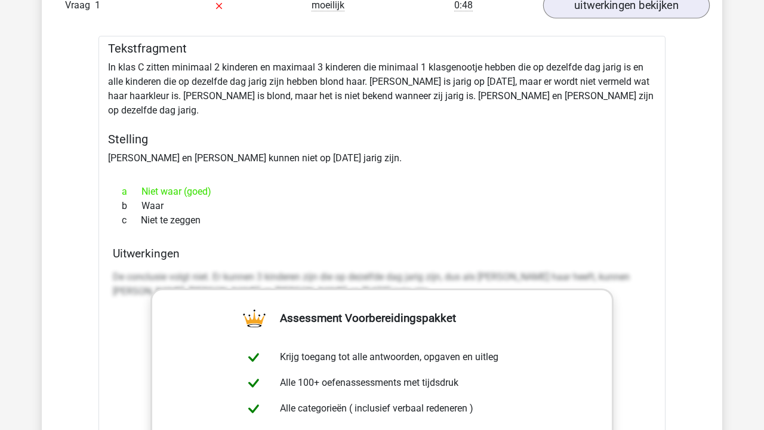
scroll to position [1046, 0]
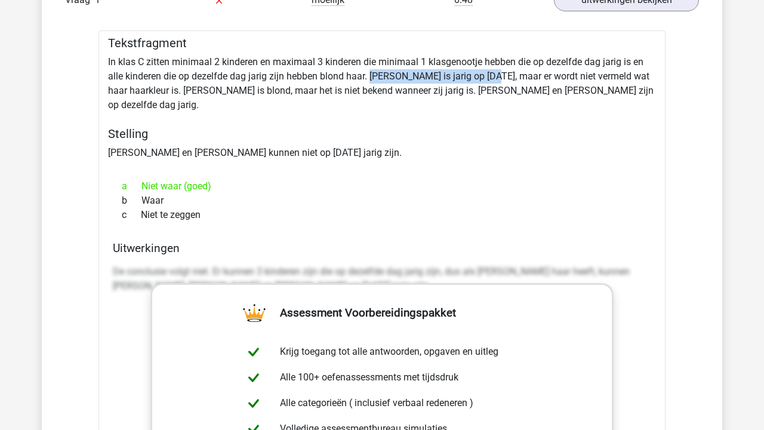
drag, startPoint x: 372, startPoint y: 76, endPoint x: 491, endPoint y: 76, distance: 118.8
click at [491, 76] on div "Tekstfragment In klas C zitten minimaal 2 kinderen en maximaal 3 kinderen die m…" at bounding box center [382, 351] width 567 height 642
click at [476, 77] on div "Tekstfragment In klas C zitten minimaal 2 kinderen en maximaal 3 kinderen die m…" at bounding box center [382, 351] width 567 height 642
drag, startPoint x: 371, startPoint y: 76, endPoint x: 496, endPoint y: 75, distance: 124.8
click at [496, 75] on div "Tekstfragment In klas C zitten minimaal 2 kinderen en maximaal 3 kinderen die m…" at bounding box center [382, 351] width 567 height 642
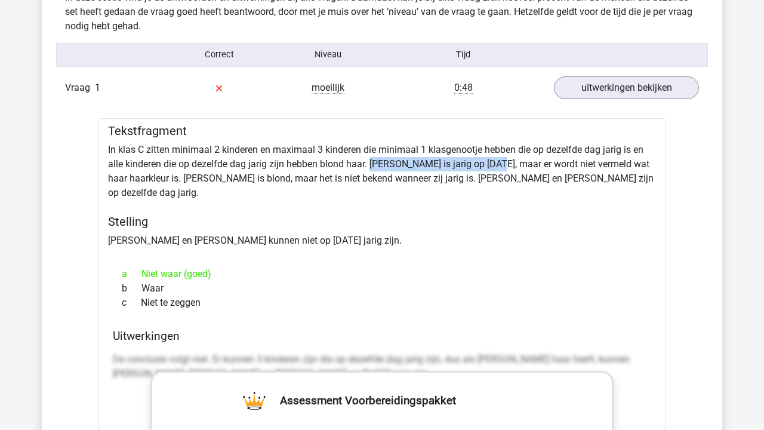
scroll to position [917, 0]
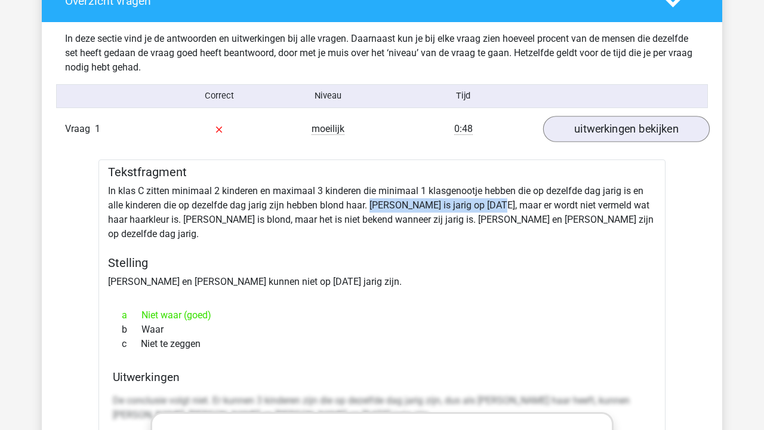
click at [596, 127] on link "uitwerkingen bekijken" at bounding box center [626, 129] width 167 height 26
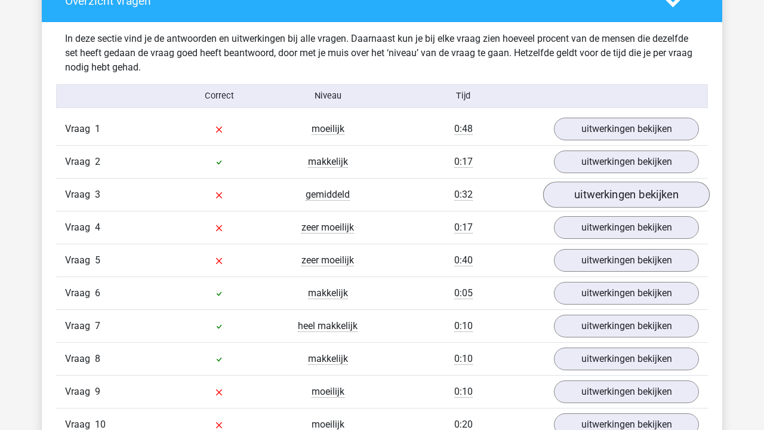
click at [595, 204] on link "uitwerkingen bekijken" at bounding box center [626, 194] width 167 height 26
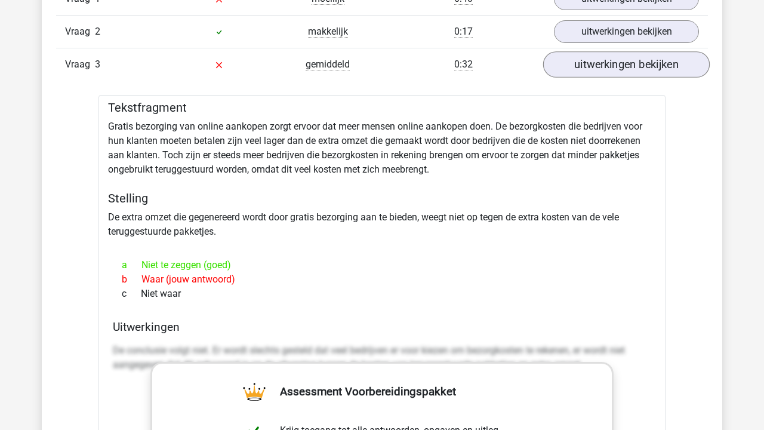
scroll to position [1049, 0]
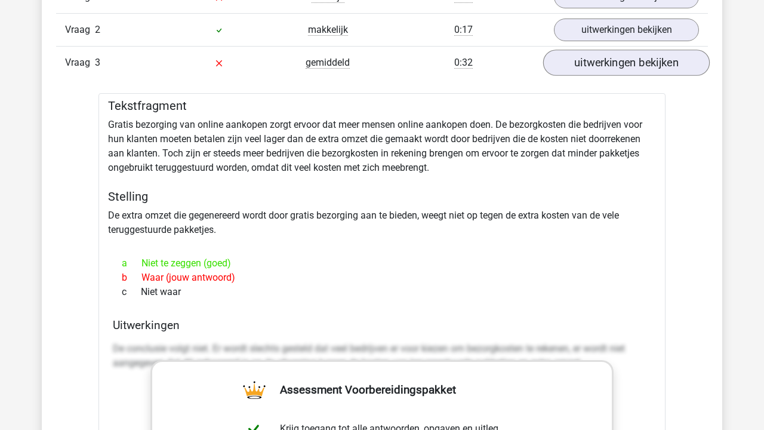
click at [623, 56] on link "uitwerkingen bekijken" at bounding box center [626, 63] width 167 height 26
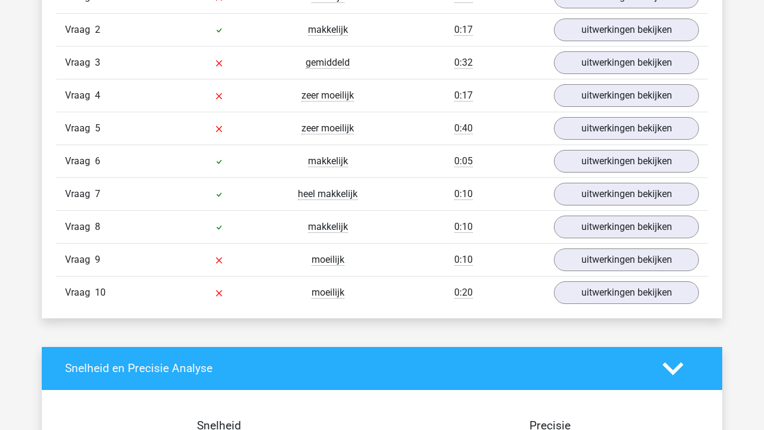
click at [607, 83] on div "Vraag 4 zeer moeilijk 0:17 uitwerkingen bekijken" at bounding box center [382, 95] width 652 height 33
click at [605, 94] on link "uitwerkingen bekijken" at bounding box center [626, 95] width 167 height 26
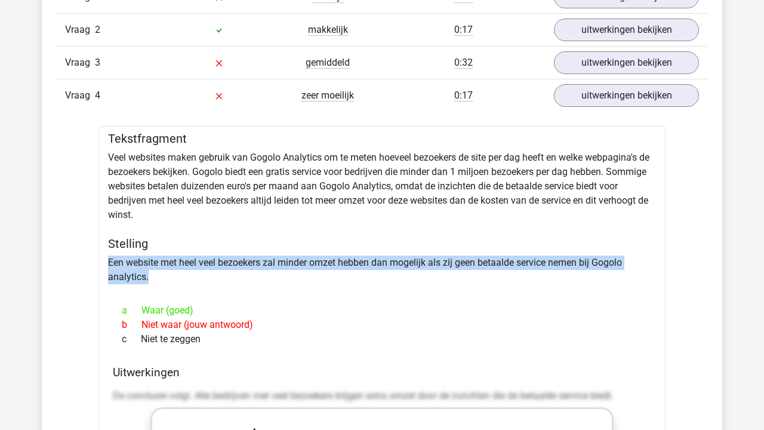
drag, startPoint x: 332, startPoint y: 273, endPoint x: 278, endPoint y: 239, distance: 64.1
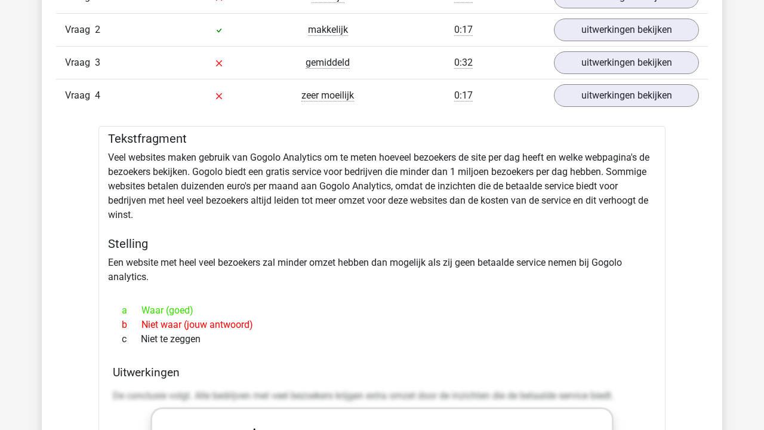
click at [570, 96] on link "uitwerkingen bekijken" at bounding box center [626, 95] width 167 height 26
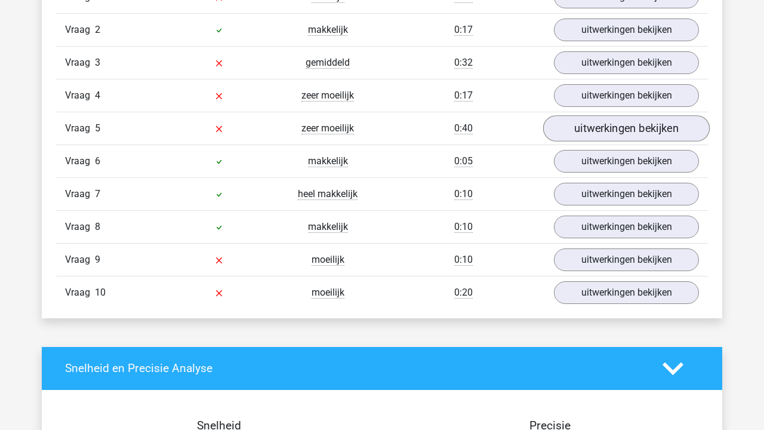
click at [581, 119] on link "uitwerkingen bekijken" at bounding box center [626, 128] width 167 height 26
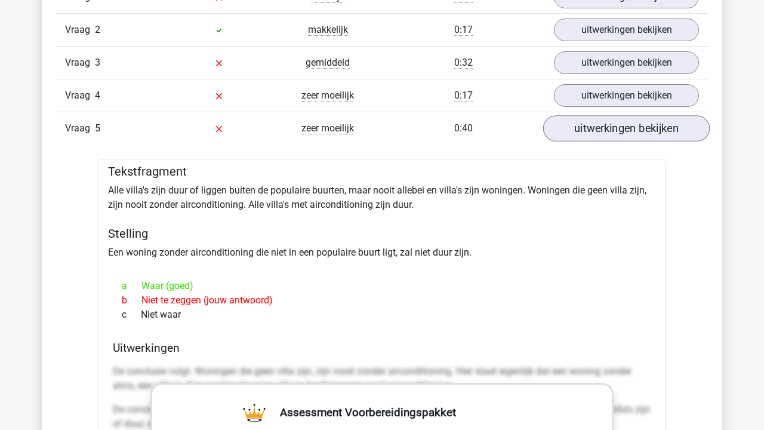
click at [581, 119] on link "uitwerkingen bekijken" at bounding box center [626, 128] width 167 height 26
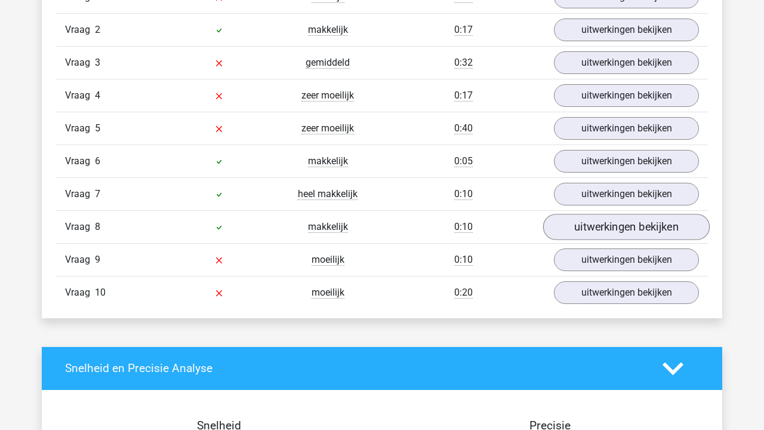
click at [611, 229] on link "uitwerkingen bekijken" at bounding box center [626, 227] width 167 height 26
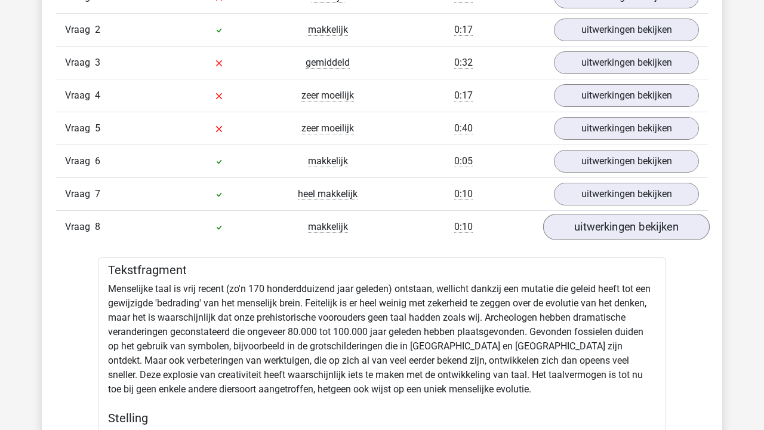
click at [611, 229] on link "uitwerkingen bekijken" at bounding box center [626, 227] width 167 height 26
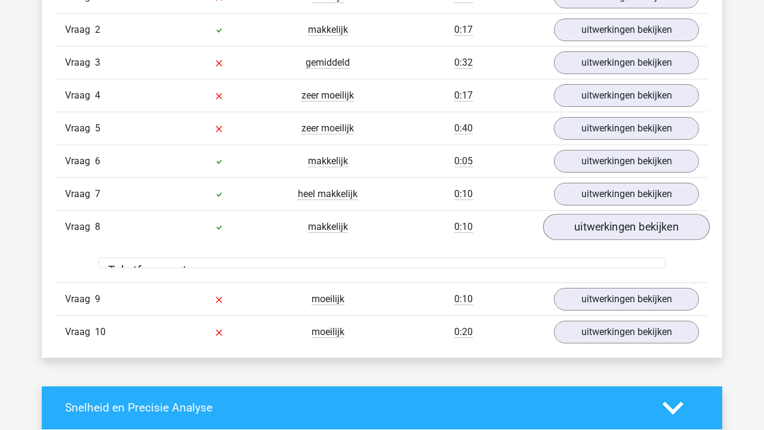
click at [611, 229] on link "uitwerkingen bekijken" at bounding box center [626, 227] width 167 height 26
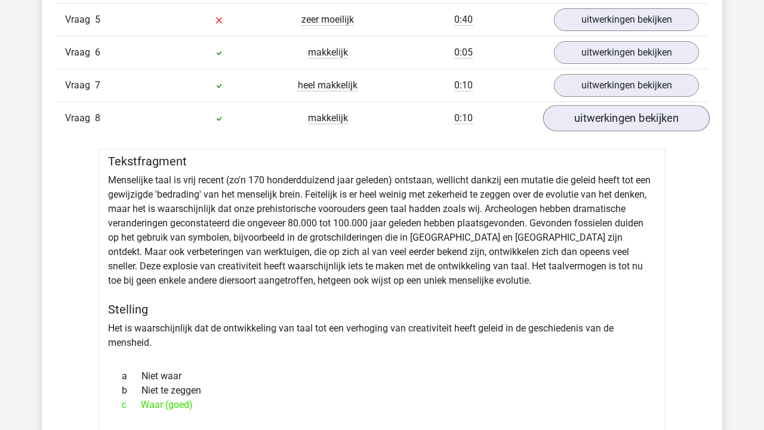
scroll to position [1186, 0]
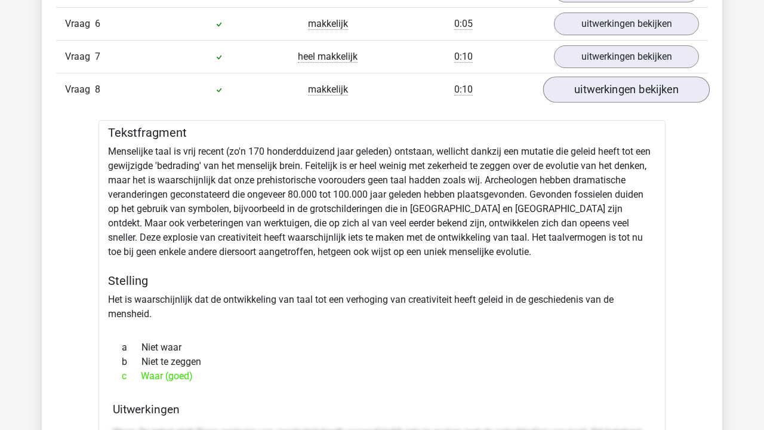
click at [619, 88] on link "uitwerkingen bekijken" at bounding box center [626, 89] width 167 height 26
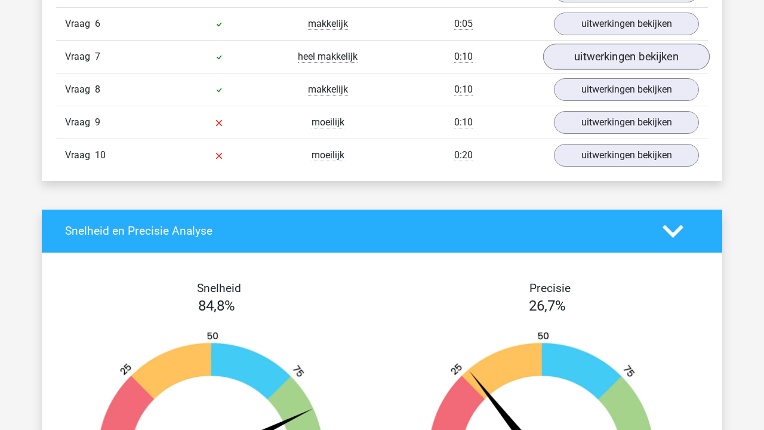
click at [614, 49] on link "uitwerkingen bekijken" at bounding box center [626, 57] width 167 height 26
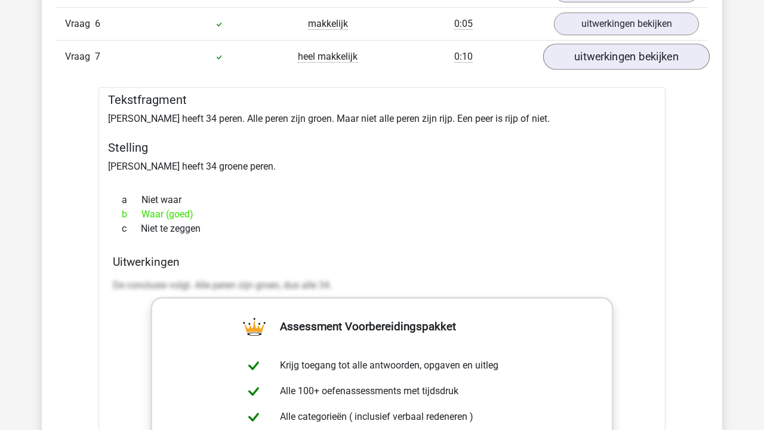
click at [614, 49] on link "uitwerkingen bekijken" at bounding box center [626, 57] width 167 height 26
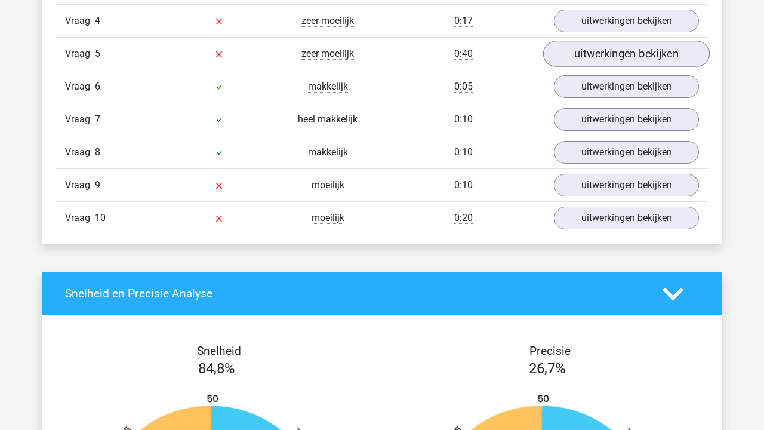
scroll to position [1116, 0]
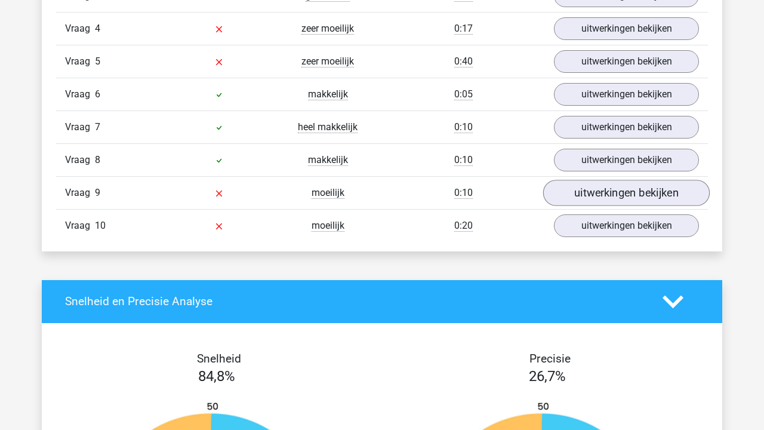
click at [608, 189] on link "uitwerkingen bekijken" at bounding box center [626, 193] width 167 height 26
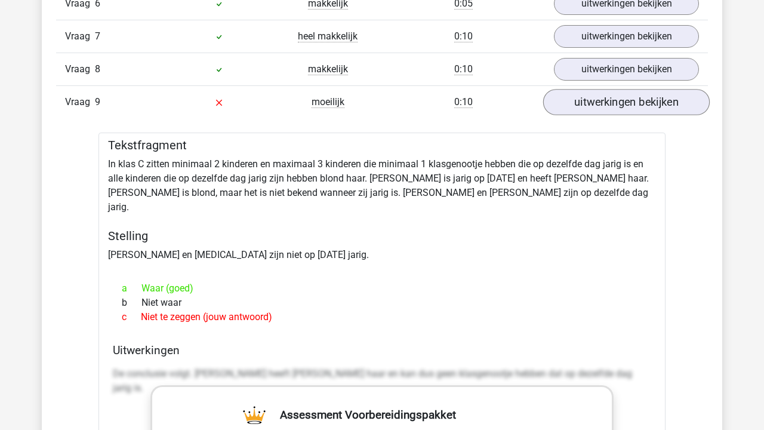
scroll to position [1207, 0]
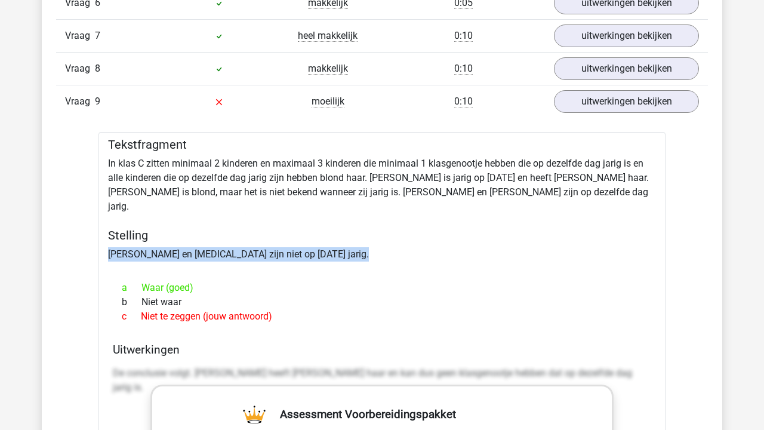
click at [632, 101] on link "uitwerkingen bekijken" at bounding box center [626, 101] width 167 height 26
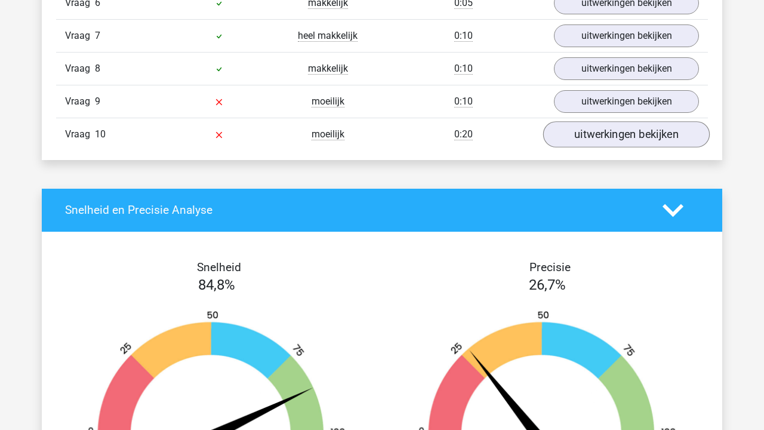
click at [604, 134] on link "uitwerkingen bekijken" at bounding box center [626, 134] width 167 height 26
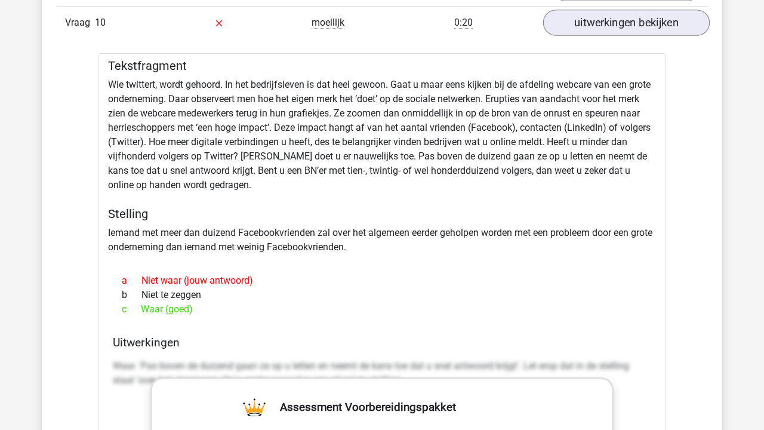
scroll to position [1320, 0]
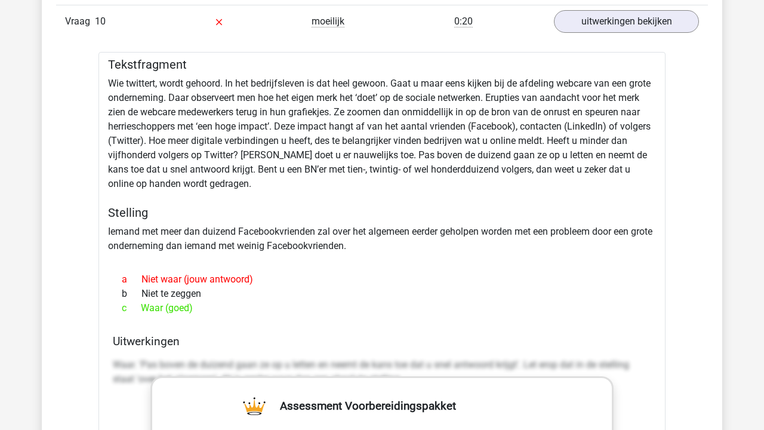
click at [270, 237] on div "Tekstfragment Wie twittert, wordt gehoord. In het bedrijfsleven is dat heel gew…" at bounding box center [382, 409] width 567 height 714
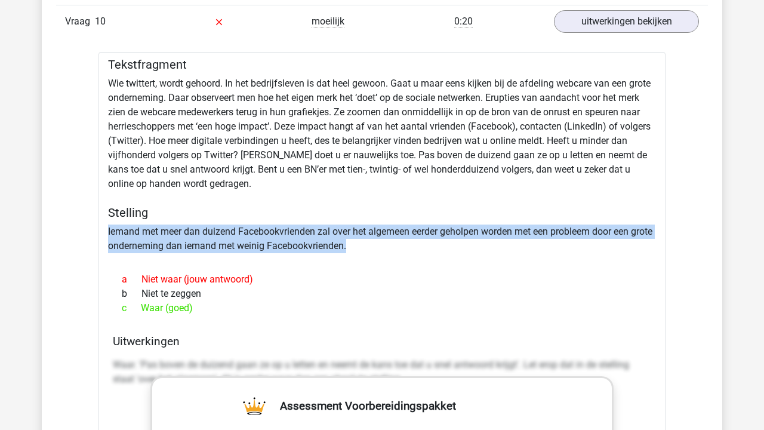
click at [270, 237] on div "Tekstfragment Wie twittert, wordt gehoord. In het bedrijfsleven is dat heel gew…" at bounding box center [382, 409] width 567 height 714
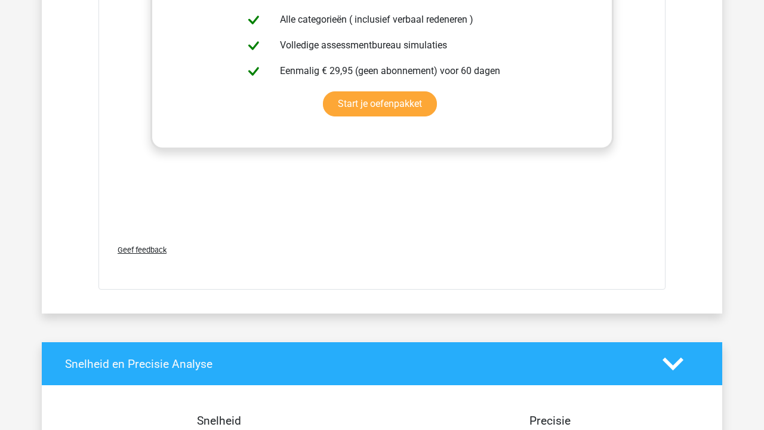
scroll to position [1793, 0]
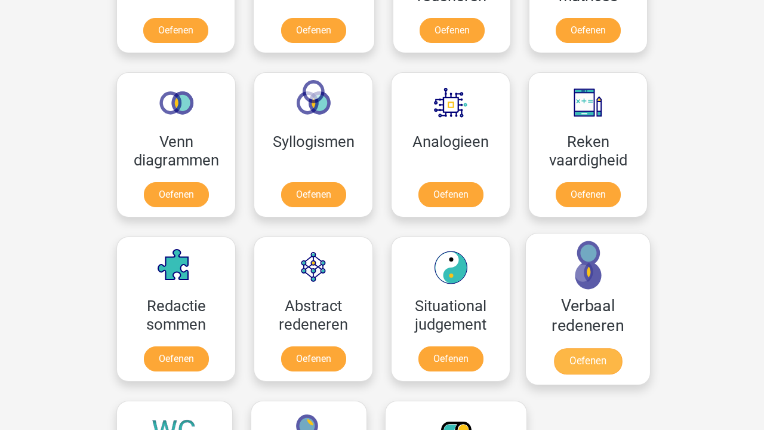
scroll to position [642, 0]
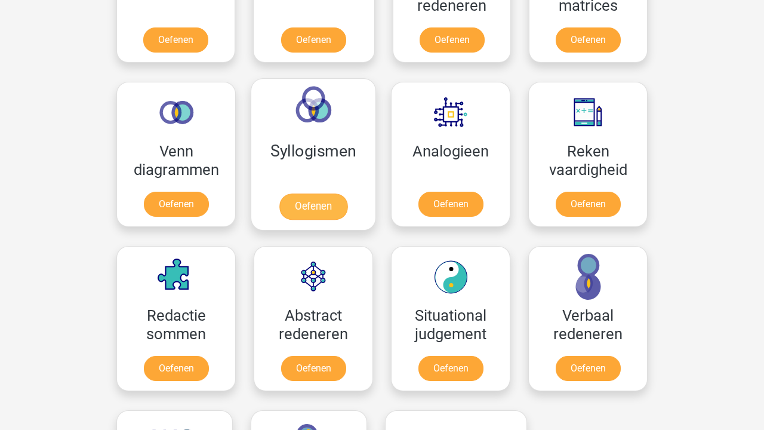
click at [337, 193] on link "Oefenen" at bounding box center [313, 206] width 68 height 26
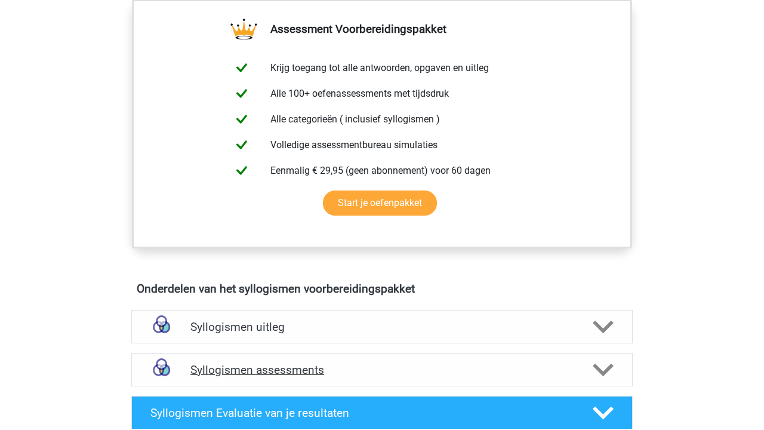
scroll to position [205, 0]
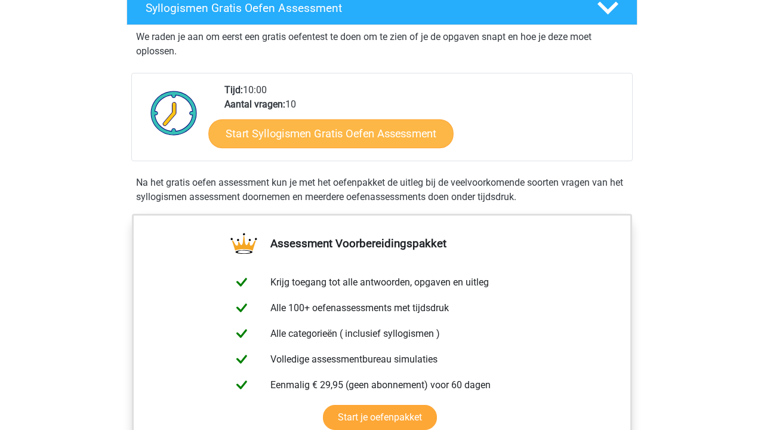
click at [340, 127] on link "Start Syllogismen Gratis Oefen Assessment" at bounding box center [331, 133] width 245 height 29
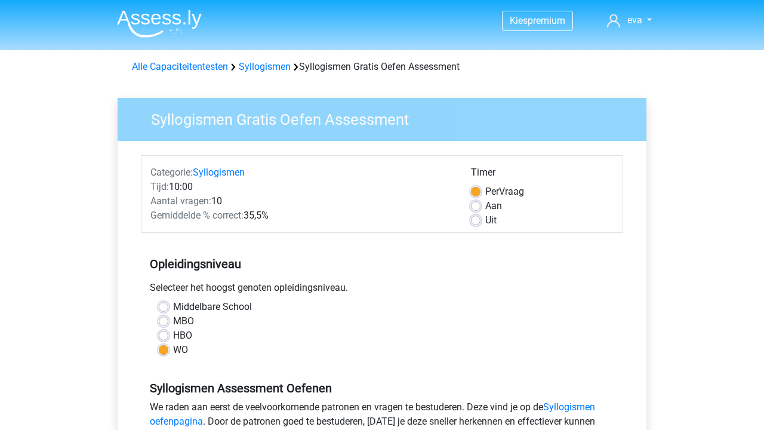
scroll to position [254, 0]
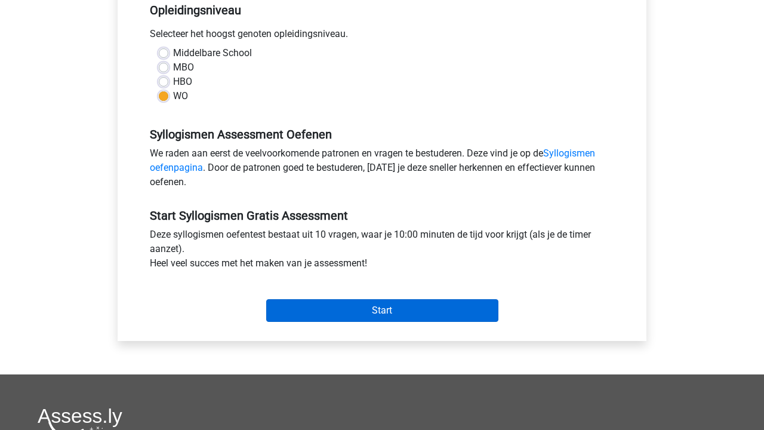
click at [403, 303] on input "Start" at bounding box center [382, 310] width 232 height 23
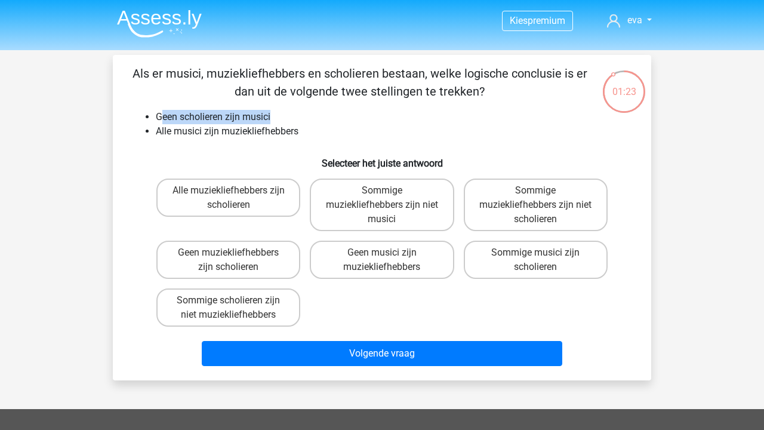
drag, startPoint x: 161, startPoint y: 118, endPoint x: 335, endPoint y: 123, distance: 174.4
click at [335, 123] on li "Geen scholieren zijn musici" at bounding box center [394, 117] width 476 height 14
click at [171, 106] on div "Als er musici, muziekliefhebbers en scholieren bestaan, welke logische conclusi…" at bounding box center [382, 217] width 529 height 306
click at [177, 117] on li "Geen scholieren zijn musici" at bounding box center [394, 117] width 476 height 14
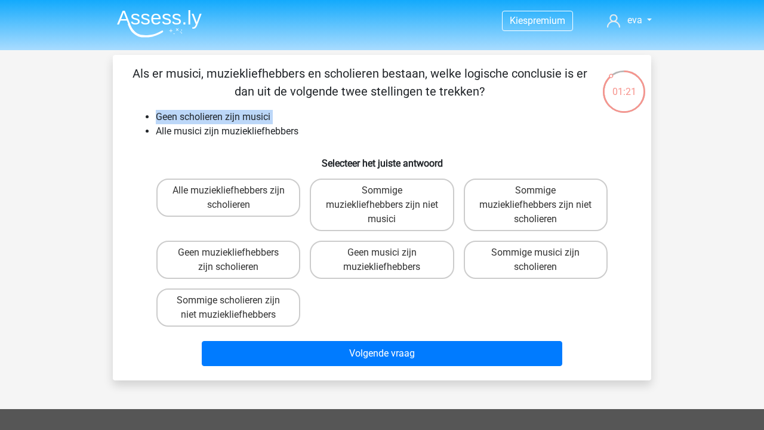
click at [177, 117] on li "Geen scholieren zijn musici" at bounding box center [394, 117] width 476 height 14
click at [177, 133] on li "Alle musici zijn muziekliefhebbers" at bounding box center [394, 131] width 476 height 14
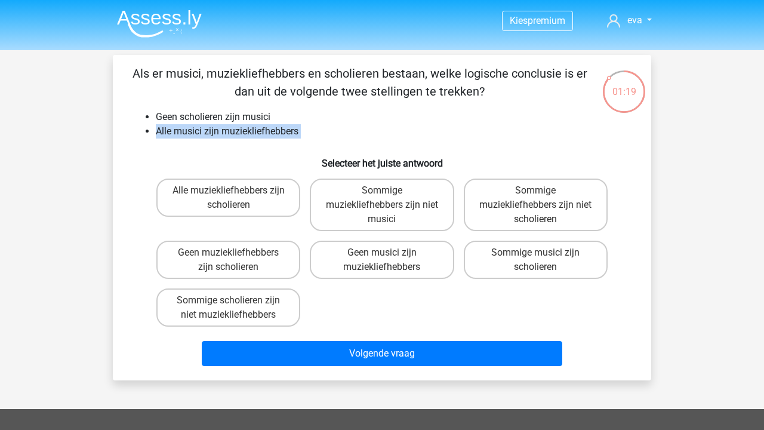
click at [283, 134] on li "Alle musici zijn muziekliefhebbers" at bounding box center [394, 131] width 476 height 14
click at [259, 260] on label "Geen muziekliefhebbers zijn scholieren" at bounding box center [228, 260] width 144 height 38
click at [236, 260] on input "Geen muziekliefhebbers zijn scholieren" at bounding box center [233, 257] width 8 height 8
radio input "true"
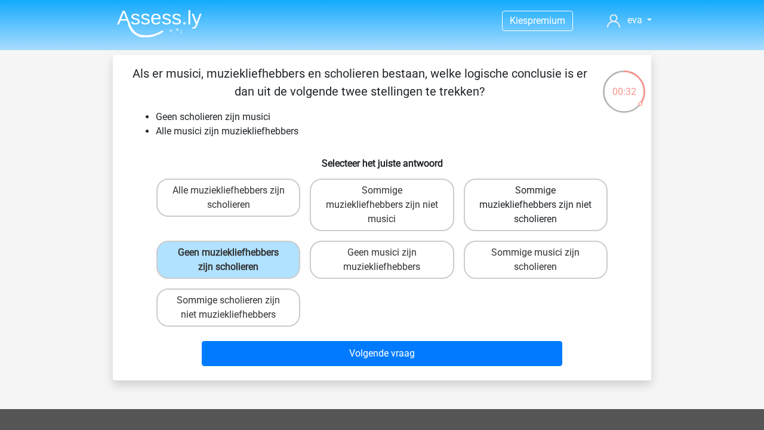
click at [559, 207] on label "Sommige muziekliefhebbers zijn niet scholieren" at bounding box center [536, 205] width 144 height 53
click at [543, 198] on input "Sommige muziekliefhebbers zijn niet scholieren" at bounding box center [540, 194] width 8 height 8
radio input "true"
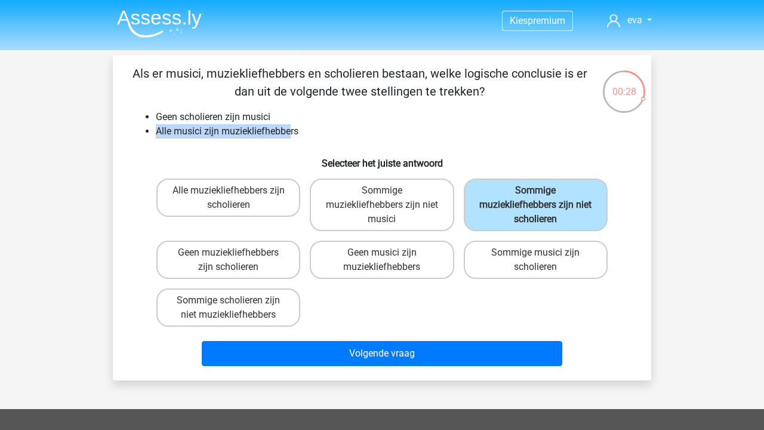
drag, startPoint x: 155, startPoint y: 132, endPoint x: 291, endPoint y: 136, distance: 136.2
click at [291, 136] on ul "Geen scholieren zijn musici Alle musici zijn muziekliefhebbers" at bounding box center [382, 124] width 500 height 29
click at [295, 136] on li "Alle musici zijn muziekliefhebbers" at bounding box center [394, 131] width 476 height 14
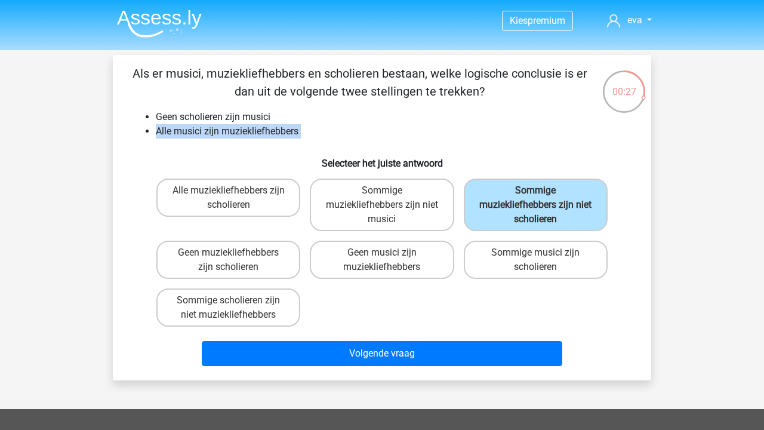
click at [295, 136] on li "Alle musici zijn muziekliefhebbers" at bounding box center [394, 131] width 476 height 14
click at [250, 266] on label "Geen muziekliefhebbers zijn scholieren" at bounding box center [228, 260] width 144 height 38
click at [236, 260] on input "Geen muziekliefhebbers zijn scholieren" at bounding box center [233, 257] width 8 height 8
radio input "true"
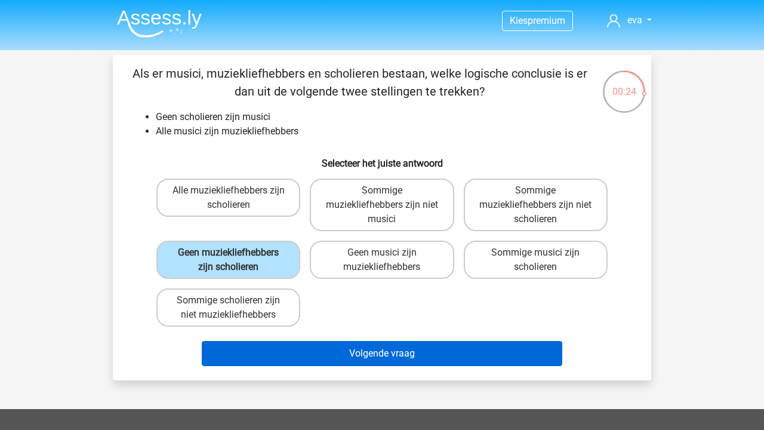
click at [398, 366] on button "Volgende vraag" at bounding box center [382, 353] width 361 height 25
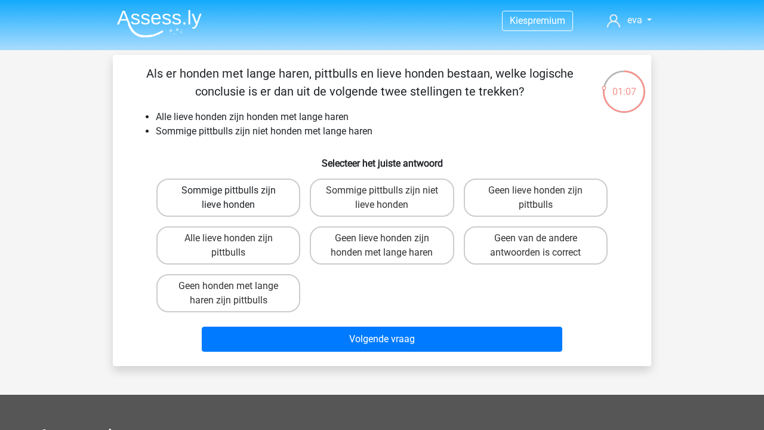
click at [271, 206] on label "Sommige pittbulls zijn lieve honden" at bounding box center [228, 198] width 144 height 38
click at [236, 198] on input "Sommige pittbulls zijn lieve honden" at bounding box center [233, 194] width 8 height 8
radio input "true"
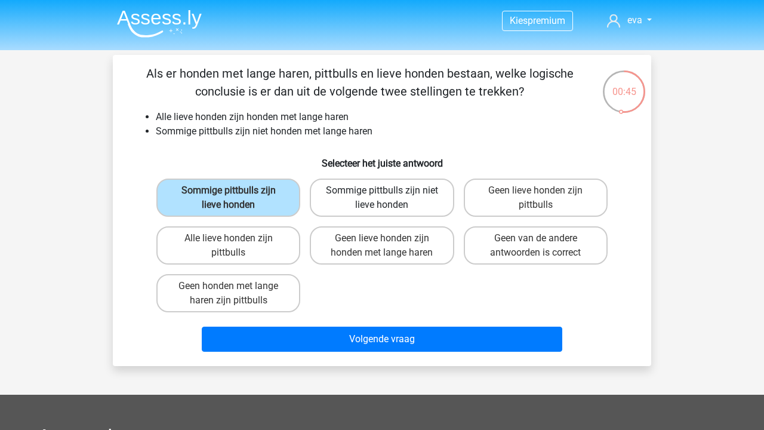
click at [362, 199] on label "Sommige pittbulls zijn niet lieve honden" at bounding box center [382, 198] width 144 height 38
click at [382, 198] on input "Sommige pittbulls zijn niet lieve honden" at bounding box center [386, 194] width 8 height 8
radio input "true"
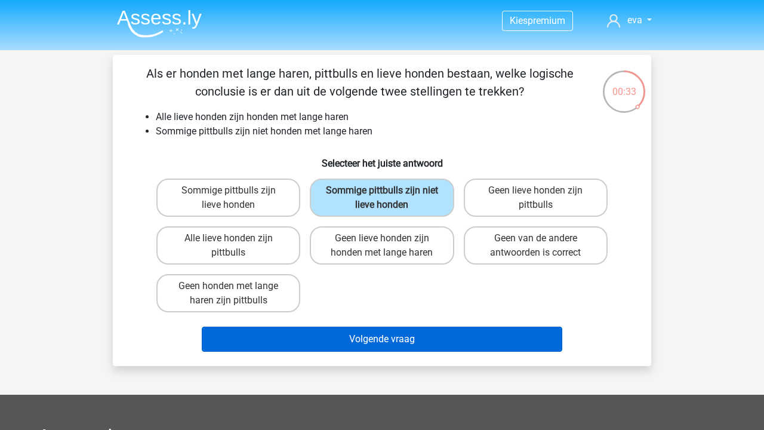
click at [408, 348] on button "Volgende vraag" at bounding box center [382, 339] width 361 height 25
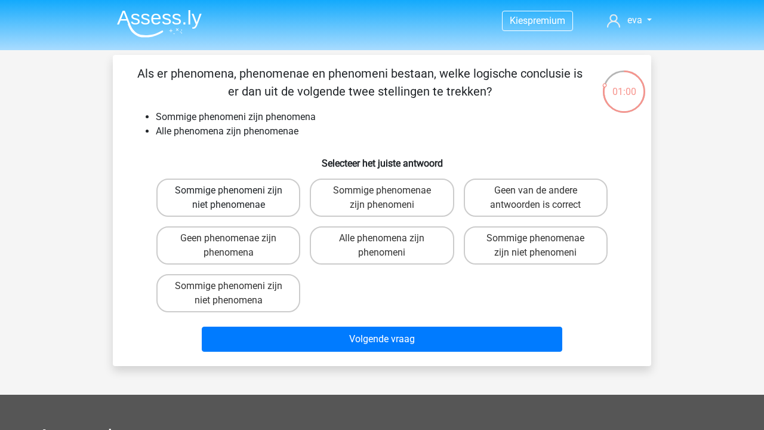
click at [276, 198] on label "Sommige phenomeni zijn niet phenomenae" at bounding box center [228, 198] width 144 height 38
click at [236, 198] on input "Sommige phenomeni zijn niet phenomenae" at bounding box center [233, 194] width 8 height 8
radio input "true"
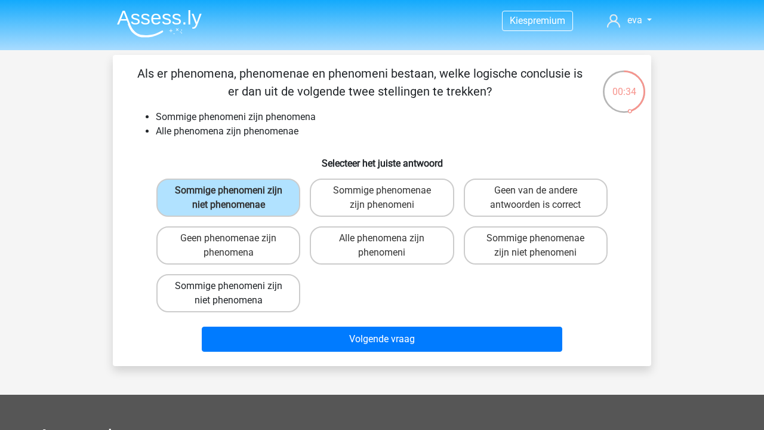
click at [251, 290] on label "Sommige phenomeni zijn niet phenomena" at bounding box center [228, 293] width 144 height 38
click at [236, 290] on input "Sommige phenomeni zijn niet phenomena" at bounding box center [233, 290] width 8 height 8
radio input "true"
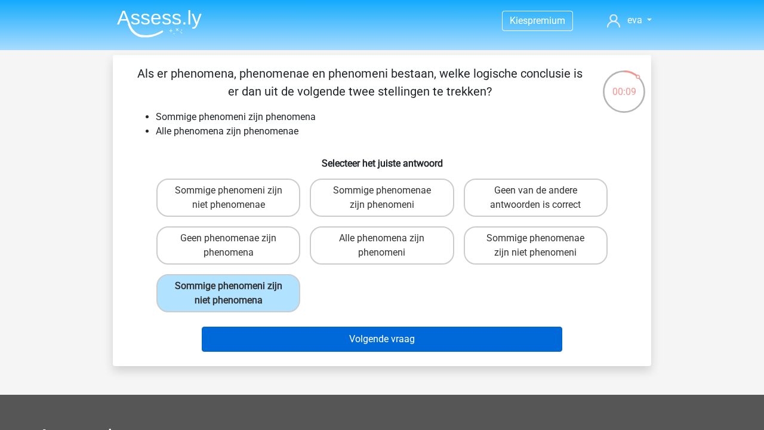
click at [503, 339] on button "Volgende vraag" at bounding box center [382, 339] width 361 height 25
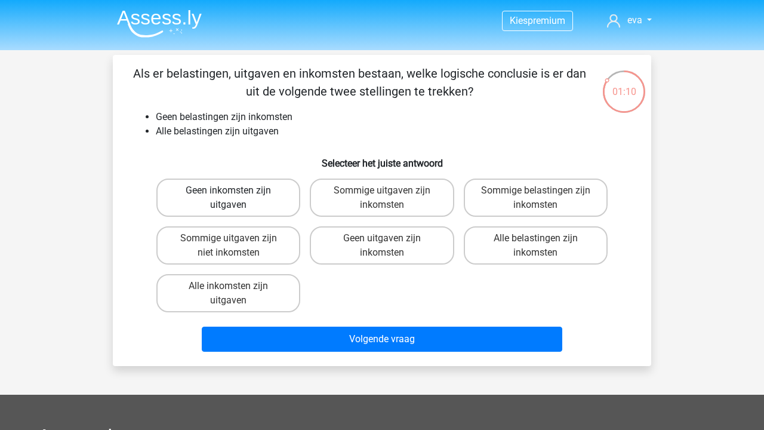
click at [218, 201] on label "Geen inkomsten zijn uitgaven" at bounding box center [228, 198] width 144 height 38
click at [229, 198] on input "Geen inkomsten zijn uitgaven" at bounding box center [233, 194] width 8 height 8
radio input "true"
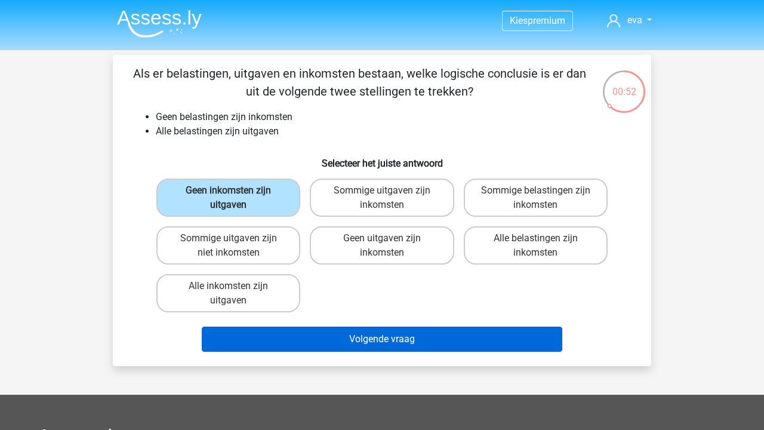
click at [419, 341] on button "Volgende vraag" at bounding box center [382, 339] width 361 height 25
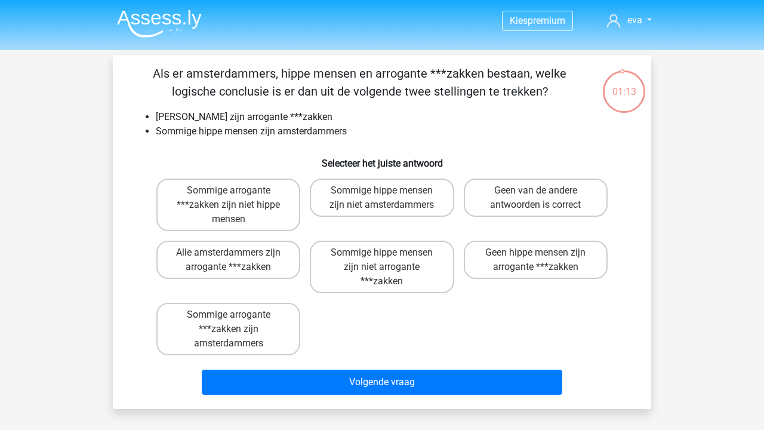
click at [380, 80] on p "Als er amsterdammers, hippe mensen en arrogante ***zakken bestaan, welke logisc…" at bounding box center [360, 82] width 456 height 36
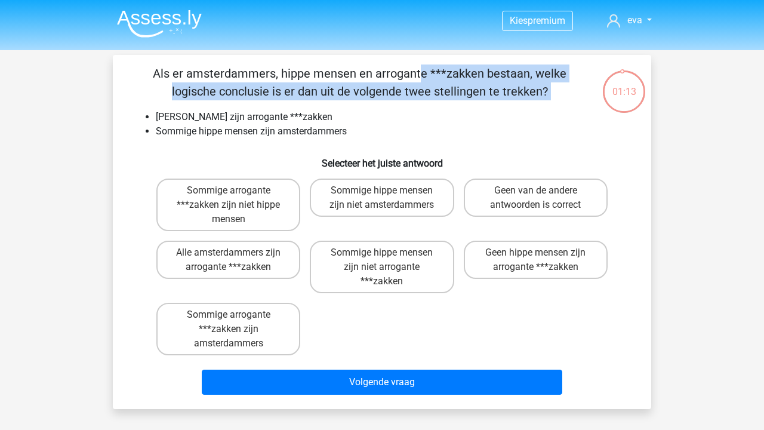
click at [380, 80] on p "Als er amsterdammers, hippe mensen en arrogante ***zakken bestaan, welke logisc…" at bounding box center [360, 82] width 456 height 36
click at [322, 82] on p "Als er amsterdammers, hippe mensen en arrogante ***zakken bestaan, welke logisc…" at bounding box center [360, 82] width 456 height 36
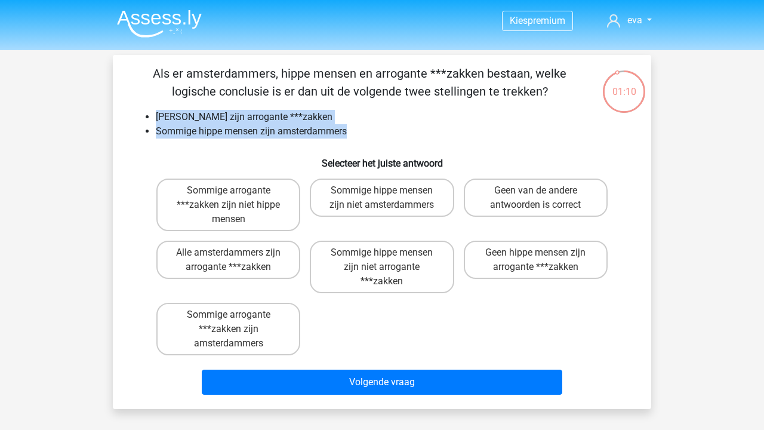
drag, startPoint x: 158, startPoint y: 116, endPoint x: 379, endPoint y: 125, distance: 220.5
click at [379, 125] on ul "Geen amsterdammers zijn arrogante ***zakken Sommige hippe mensen zijn amsterdam…" at bounding box center [382, 124] width 500 height 29
click at [356, 121] on li "Geen amsterdammers zijn arrogante ***zakken" at bounding box center [394, 117] width 476 height 14
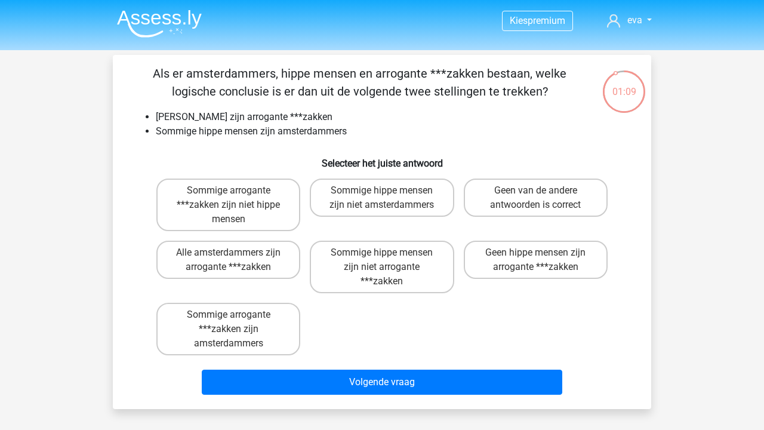
click at [356, 121] on li "[PERSON_NAME] zijn arrogante ***zakken" at bounding box center [394, 117] width 476 height 14
click at [302, 114] on li "[PERSON_NAME] zijn arrogante ***zakken" at bounding box center [394, 117] width 476 height 14
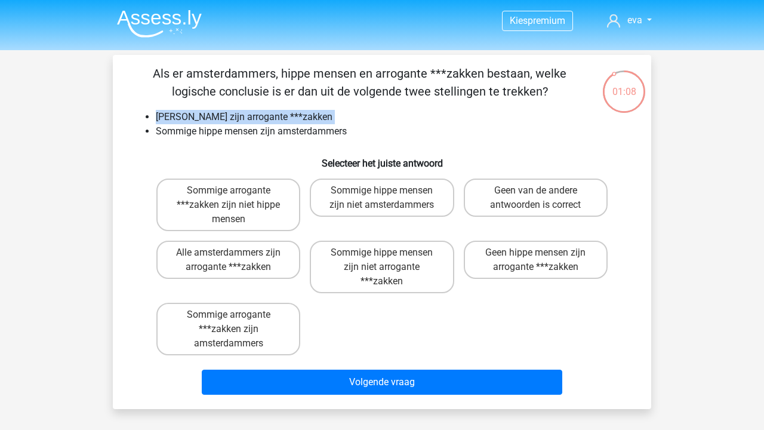
click at [278, 117] on li "[PERSON_NAME] zijn arrogante ***zakken" at bounding box center [394, 117] width 476 height 14
click at [259, 133] on li "Sommige hippe mensen zijn amsterdammers" at bounding box center [394, 131] width 476 height 14
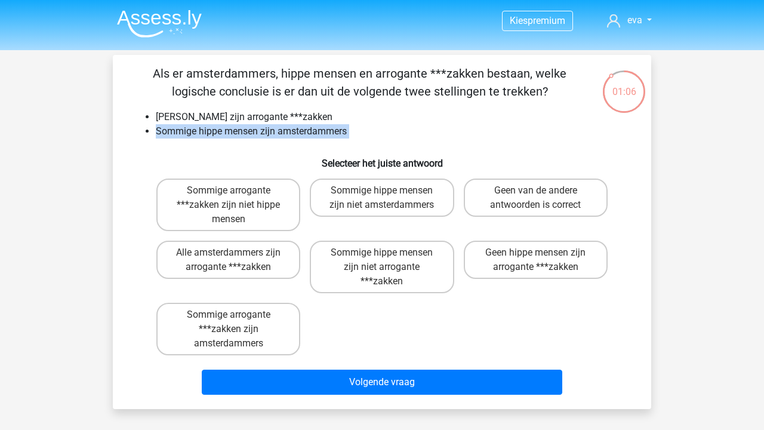
click at [259, 133] on li "Sommige hippe mensen zijn amsterdammers" at bounding box center [394, 131] width 476 height 14
click at [229, 115] on li "[PERSON_NAME] zijn arrogante ***zakken" at bounding box center [394, 117] width 476 height 14
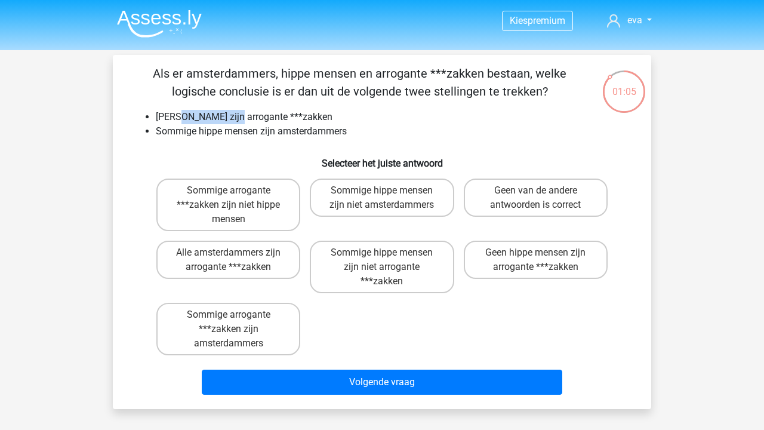
click at [229, 115] on li "[PERSON_NAME] zijn arrogante ***zakken" at bounding box center [394, 117] width 476 height 14
click at [232, 128] on li "Sommige hippe mensen zijn amsterdammers" at bounding box center [394, 131] width 476 height 14
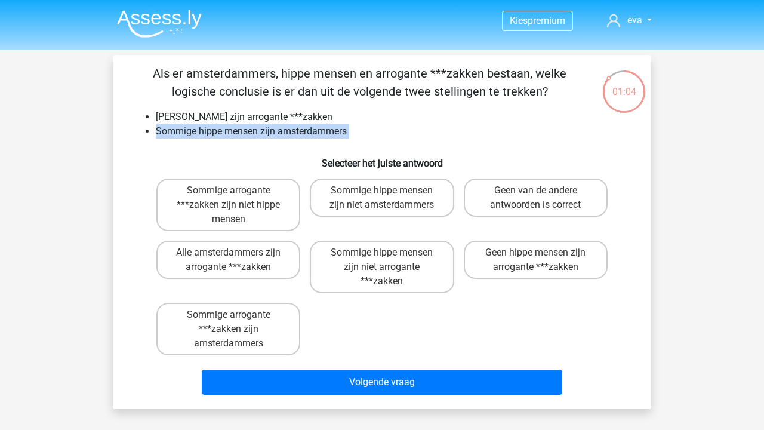
click at [232, 128] on li "Sommige hippe mensen zijn amsterdammers" at bounding box center [394, 131] width 476 height 14
click at [267, 164] on h6 "Selecteer het juiste antwoord" at bounding box center [382, 158] width 500 height 21
click at [269, 220] on label "Sommige arrogante ***zakken zijn niet hippe mensen" at bounding box center [228, 205] width 144 height 53
click at [236, 198] on input "Sommige arrogante ***zakken zijn niet hippe mensen" at bounding box center [233, 194] width 8 height 8
radio input "true"
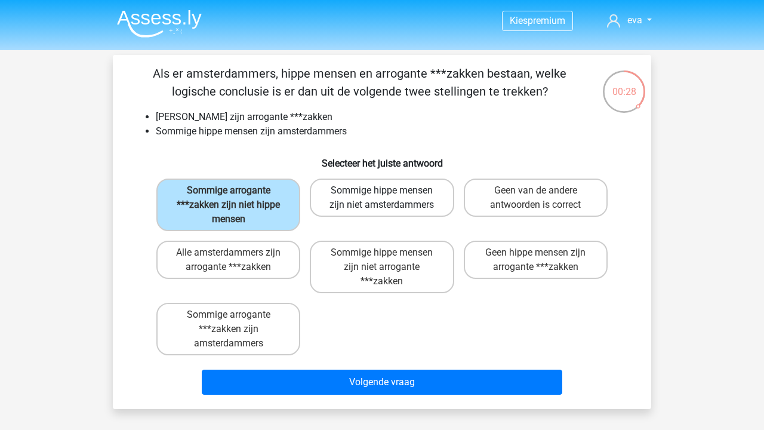
click at [410, 206] on label "Sommige hippe mensen zijn niet amsterdammers" at bounding box center [382, 198] width 144 height 38
click at [390, 198] on input "Sommige hippe mensen zijn niet amsterdammers" at bounding box center [386, 194] width 8 height 8
radio input "true"
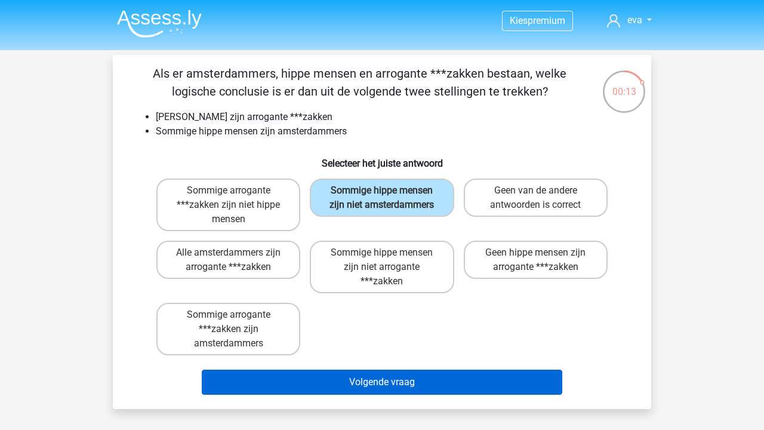
click at [458, 374] on button "Volgende vraag" at bounding box center [382, 382] width 361 height 25
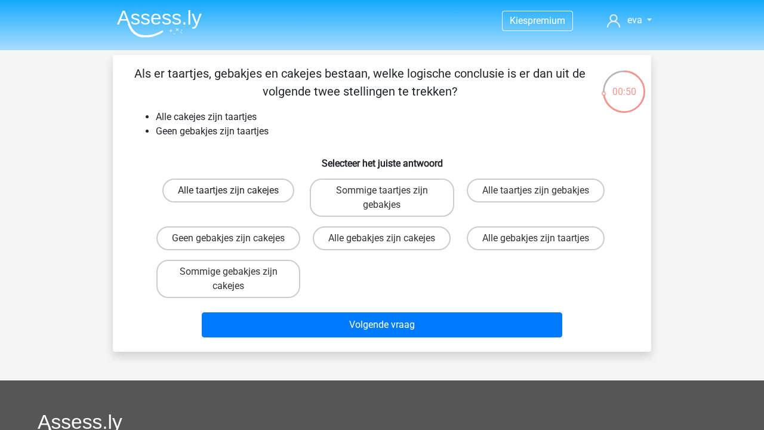
click at [291, 184] on label "Alle taartjes zijn cakejes" at bounding box center [228, 191] width 132 height 24
click at [236, 190] on input "Alle taartjes zijn cakejes" at bounding box center [233, 194] width 8 height 8
radio input "true"
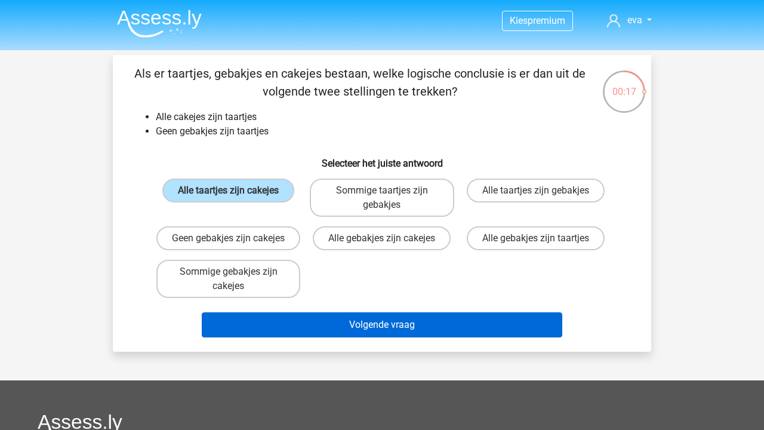
click at [364, 337] on button "Volgende vraag" at bounding box center [382, 324] width 361 height 25
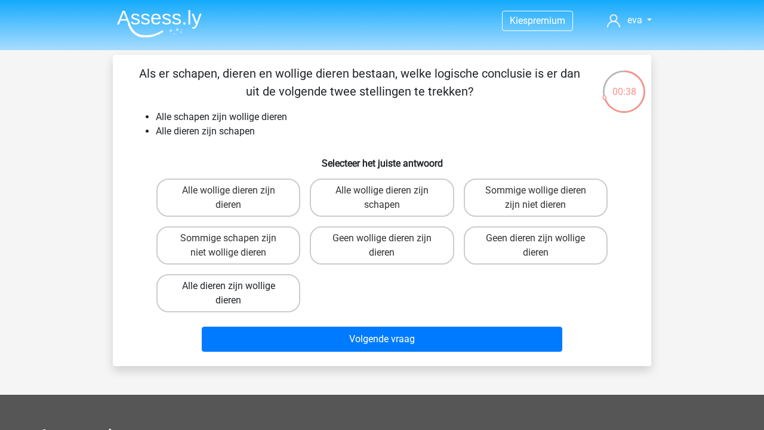
click at [245, 288] on label "Alle dieren zijn wollige dieren" at bounding box center [228, 293] width 144 height 38
click at [236, 288] on input "Alle dieren zijn wollige dieren" at bounding box center [233, 290] width 8 height 8
radio input "true"
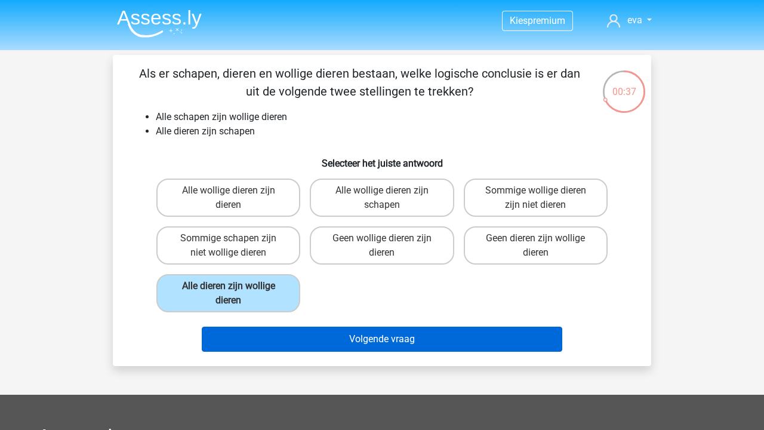
click at [294, 337] on button "Volgende vraag" at bounding box center [382, 339] width 361 height 25
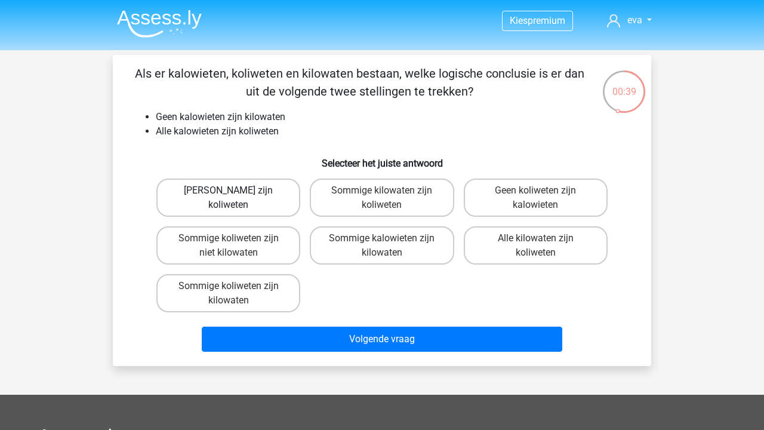
click at [246, 190] on label "[PERSON_NAME] zijn koliweten" at bounding box center [228, 198] width 144 height 38
click at [236, 190] on input "[PERSON_NAME] zijn koliweten" at bounding box center [233, 194] width 8 height 8
radio input "true"
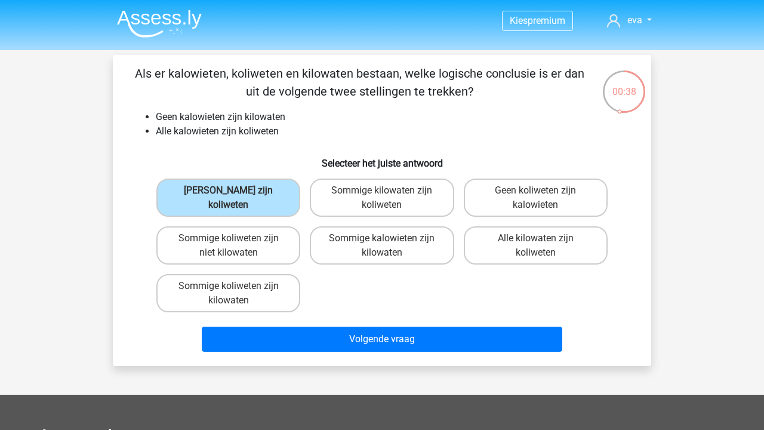
click at [332, 316] on div "Geen kilowaten zijn koliweten Sommige kilowaten zijn koliweten Geen koliweten z…" at bounding box center [382, 245] width 461 height 143
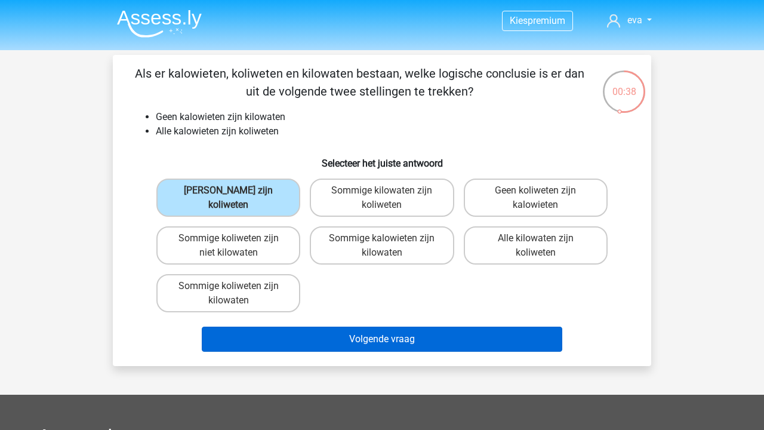
click at [340, 336] on button "Volgende vraag" at bounding box center [382, 339] width 361 height 25
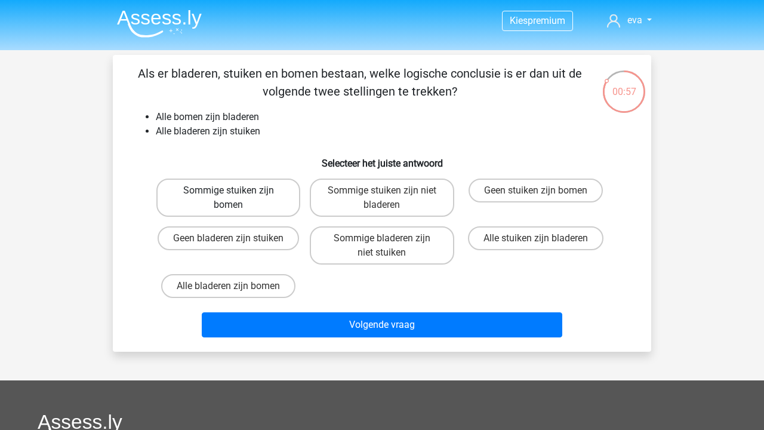
click at [275, 192] on label "Sommige stuiken zijn bomen" at bounding box center [228, 198] width 144 height 38
click at [236, 192] on input "Sommige stuiken zijn bomen" at bounding box center [233, 194] width 8 height 8
radio input "true"
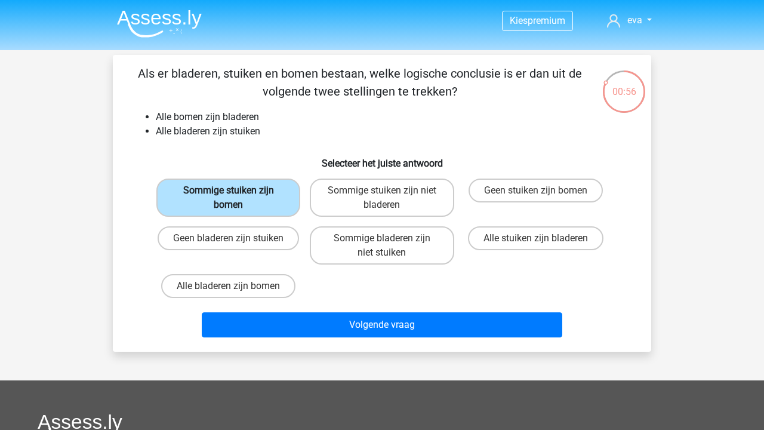
click at [275, 192] on label "Sommige stuiken zijn bomen" at bounding box center [228, 198] width 144 height 38
click at [236, 192] on input "Sommige stuiken zijn bomen" at bounding box center [233, 194] width 8 height 8
click at [543, 243] on input "Alle stuiken zijn bladeren" at bounding box center [540, 242] width 8 height 8
radio input "true"
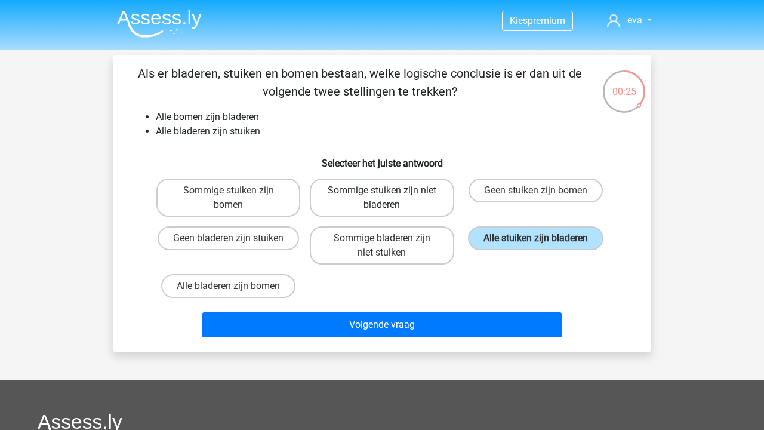
click at [419, 208] on label "Sommige stuiken zijn niet bladeren" at bounding box center [382, 198] width 144 height 38
click at [390, 198] on input "Sommige stuiken zijn niet bladeren" at bounding box center [386, 194] width 8 height 8
radio input "true"
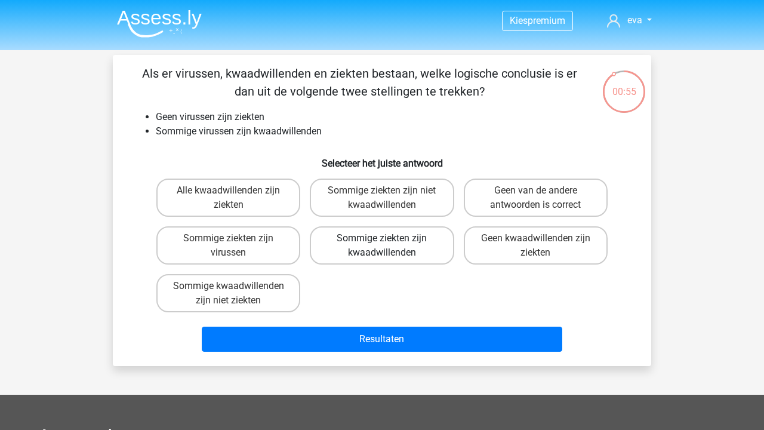
click at [389, 257] on label "Sommige ziekten zijn kwaadwillenden" at bounding box center [382, 245] width 144 height 38
click at [389, 246] on input "Sommige ziekten zijn kwaadwillenden" at bounding box center [386, 242] width 8 height 8
radio input "true"
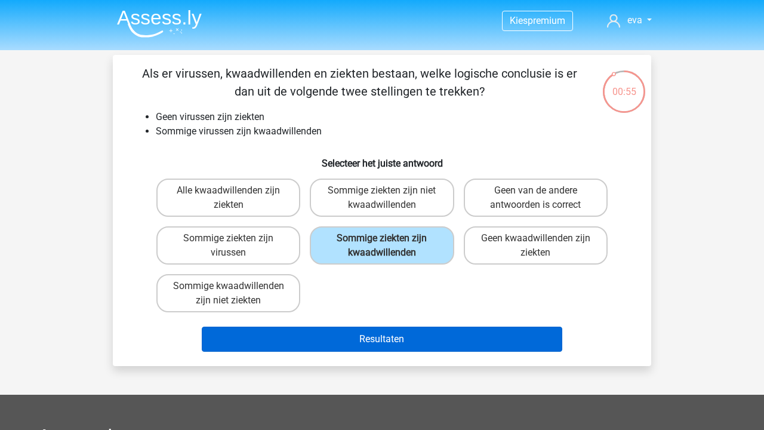
click at [381, 330] on button "Resultaten" at bounding box center [382, 339] width 361 height 25
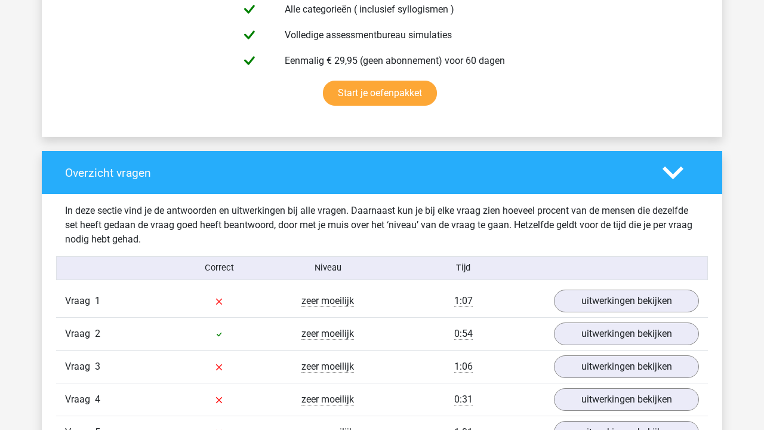
scroll to position [952, 0]
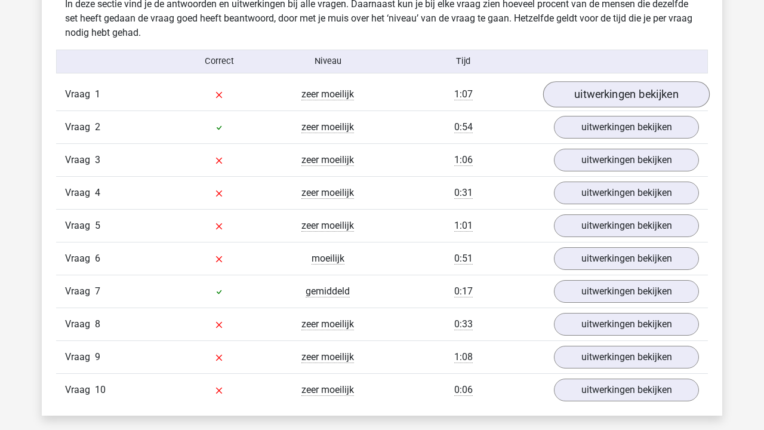
click at [641, 94] on link "uitwerkingen bekijken" at bounding box center [626, 94] width 167 height 26
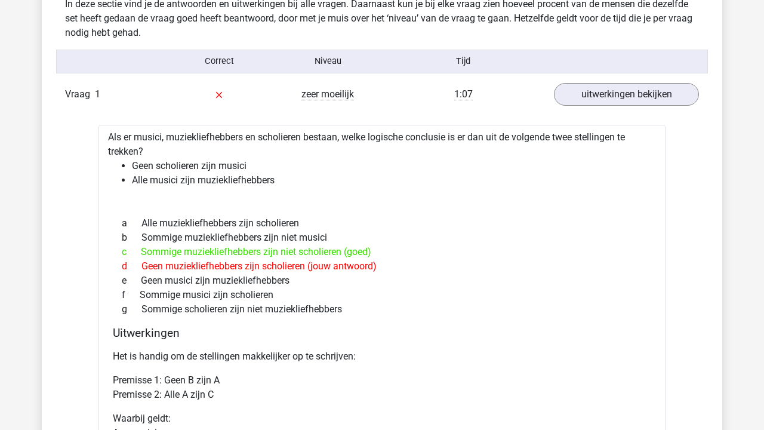
click at [278, 254] on div "c Sommige muziekliefhebbers zijn niet scholieren (goed)" at bounding box center [382, 252] width 539 height 14
click at [267, 269] on div "d Geen muziekliefhebbers zijn scholieren (jouw antwoord)" at bounding box center [382, 266] width 539 height 14
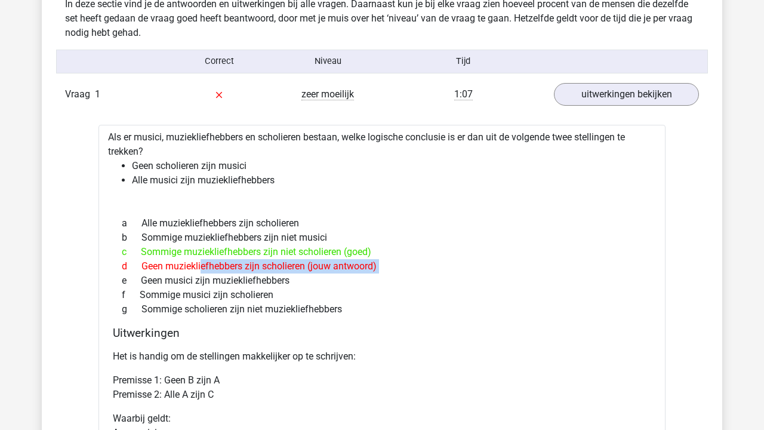
click at [267, 269] on div "d Geen muziekliefhebbers zijn scholieren (jouw antwoord)" at bounding box center [382, 266] width 539 height 14
click at [272, 250] on div "c Sommige muziekliefhebbers zijn niet scholieren (goed)" at bounding box center [382, 252] width 539 height 14
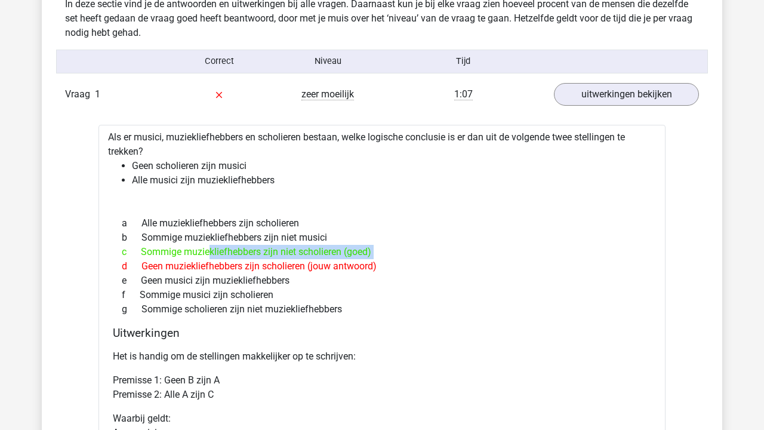
click at [272, 250] on div "c Sommige muziekliefhebbers zijn niet scholieren (goed)" at bounding box center [382, 252] width 539 height 14
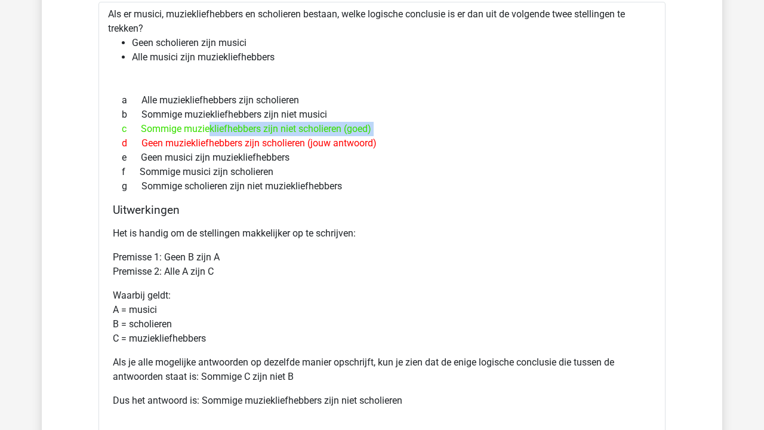
scroll to position [1070, 0]
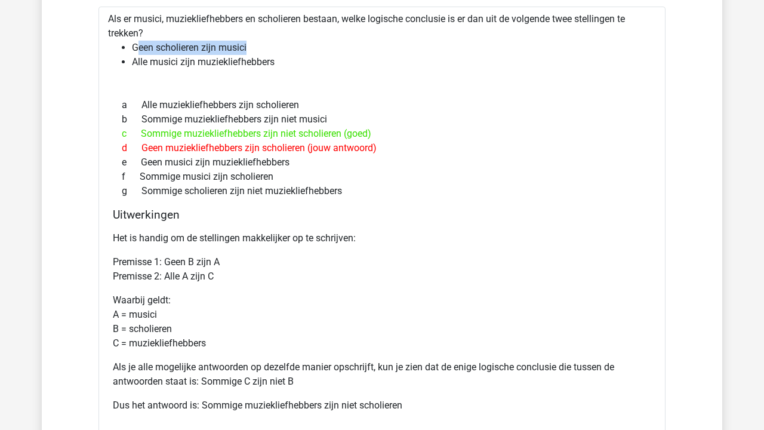
drag, startPoint x: 139, startPoint y: 51, endPoint x: 284, endPoint y: 51, distance: 145.1
click at [284, 51] on li "Geen scholieren zijn musici" at bounding box center [394, 48] width 524 height 14
click at [232, 51] on li "Geen scholieren zijn musici" at bounding box center [394, 48] width 524 height 14
click at [247, 64] on li "Alle musici zijn muziekliefhebbers" at bounding box center [394, 62] width 524 height 14
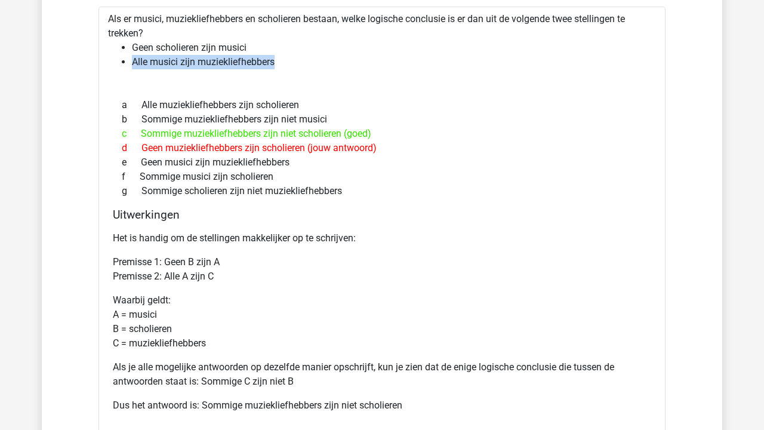
click at [247, 64] on li "Alle musici zijn muziekliefhebbers" at bounding box center [394, 62] width 524 height 14
drag, startPoint x: 143, startPoint y: 53, endPoint x: 278, endPoint y: 53, distance: 134.3
click at [278, 53] on li "Geen scholieren zijn musici" at bounding box center [394, 48] width 524 height 14
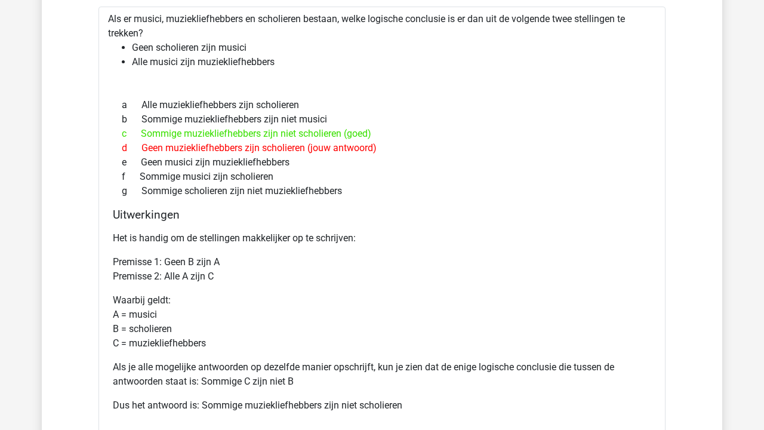
click at [249, 63] on li "Alle musici zijn muziekliefhebbers" at bounding box center [394, 62] width 524 height 14
click at [250, 63] on li "Alle musici zijn muziekliefhebbers" at bounding box center [394, 62] width 524 height 14
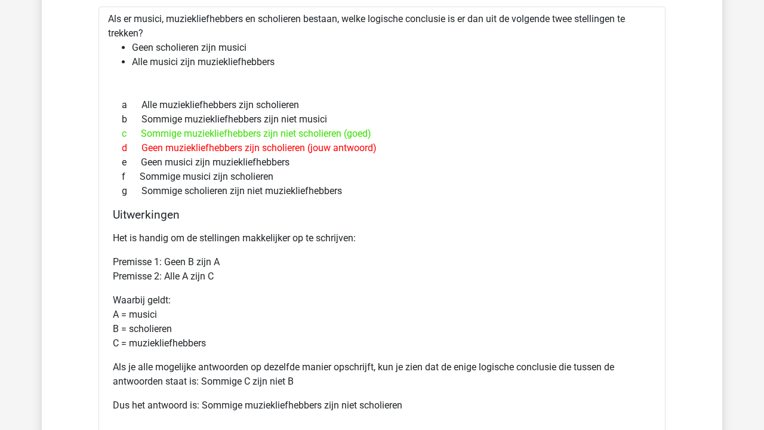
click at [183, 49] on li "Geen scholieren zijn musici" at bounding box center [394, 48] width 524 height 14
click at [175, 59] on li "Alle musici zijn muziekliefhebbers" at bounding box center [394, 62] width 524 height 14
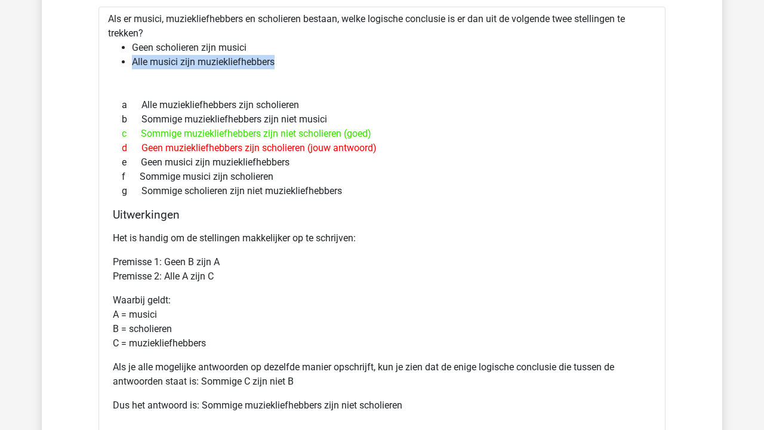
click at [175, 59] on li "Alle musici zijn muziekliefhebbers" at bounding box center [394, 62] width 524 height 14
click at [205, 146] on div "d Geen muziekliefhebbers zijn scholieren (jouw antwoord)" at bounding box center [382, 148] width 539 height 14
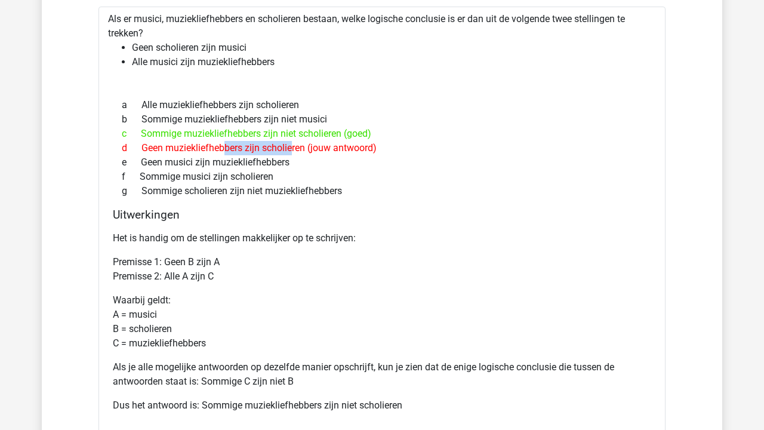
click at [205, 146] on div "d Geen muziekliefhebbers zijn scholieren (jouw antwoord)" at bounding box center [382, 148] width 539 height 14
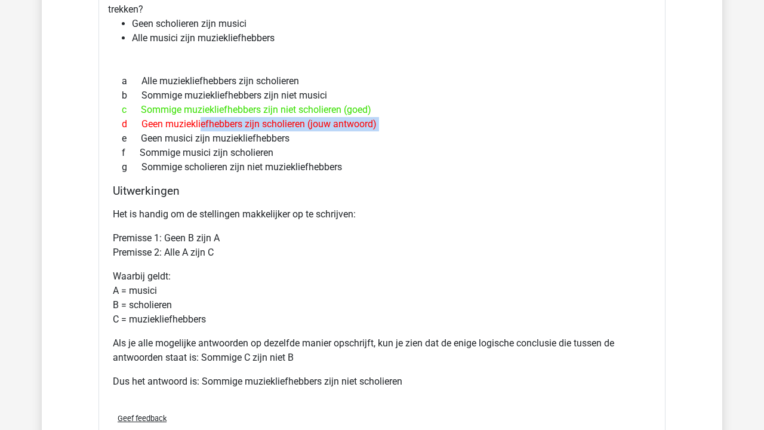
scroll to position [1146, 0]
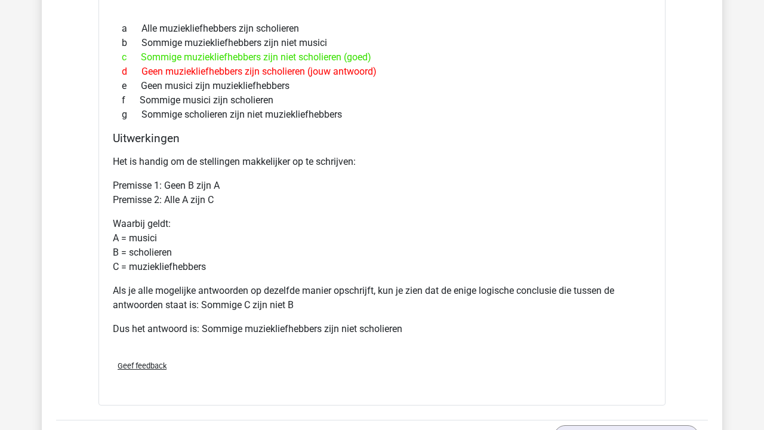
click at [242, 298] on p "Als je alle mogelijke antwoorden op dezelfde manier opschrijft, kun je zien dat…" at bounding box center [382, 298] width 539 height 29
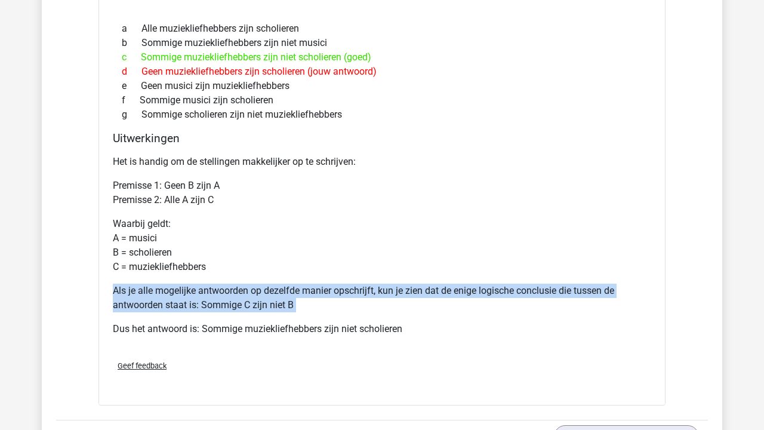
click at [242, 298] on p "Als je alle mogelijke antwoorden op dezelfde manier opschrijft, kun je zien dat…" at bounding box center [382, 298] width 539 height 29
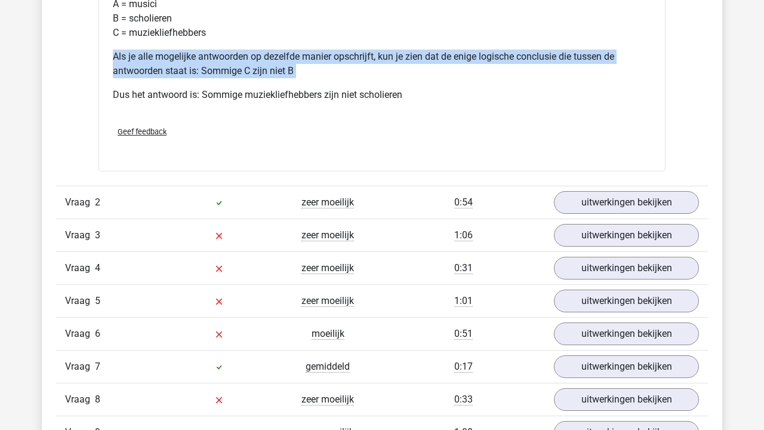
scroll to position [1385, 0]
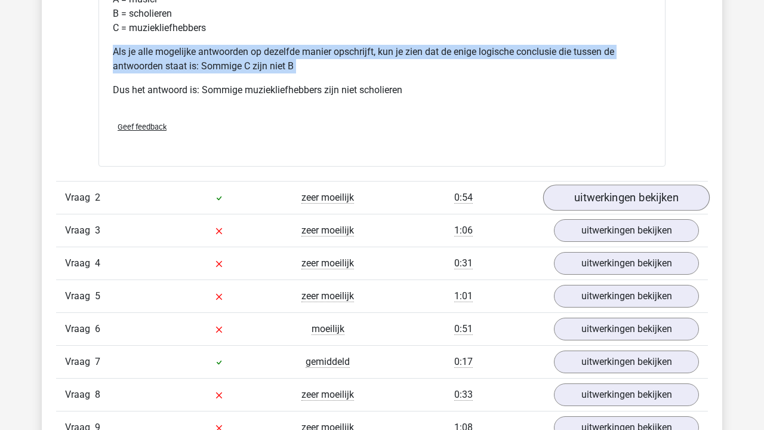
click at [562, 191] on link "uitwerkingen bekijken" at bounding box center [626, 197] width 167 height 26
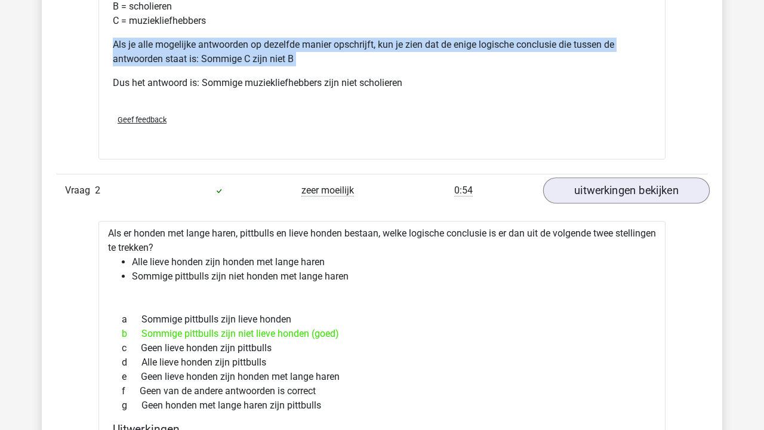
scroll to position [1393, 0]
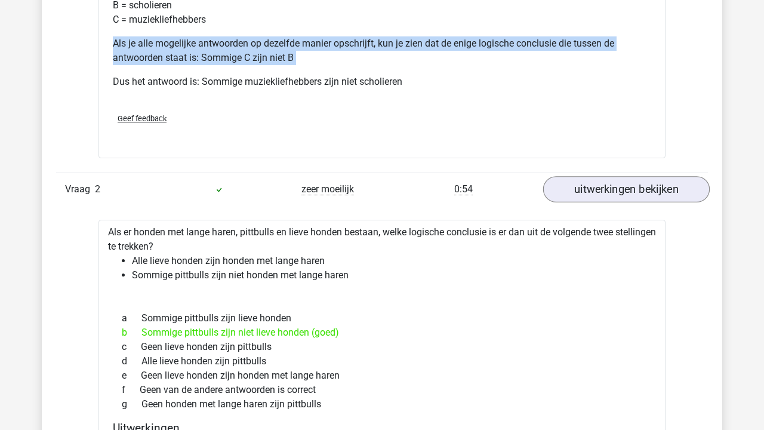
click at [562, 191] on link "uitwerkingen bekijken" at bounding box center [626, 189] width 167 height 26
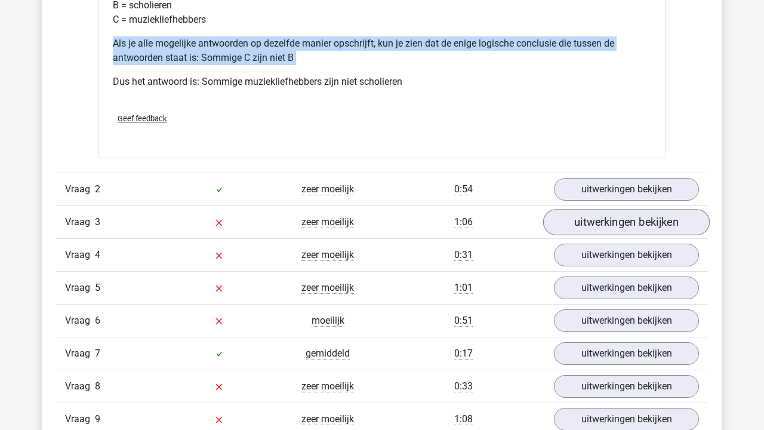
click at [555, 218] on link "uitwerkingen bekijken" at bounding box center [626, 222] width 167 height 26
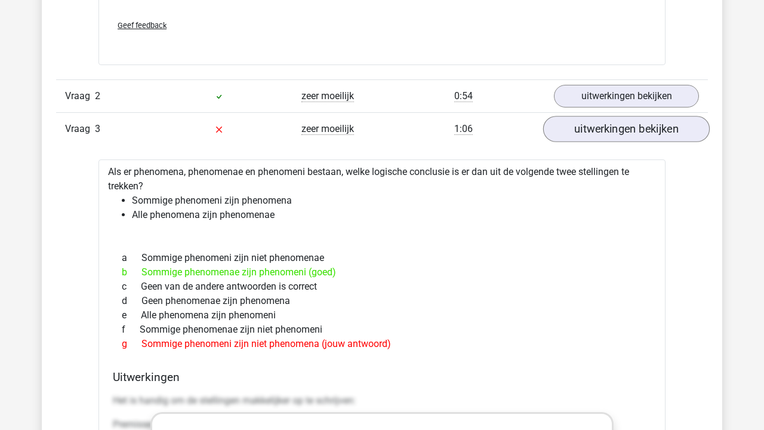
scroll to position [1488, 0]
click at [573, 125] on link "uitwerkingen bekijken" at bounding box center [626, 128] width 167 height 26
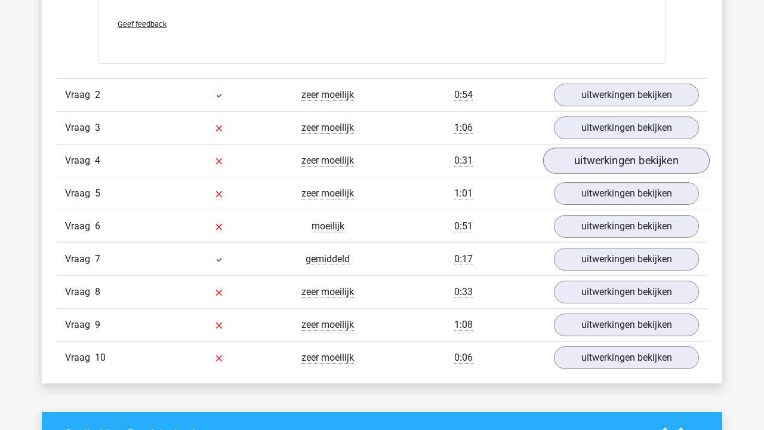
click at [599, 168] on link "uitwerkingen bekijken" at bounding box center [626, 160] width 167 height 26
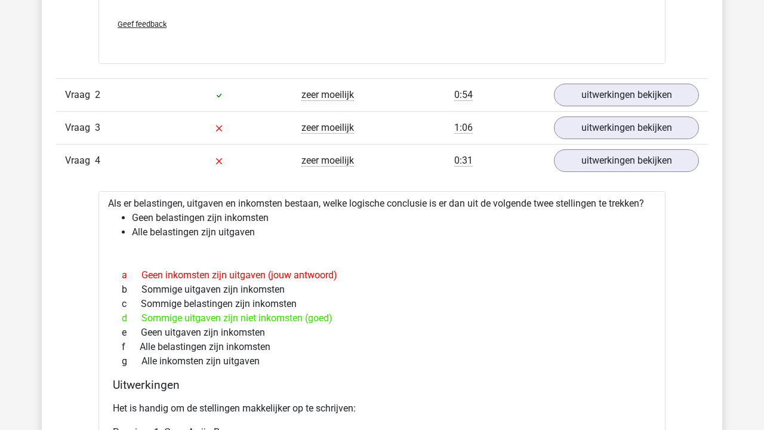
click at [255, 287] on div "b Sommige uitgaven zijn inkomsten" at bounding box center [382, 289] width 539 height 14
click at [248, 275] on div "a Geen inkomsten zijn uitgaven (jouw antwoord)" at bounding box center [382, 275] width 539 height 14
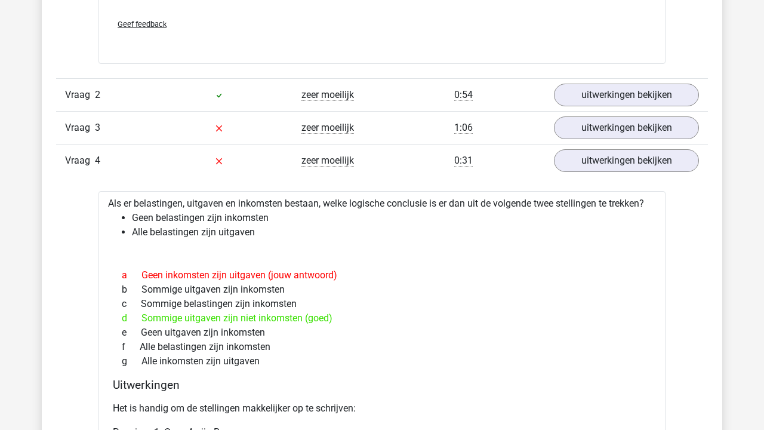
click at [248, 276] on div "a Geen inkomsten zijn uitgaven (jouw antwoord)" at bounding box center [382, 275] width 539 height 14
click at [196, 233] on li "Alle belastingen zijn uitgaven" at bounding box center [394, 232] width 524 height 14
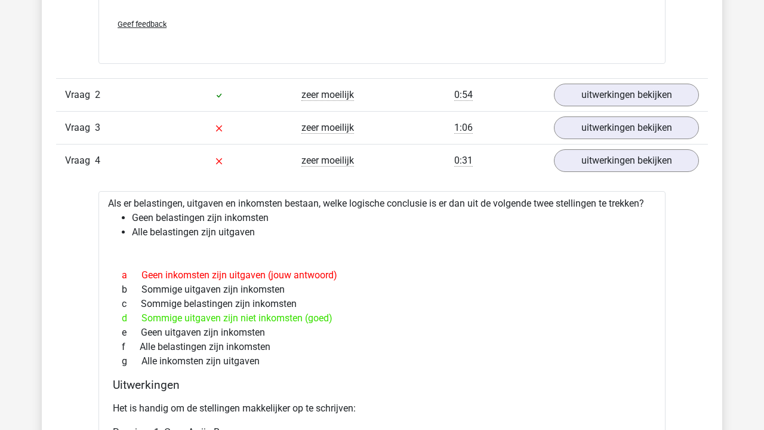
click at [224, 238] on li "Alle belastingen zijn uitgaven" at bounding box center [394, 232] width 524 height 14
click at [225, 233] on li "Alle belastingen zijn uitgaven" at bounding box center [394, 232] width 524 height 14
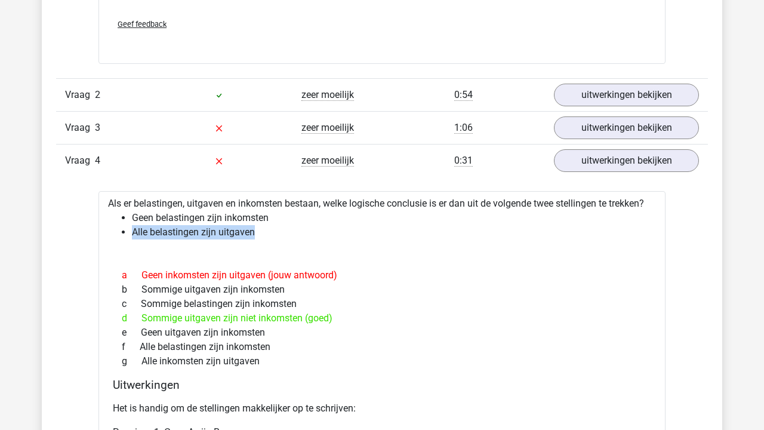
click at [219, 234] on li "Alle belastingen zijn uitgaven" at bounding box center [394, 232] width 524 height 14
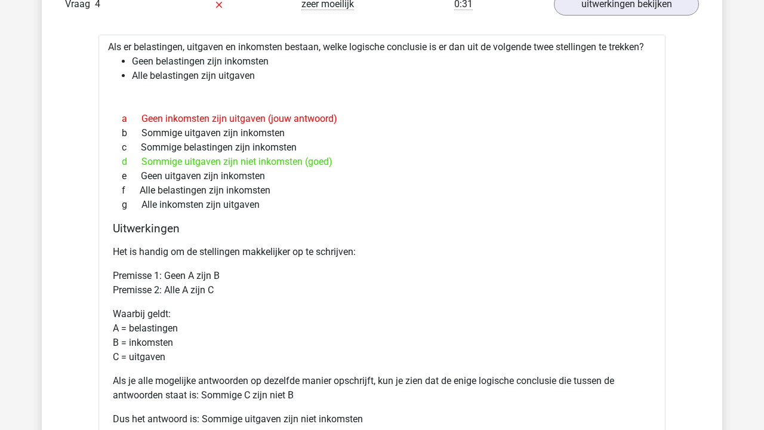
scroll to position [1809, 0]
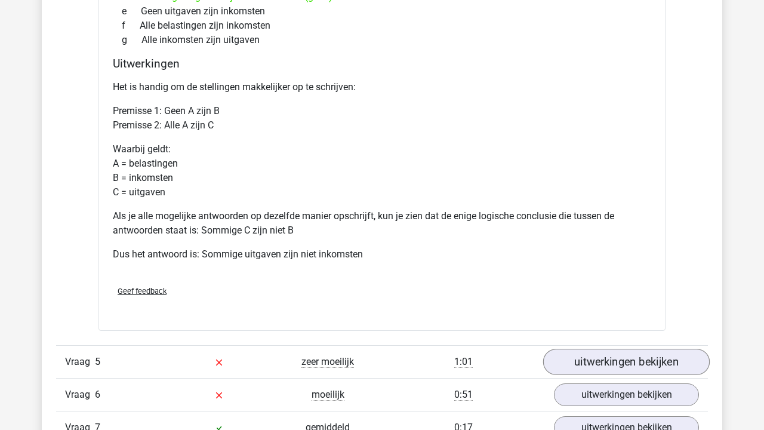
click at [668, 359] on link "uitwerkingen bekijken" at bounding box center [626, 362] width 167 height 26
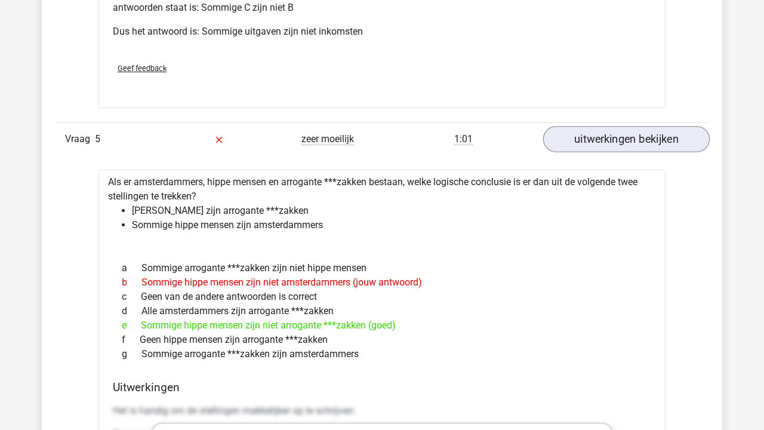
scroll to position [2055, 0]
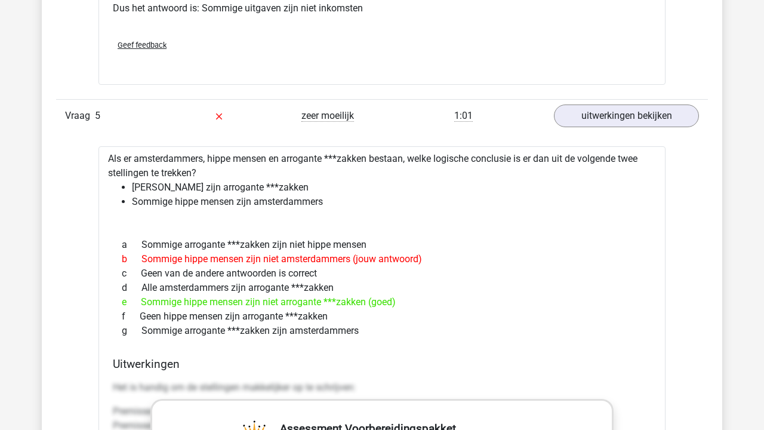
click at [189, 201] on li "Sommige hippe mensen zijn amsterdammers" at bounding box center [394, 202] width 524 height 14
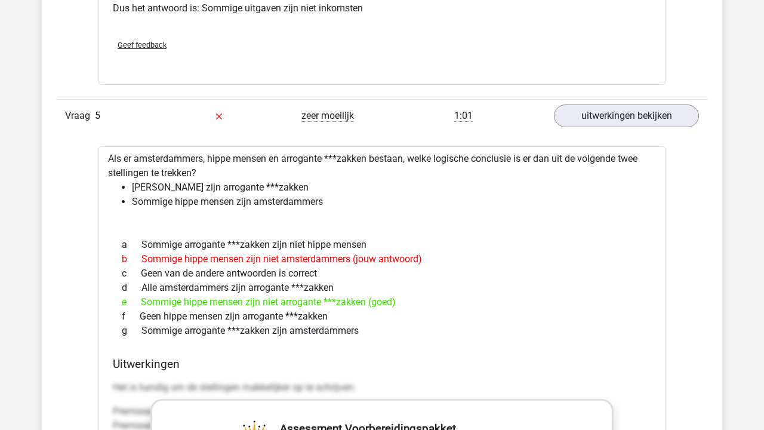
click at [189, 201] on li "Sommige hippe mensen zijn amsterdammers" at bounding box center [394, 202] width 524 height 14
click at [141, 202] on li "Sommige hippe mensen zijn amsterdammers" at bounding box center [394, 202] width 524 height 14
drag, startPoint x: 141, startPoint y: 202, endPoint x: 281, endPoint y: 203, distance: 139.7
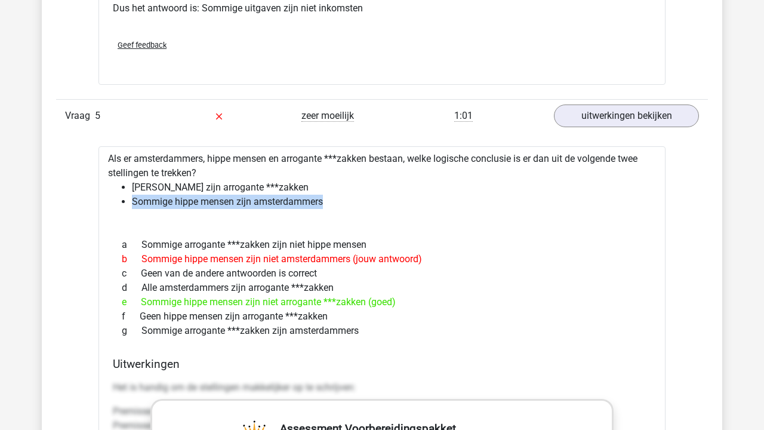
click at [281, 203] on li "Sommige hippe mensen zijn amsterdammers" at bounding box center [394, 202] width 524 height 14
click at [330, 307] on div "e Sommige hippe mensen zijn niet arrogante ***zakken (goed)" at bounding box center [382, 302] width 539 height 14
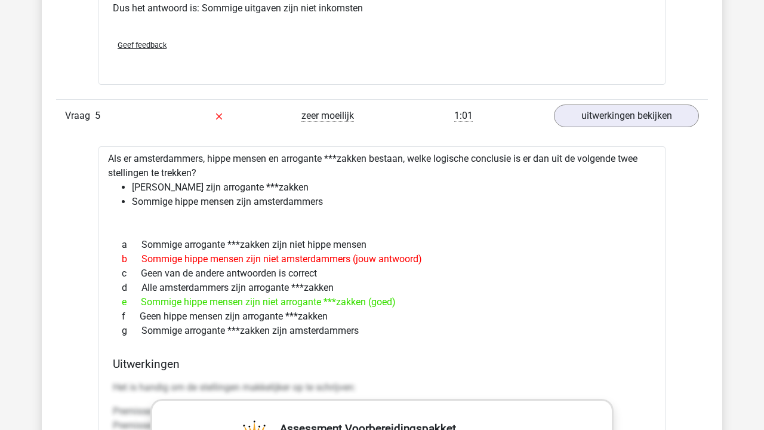
click at [330, 307] on div "e Sommige hippe mensen zijn niet arrogante ***zakken (goed)" at bounding box center [382, 302] width 539 height 14
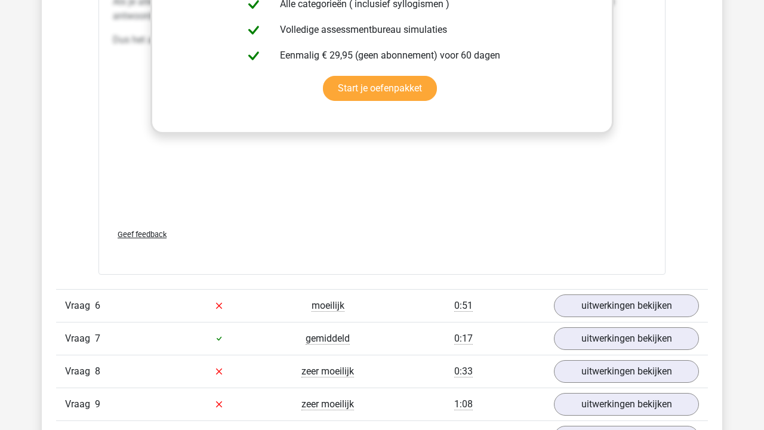
scroll to position [2610, 0]
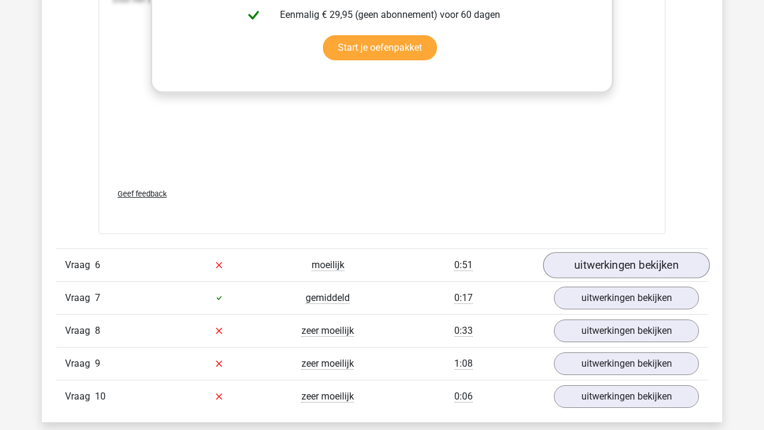
click at [596, 254] on link "uitwerkingen bekijken" at bounding box center [626, 265] width 167 height 26
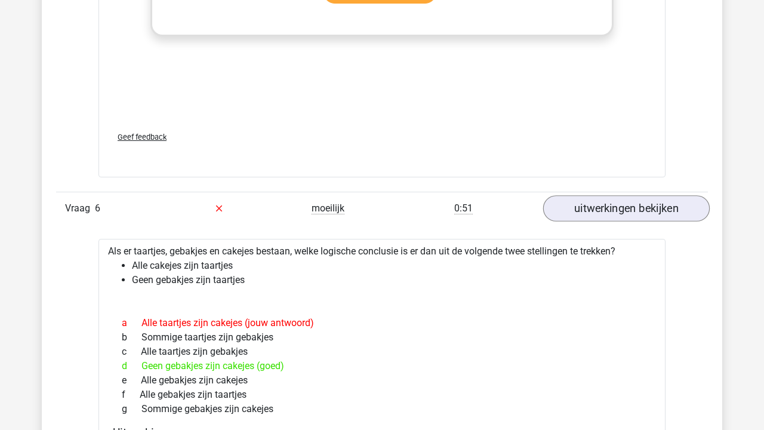
scroll to position [2684, 0]
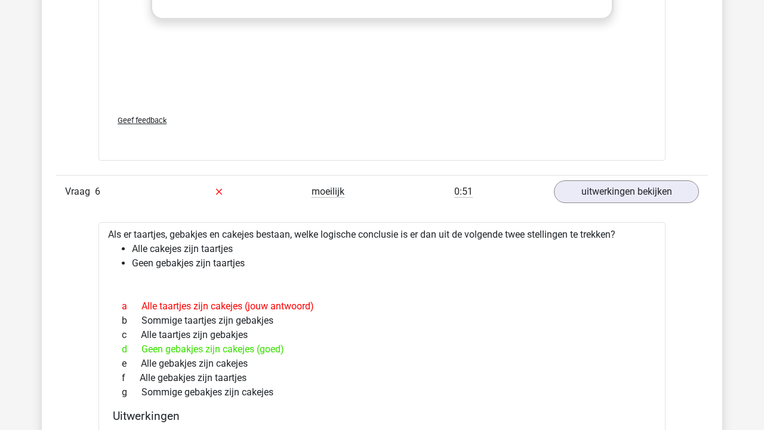
click at [217, 347] on div "d Geen gebakjes zijn cakejes (goed)" at bounding box center [382, 349] width 539 height 14
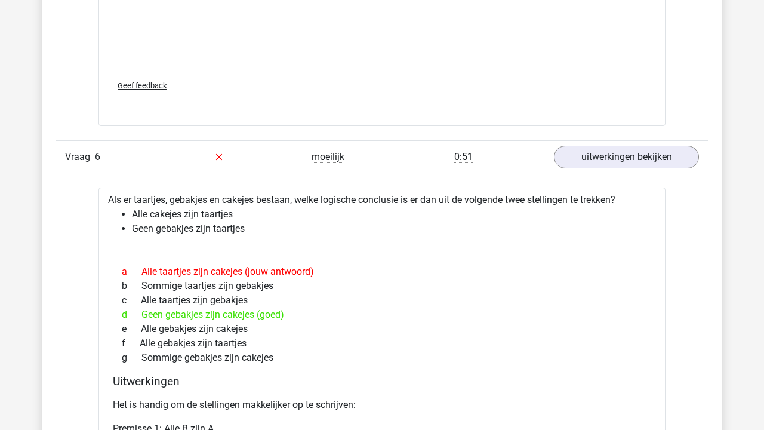
click at [178, 227] on li "Geen gebakjes zijn taartjes" at bounding box center [394, 228] width 524 height 14
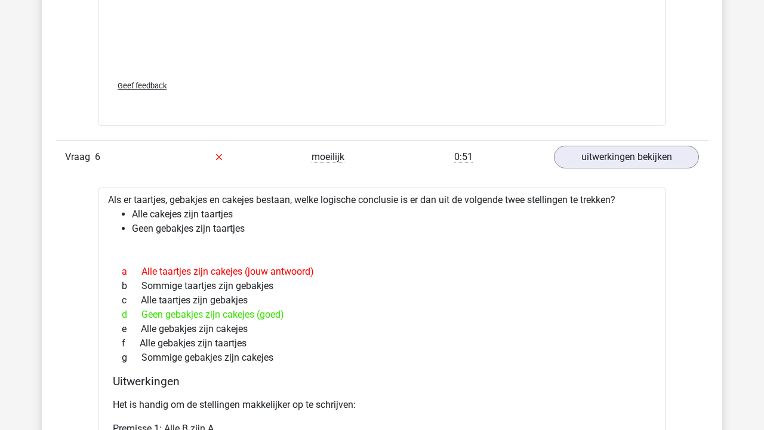
click at [198, 313] on div "d Geen gebakjes zijn cakejes (goed)" at bounding box center [382, 314] width 539 height 14
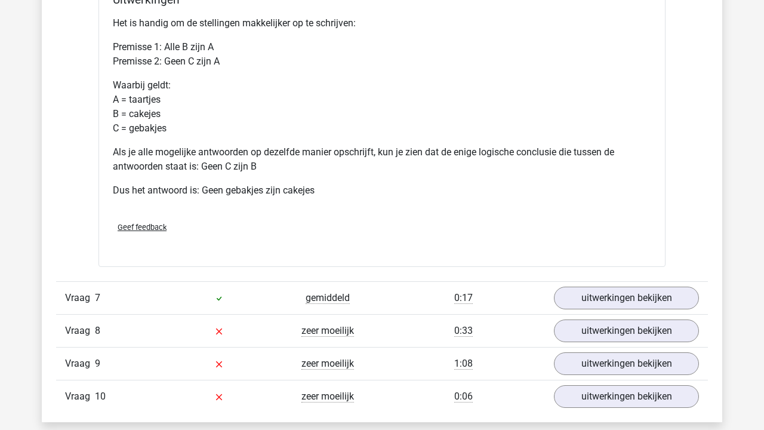
scroll to position [3101, 0]
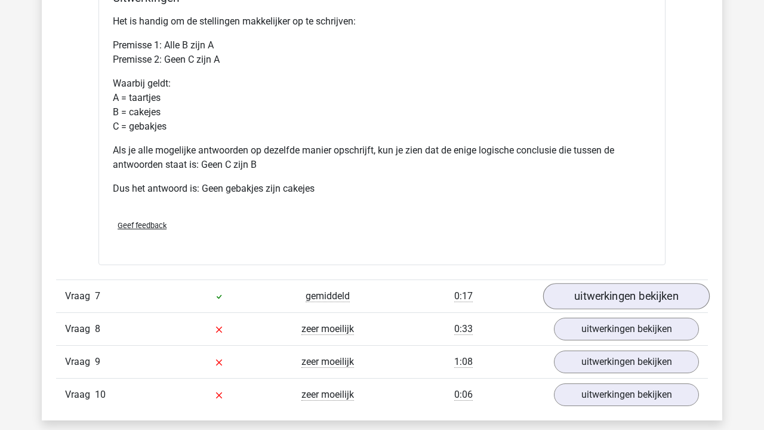
click at [604, 290] on link "uitwerkingen bekijken" at bounding box center [626, 296] width 167 height 26
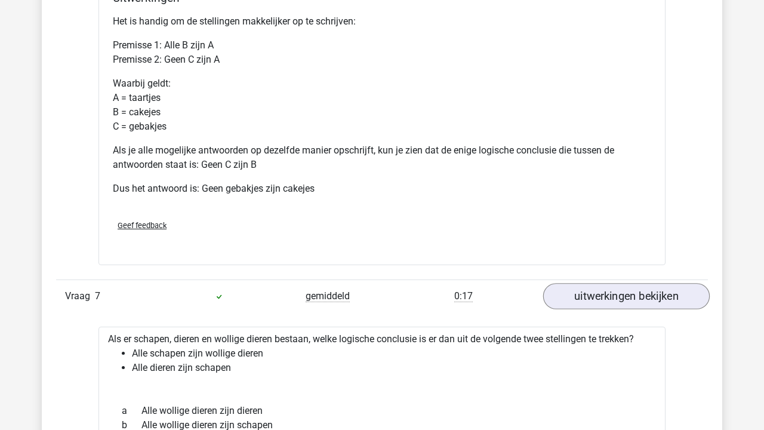
click at [604, 290] on link "uitwerkingen bekijken" at bounding box center [626, 296] width 167 height 26
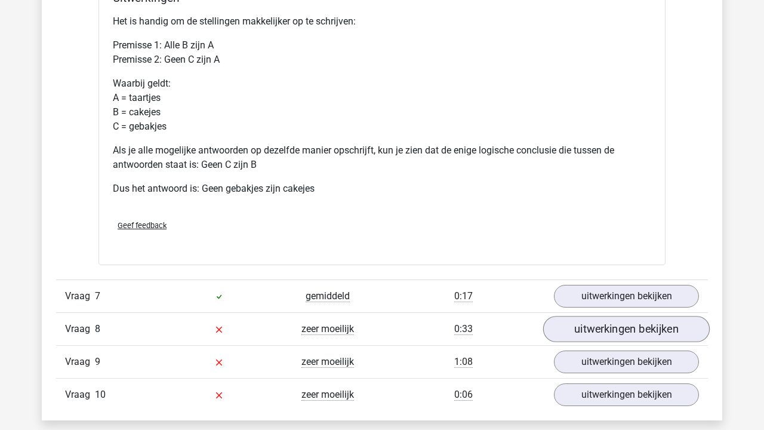
click at [581, 336] on link "uitwerkingen bekijken" at bounding box center [626, 329] width 167 height 26
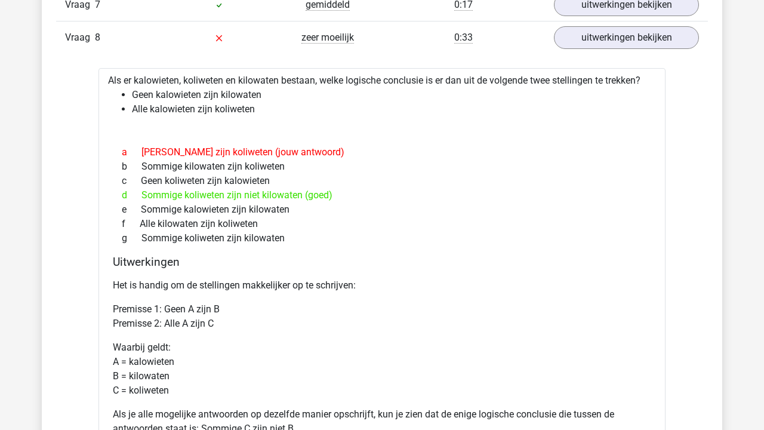
scroll to position [3392, 0]
click at [229, 112] on li "Alle kalowieten zijn koliweten" at bounding box center [394, 110] width 524 height 14
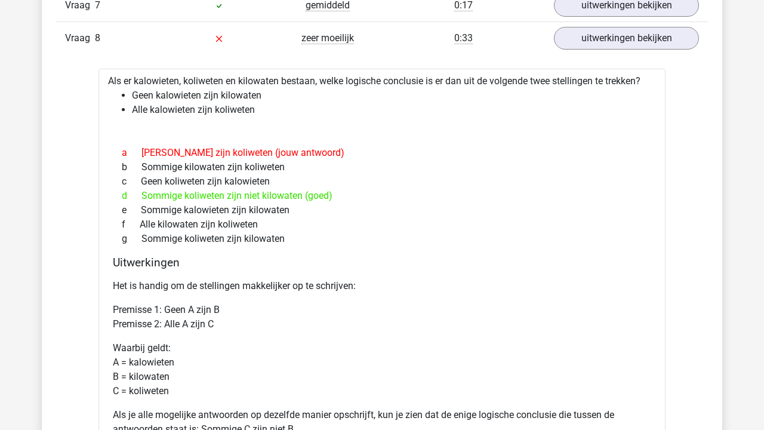
click at [229, 111] on li "Alle kalowieten zijn koliweten" at bounding box center [394, 110] width 524 height 14
click at [269, 193] on div "d Sommige koliweten zijn niet kilowaten (goed)" at bounding box center [382, 196] width 539 height 14
click at [283, 232] on div "[PERSON_NAME] zijn kilowaten" at bounding box center [382, 239] width 539 height 14
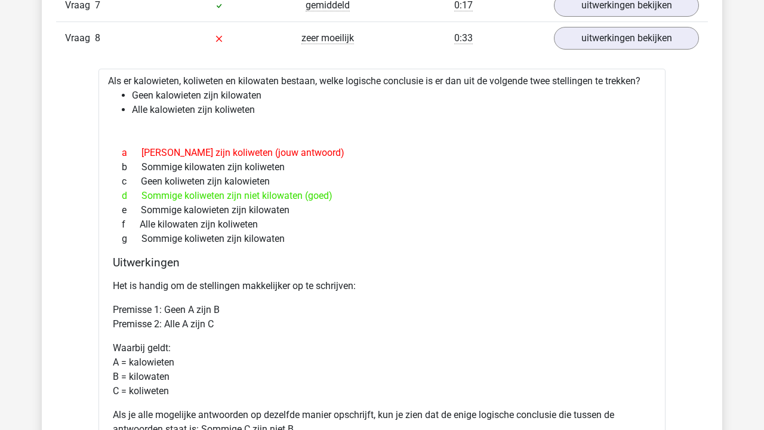
scroll to position [3724, 0]
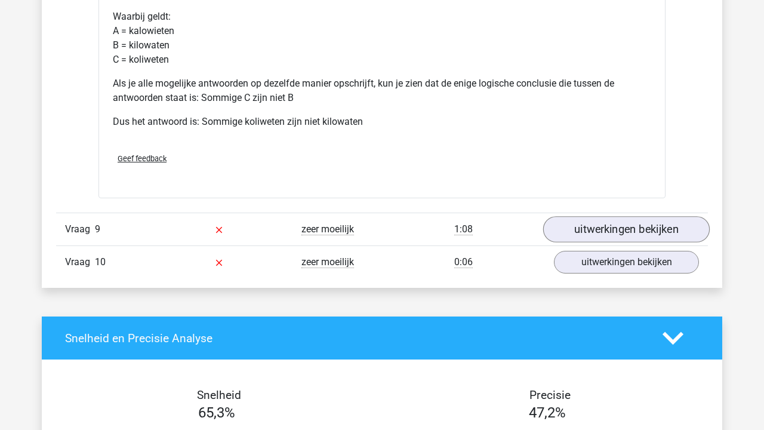
click at [617, 232] on link "uitwerkingen bekijken" at bounding box center [626, 229] width 167 height 26
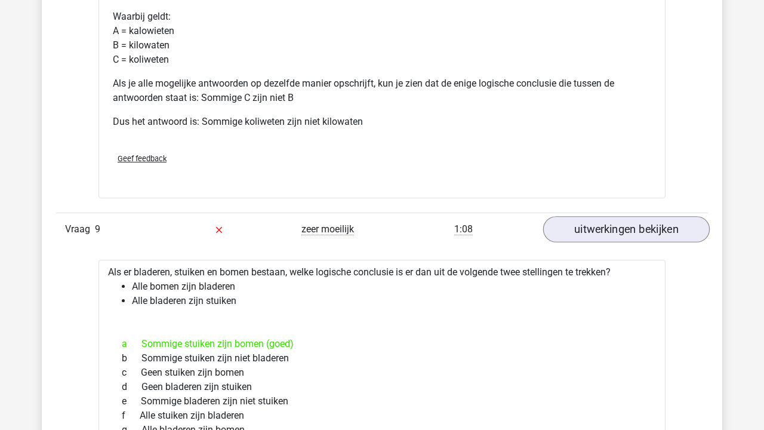
scroll to position [3821, 0]
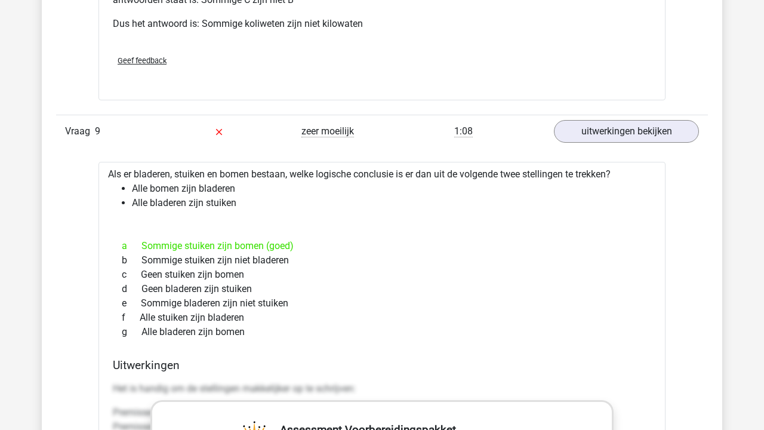
click at [210, 203] on li "Alle bladeren zijn stuiken" at bounding box center [394, 203] width 524 height 14
click at [229, 205] on li "Alle bladeren zijn stuiken" at bounding box center [394, 203] width 524 height 14
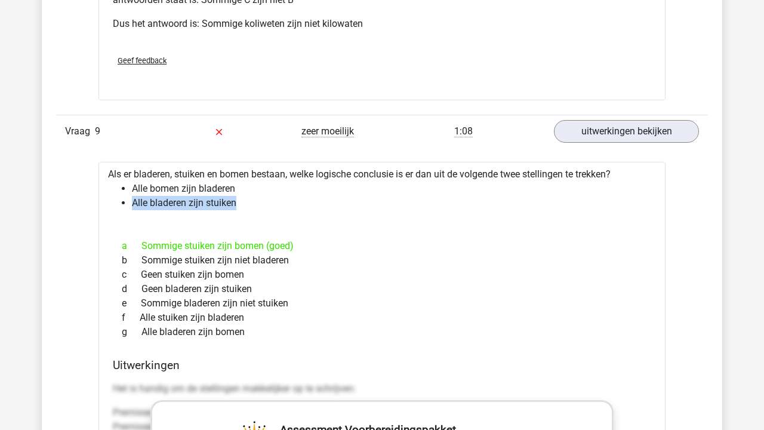
click at [229, 205] on li "Alle bladeren zijn stuiken" at bounding box center [394, 203] width 524 height 14
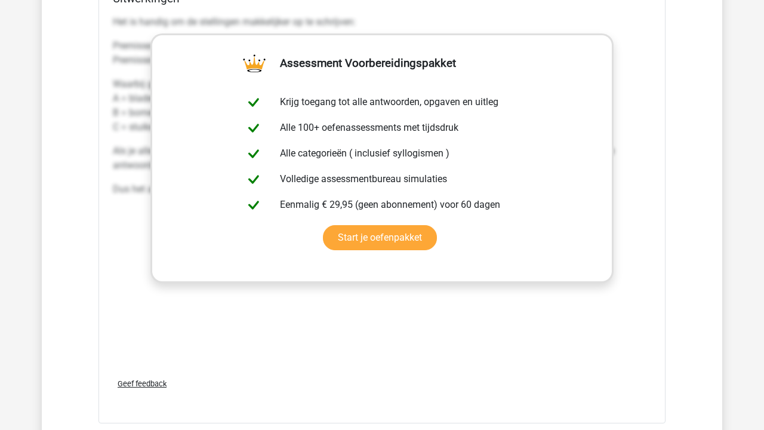
scroll to position [4313, 0]
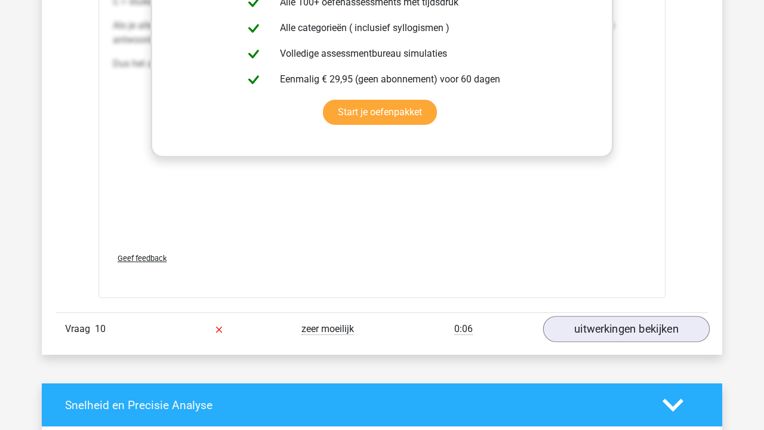
click at [610, 319] on link "uitwerkingen bekijken" at bounding box center [626, 329] width 167 height 26
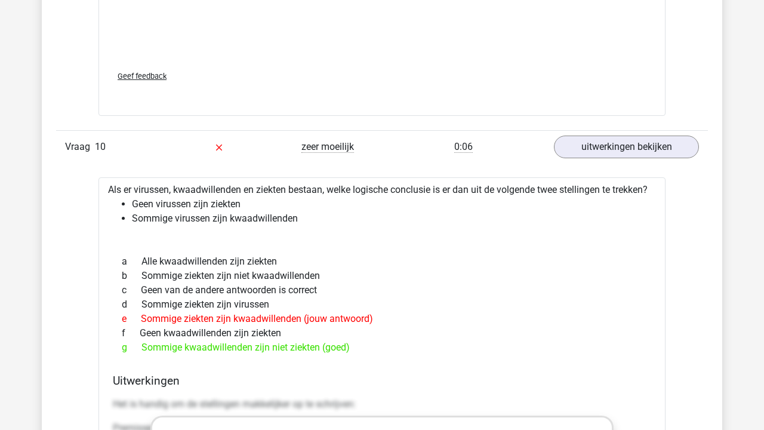
scroll to position [4497, 0]
click at [264, 346] on div "g Sommige kwaadwillenden zijn niet ziekten (goed)" at bounding box center [382, 346] width 539 height 14
click at [264, 347] on div "g Sommige kwaadwillenden zijn niet ziekten (goed)" at bounding box center [382, 346] width 539 height 14
click at [304, 352] on div "a Alle kwaadwillenden zijn ziekten b Sommige ziekten zijn niet kwaadwillenden c…" at bounding box center [382, 303] width 539 height 110
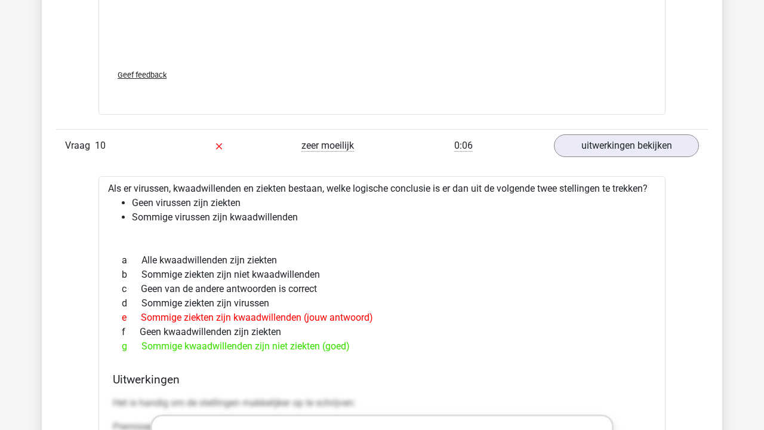
click at [307, 343] on div "g Sommige kwaadwillenden zijn niet ziekten (goed)" at bounding box center [382, 346] width 539 height 14
